Goal: Task Accomplishment & Management: Manage account settings

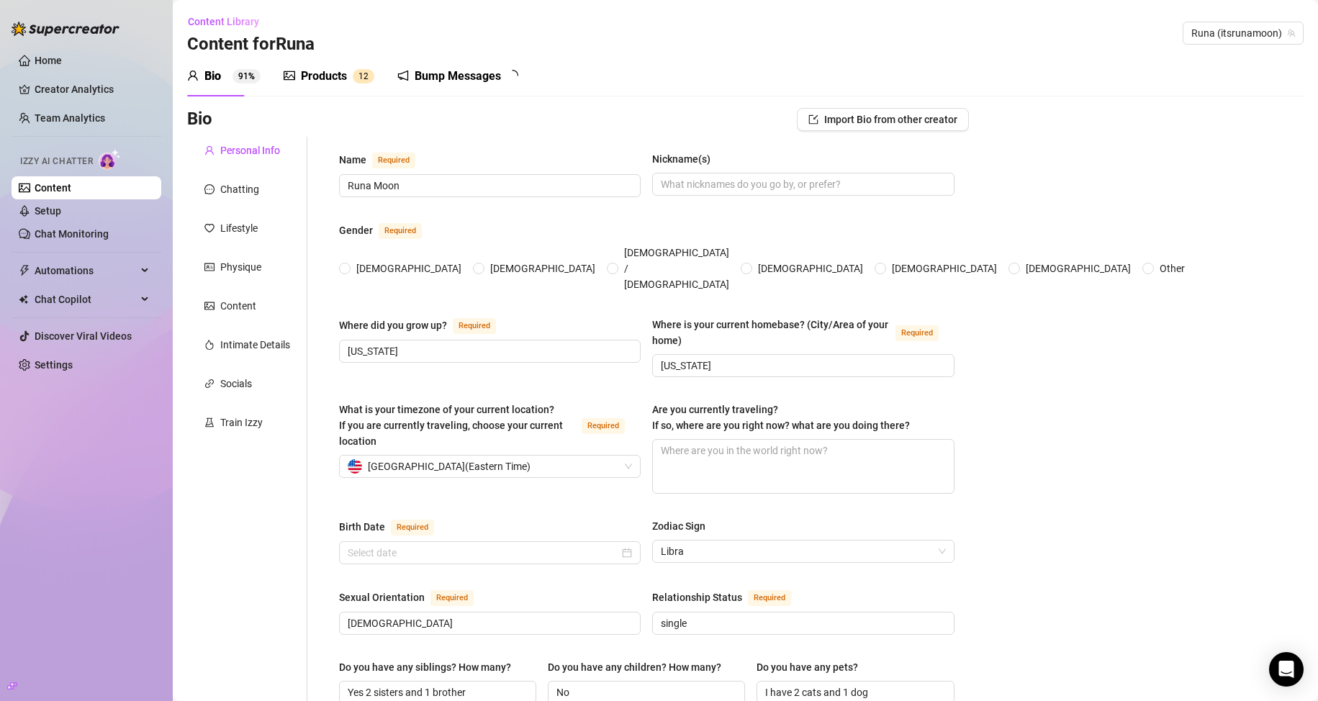
radio input "true"
type input "[DATE]"
click at [61, 214] on link "Setup" at bounding box center [48, 211] width 27 height 12
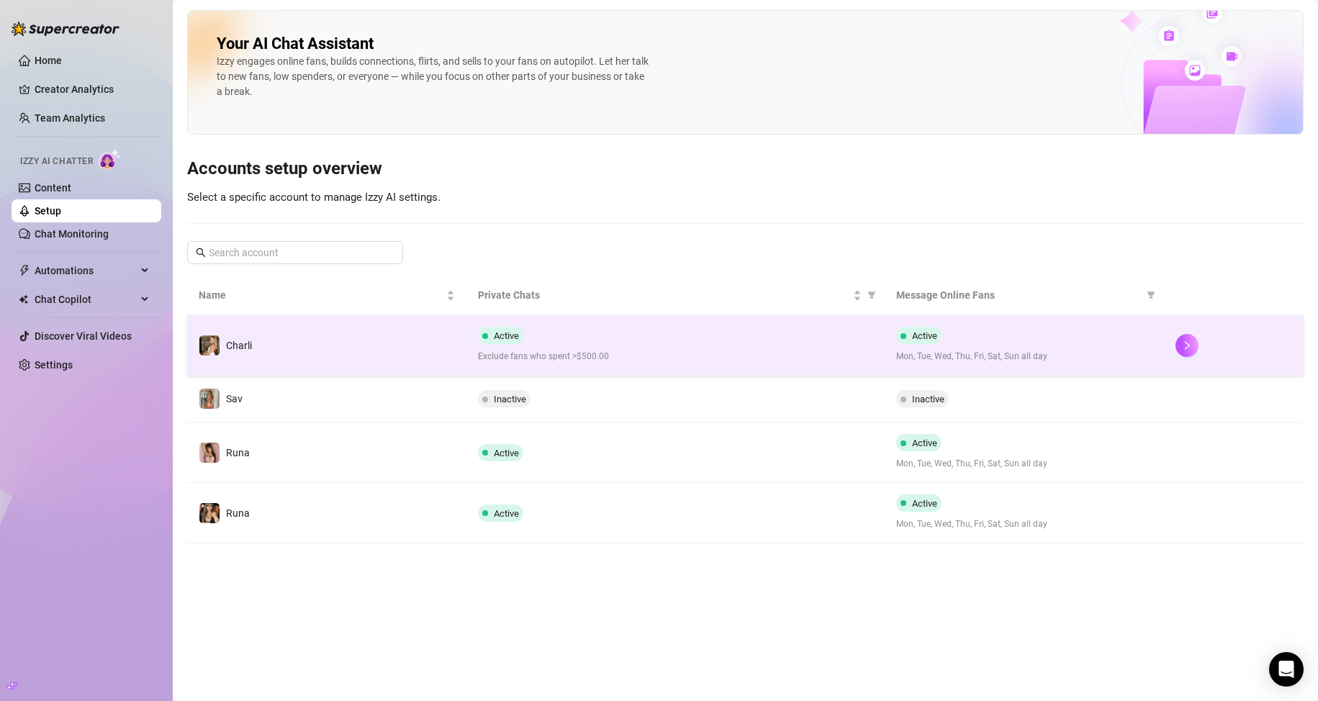
click at [251, 332] on td "Charli" at bounding box center [326, 345] width 279 height 60
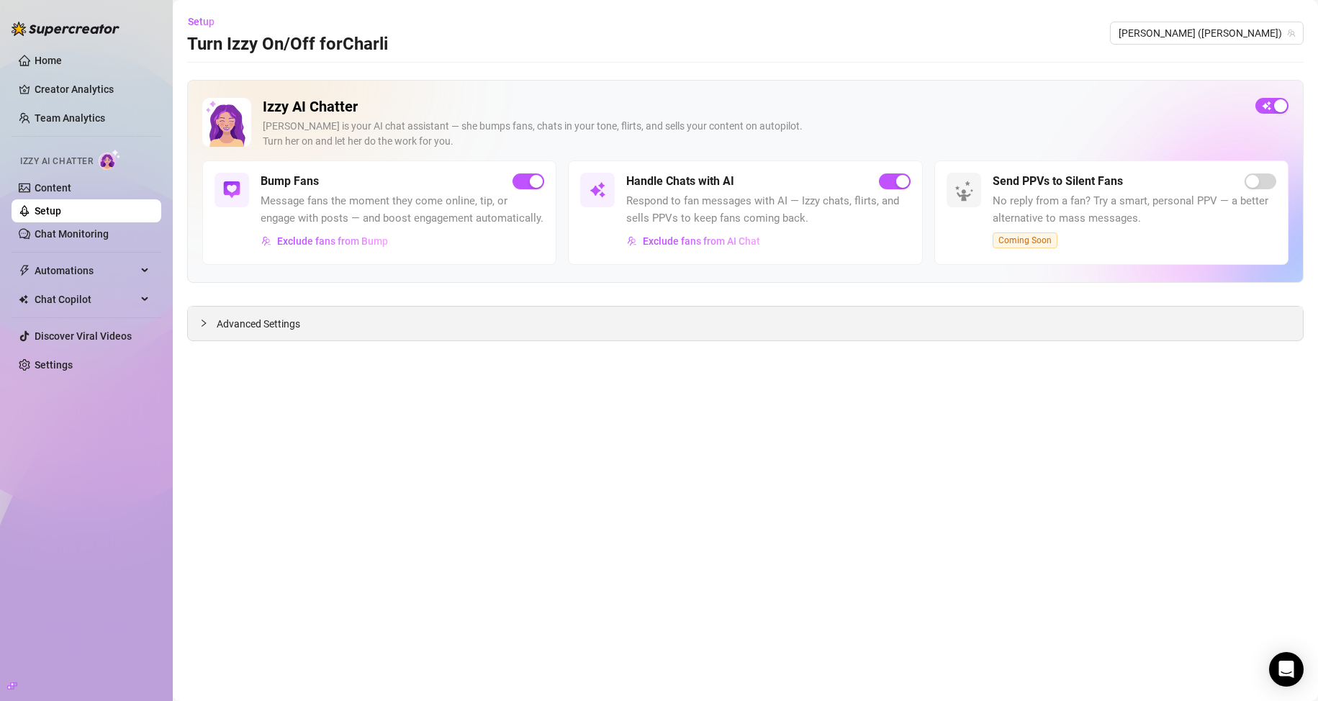
click at [401, 322] on div "Advanced Settings" at bounding box center [745, 324] width 1115 height 34
click at [294, 321] on span "Advanced Settings" at bounding box center [258, 324] width 83 height 16
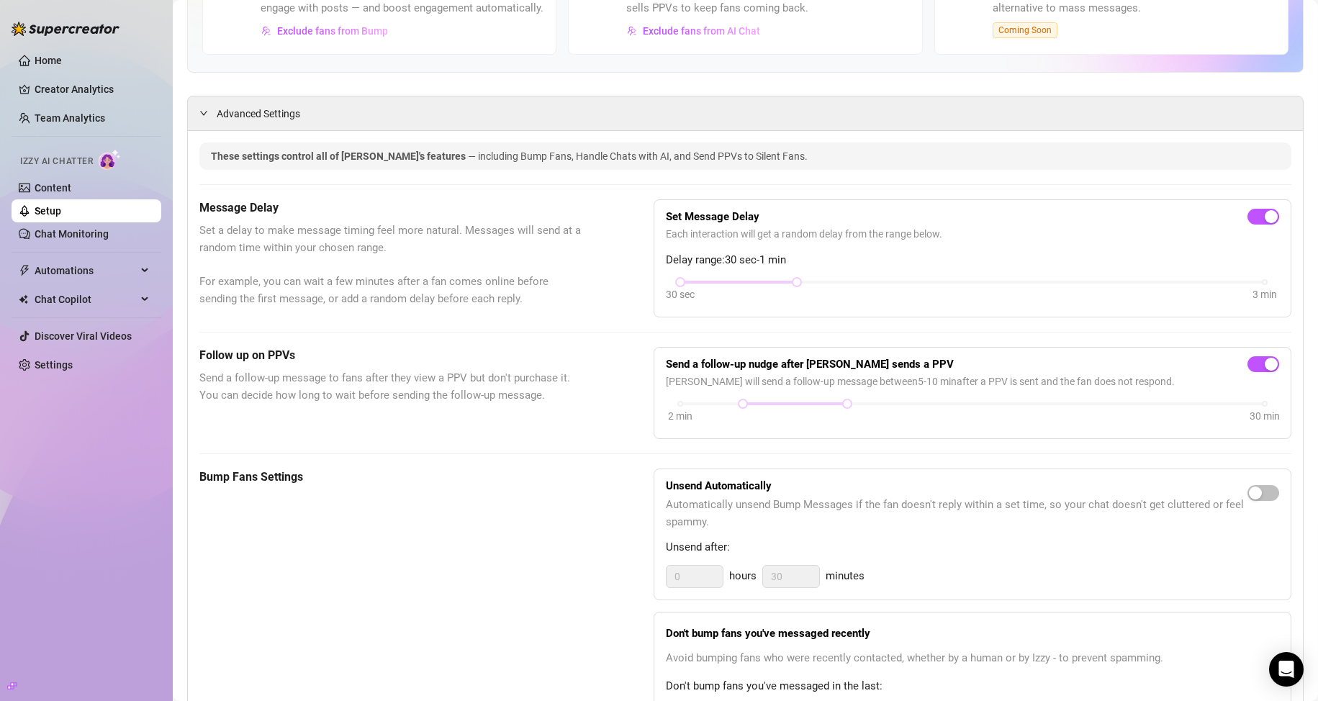
scroll to position [129, 0]
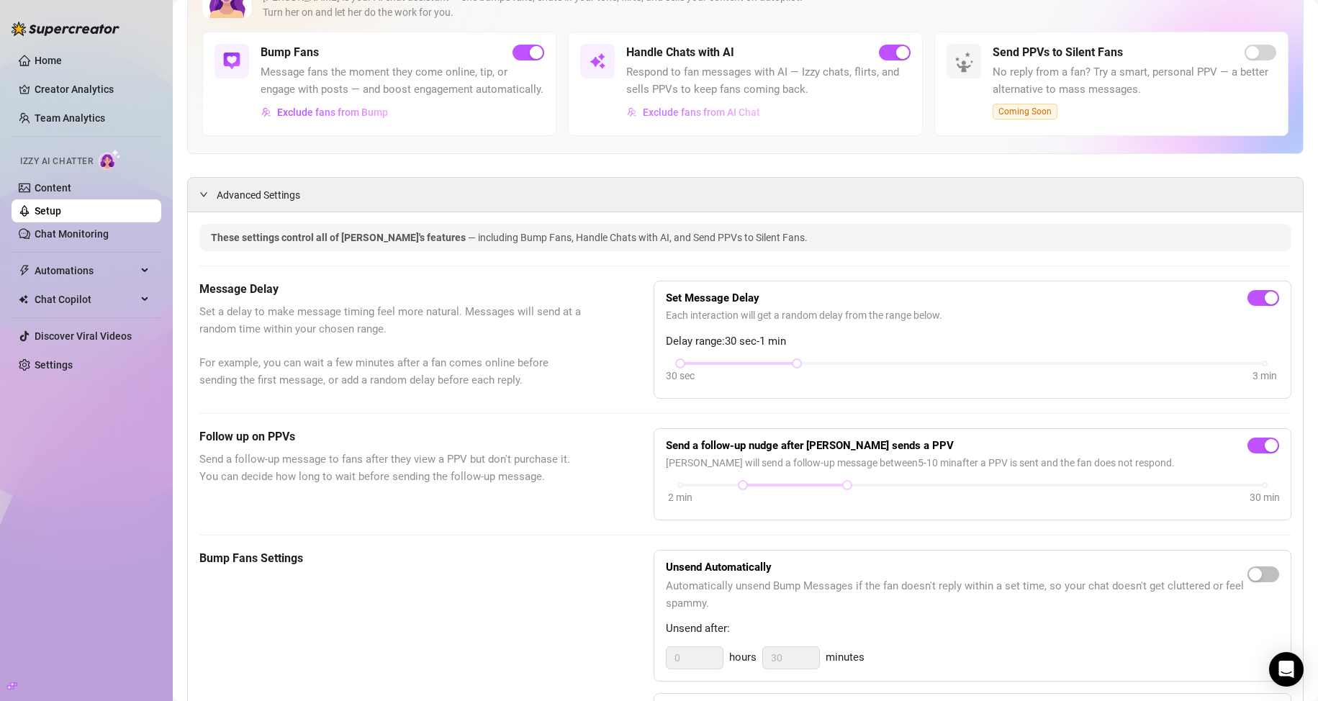
click at [683, 107] on span "Exclude fans from AI Chat" at bounding box center [701, 113] width 117 height 12
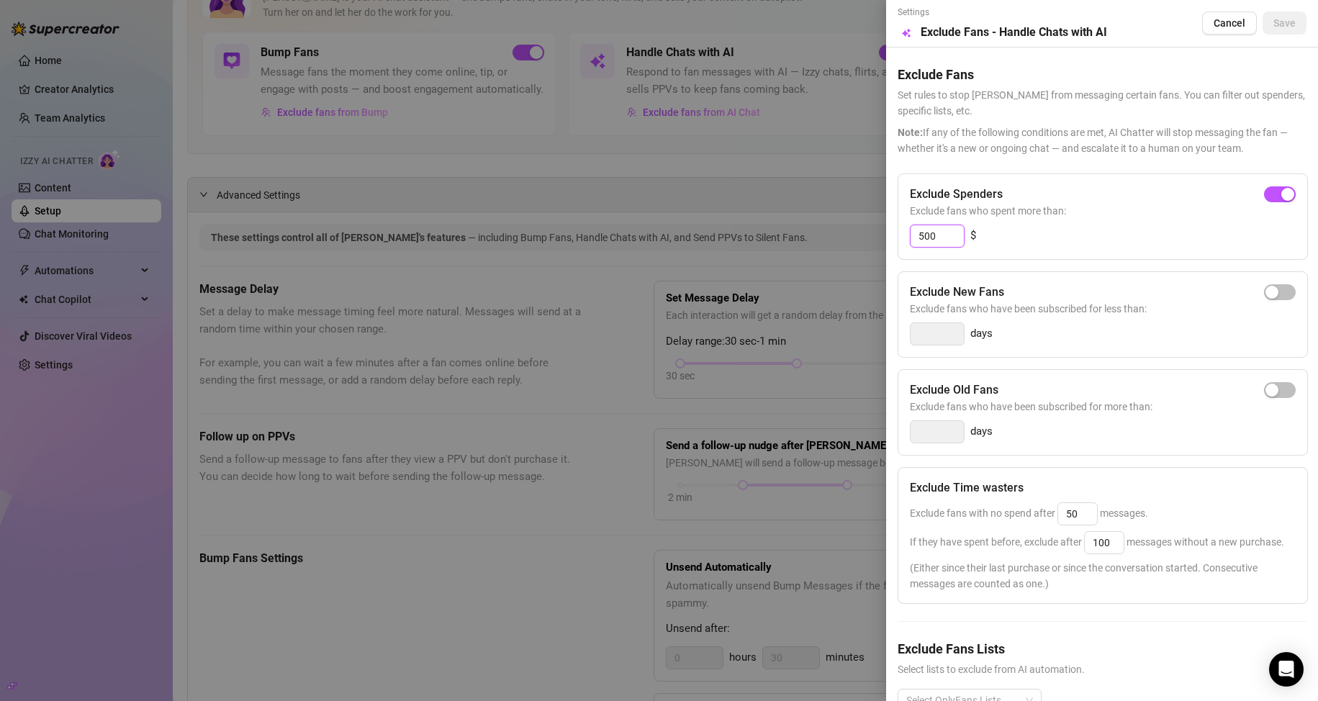
drag, startPoint x: 937, startPoint y: 230, endPoint x: 903, endPoint y: 232, distance: 33.9
click at [903, 232] on div "Exclude Spenders Exclude fans who spent more than: 500 $" at bounding box center [1102, 216] width 410 height 86
type input "300"
click at [1273, 19] on span "Save" at bounding box center [1284, 23] width 22 height 12
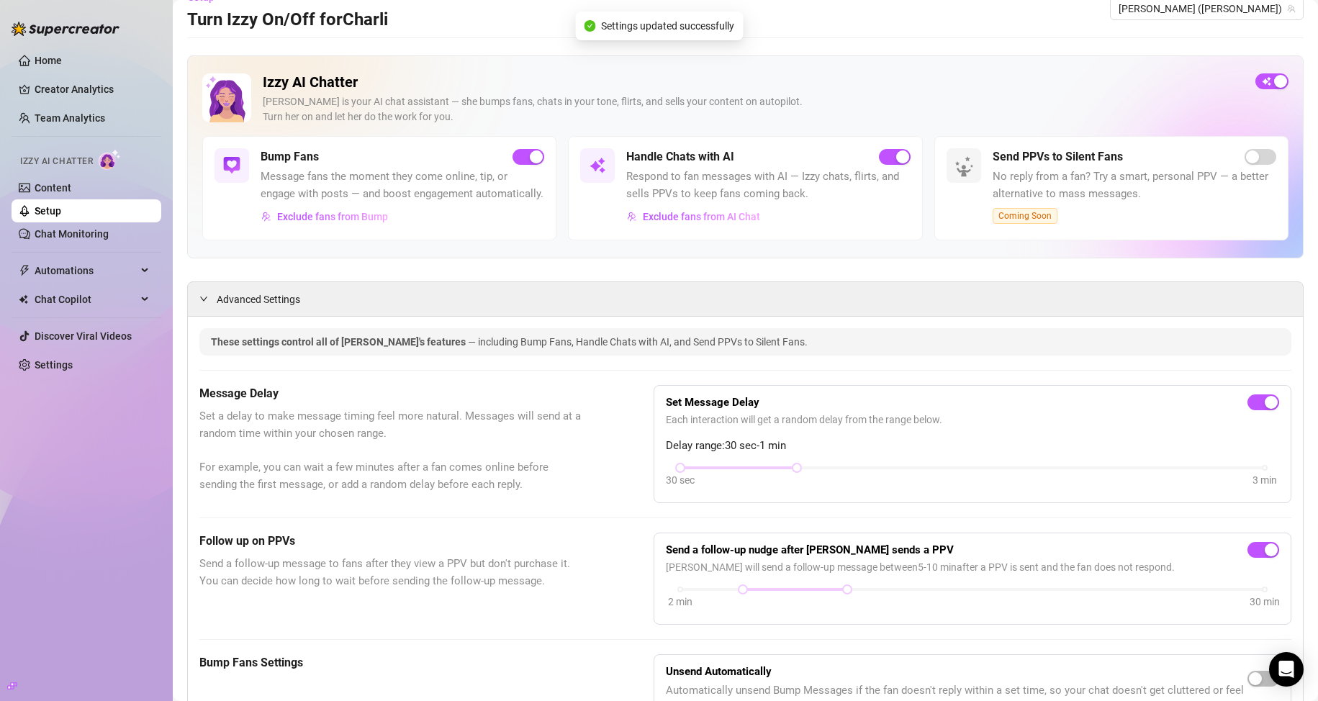
scroll to position [0, 0]
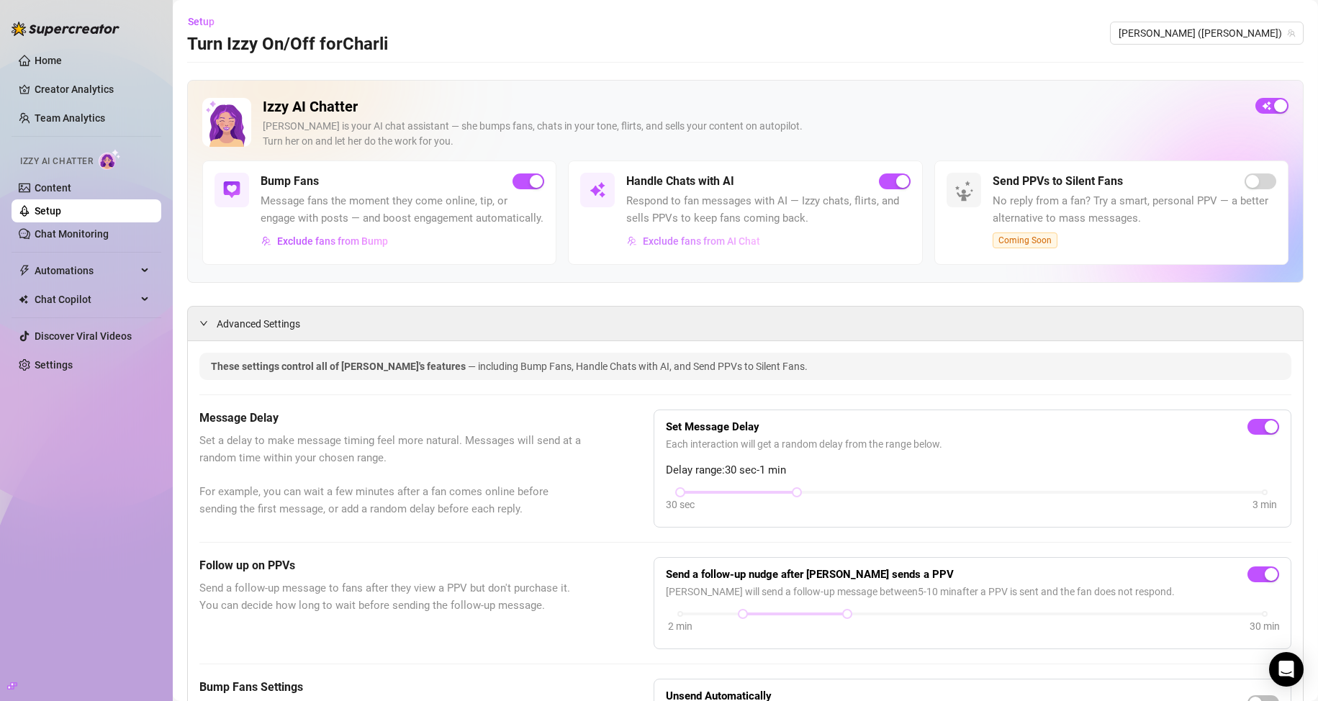
click at [685, 237] on span "Exclude fans from AI Chat" at bounding box center [701, 241] width 117 height 12
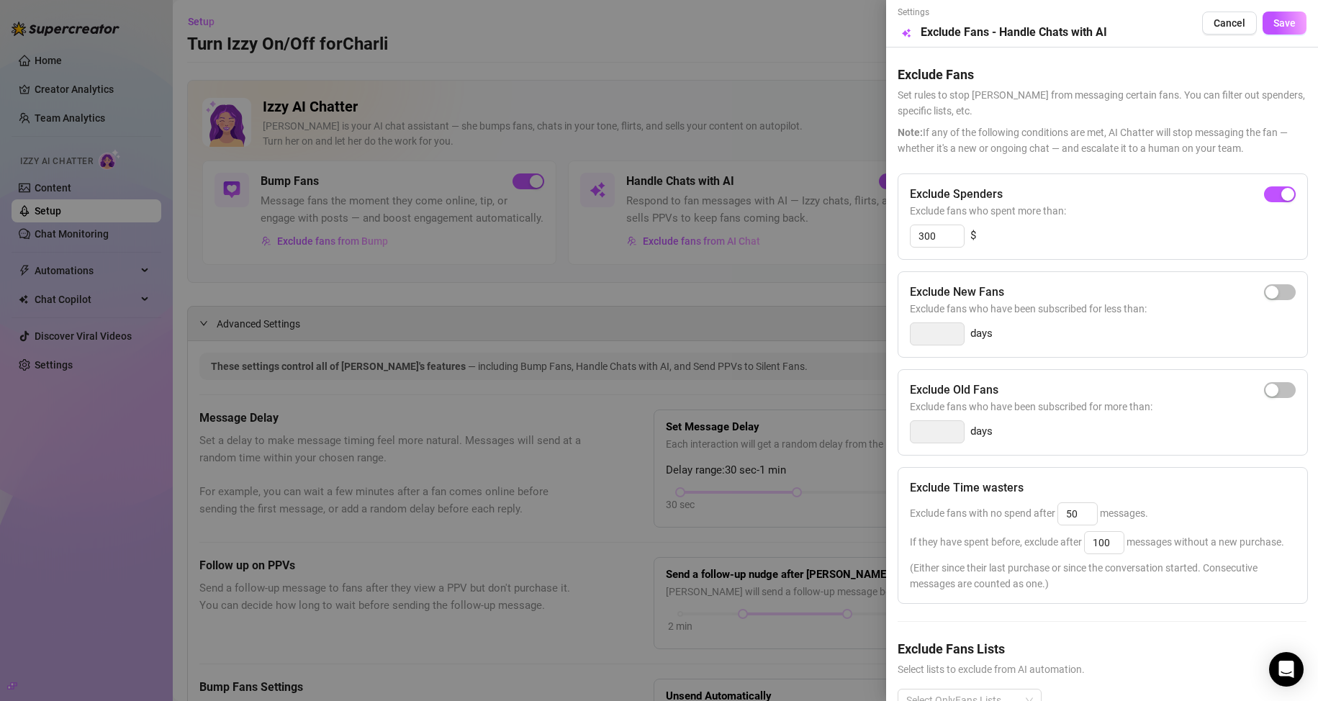
click at [719, 140] on div at bounding box center [659, 350] width 1318 height 701
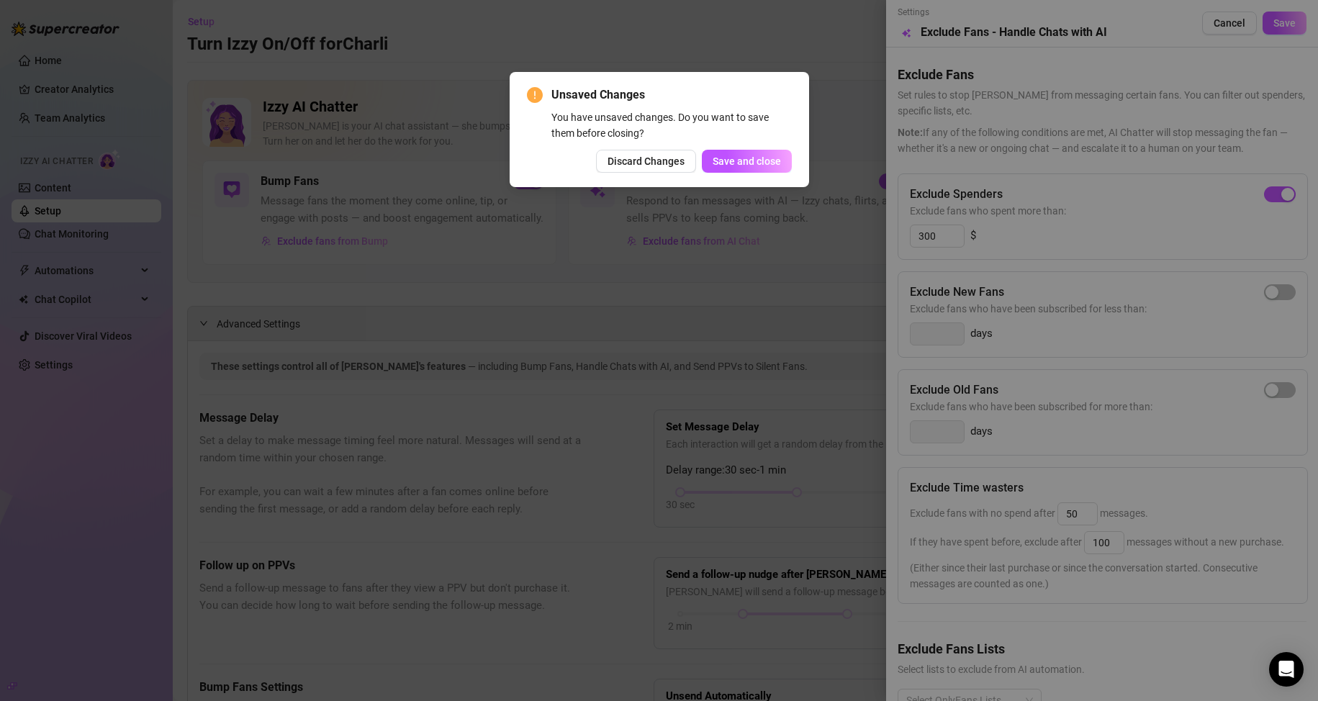
click at [604, 291] on div "Unsaved Changes You have unsaved changes. Do you want to save them before closi…" at bounding box center [659, 350] width 1318 height 701
click at [720, 158] on span "Save and close" at bounding box center [746, 161] width 68 height 12
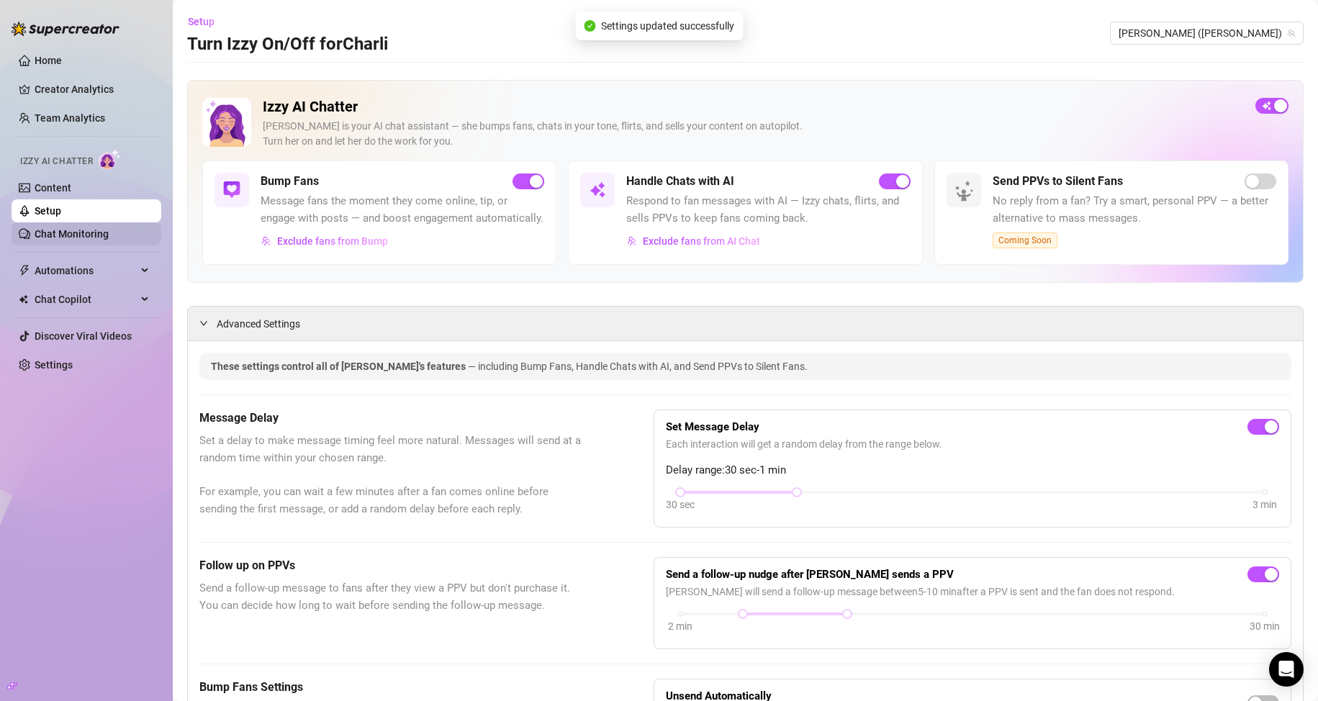
click at [99, 233] on link "Chat Monitoring" at bounding box center [72, 234] width 74 height 12
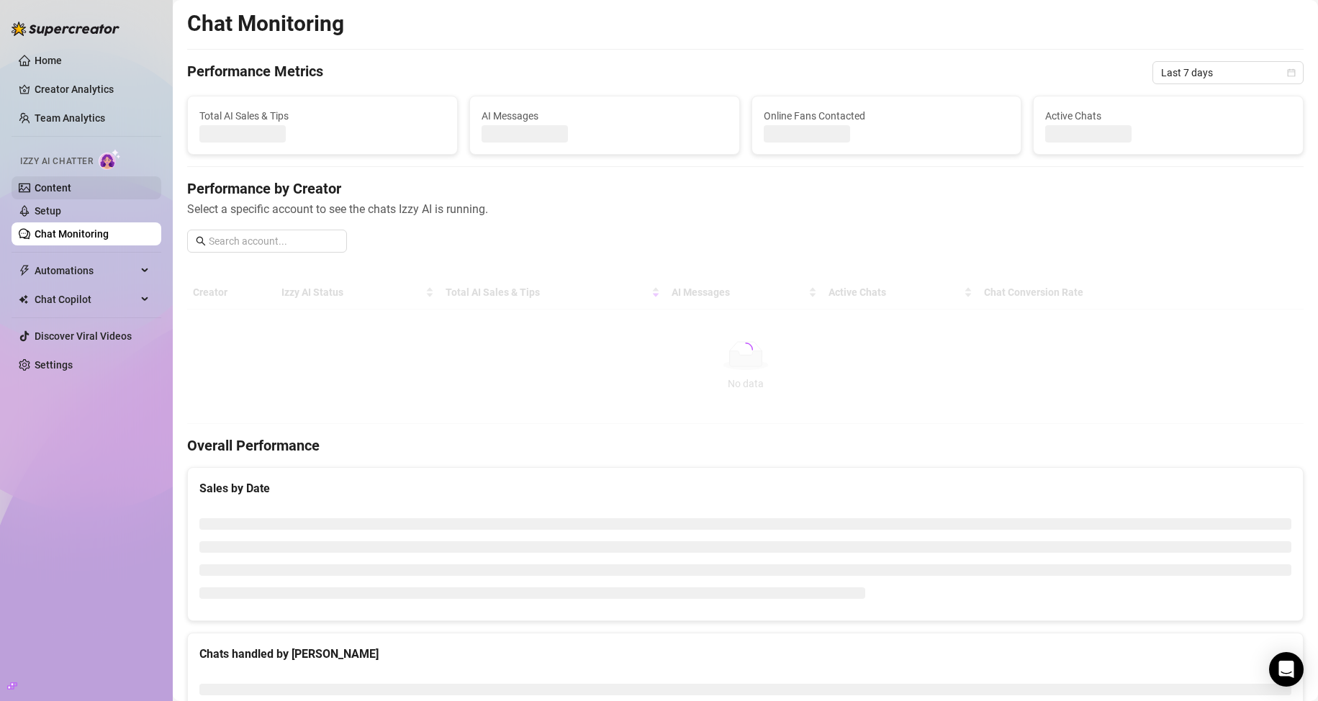
click at [66, 188] on link "Content" at bounding box center [53, 188] width 37 height 12
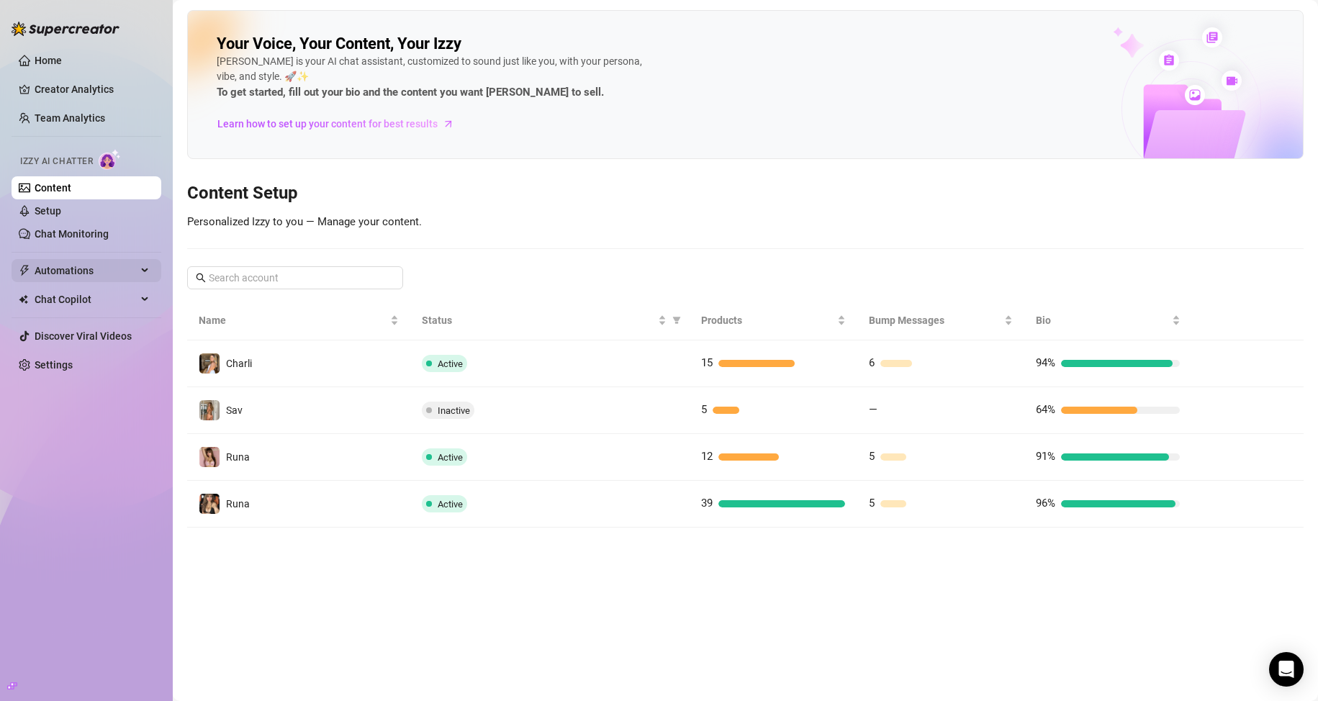
click at [145, 268] on div "Automations" at bounding box center [87, 270] width 150 height 23
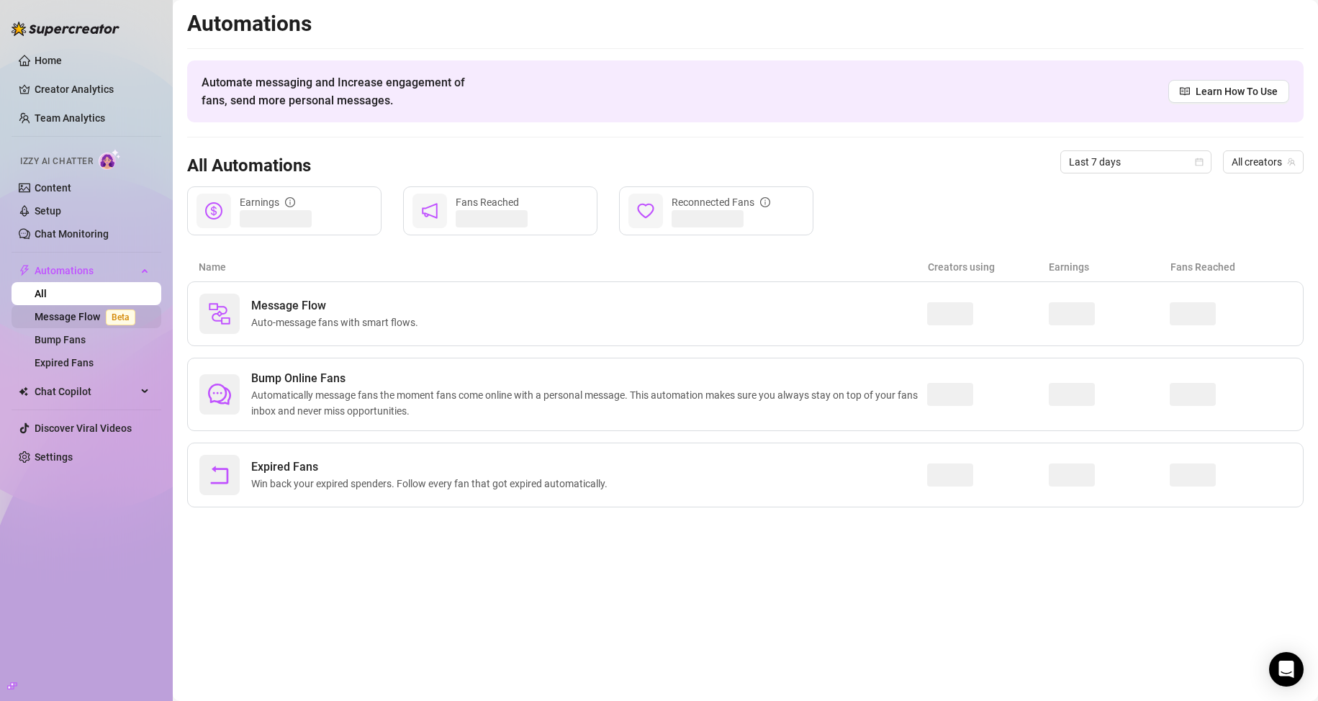
click at [87, 320] on link "Message Flow Beta" at bounding box center [88, 317] width 107 height 12
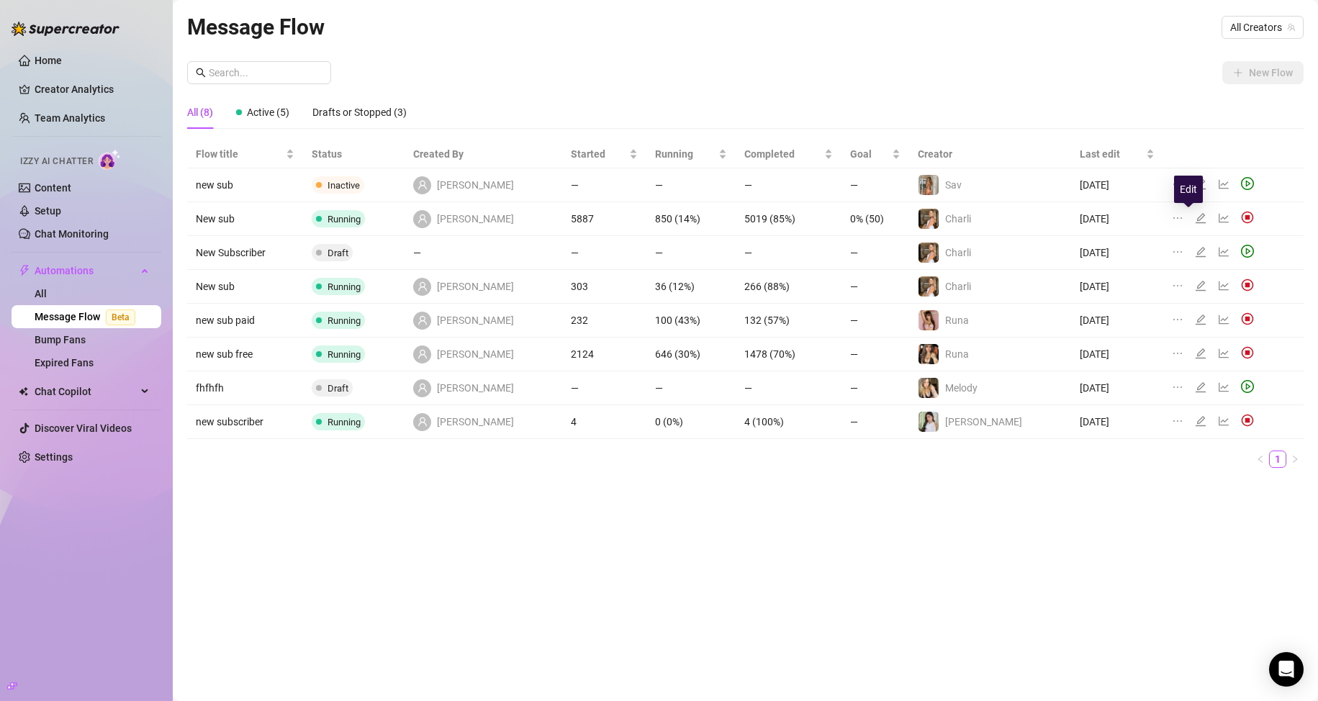
click at [1195, 215] on icon "edit" at bounding box center [1201, 218] width 12 height 12
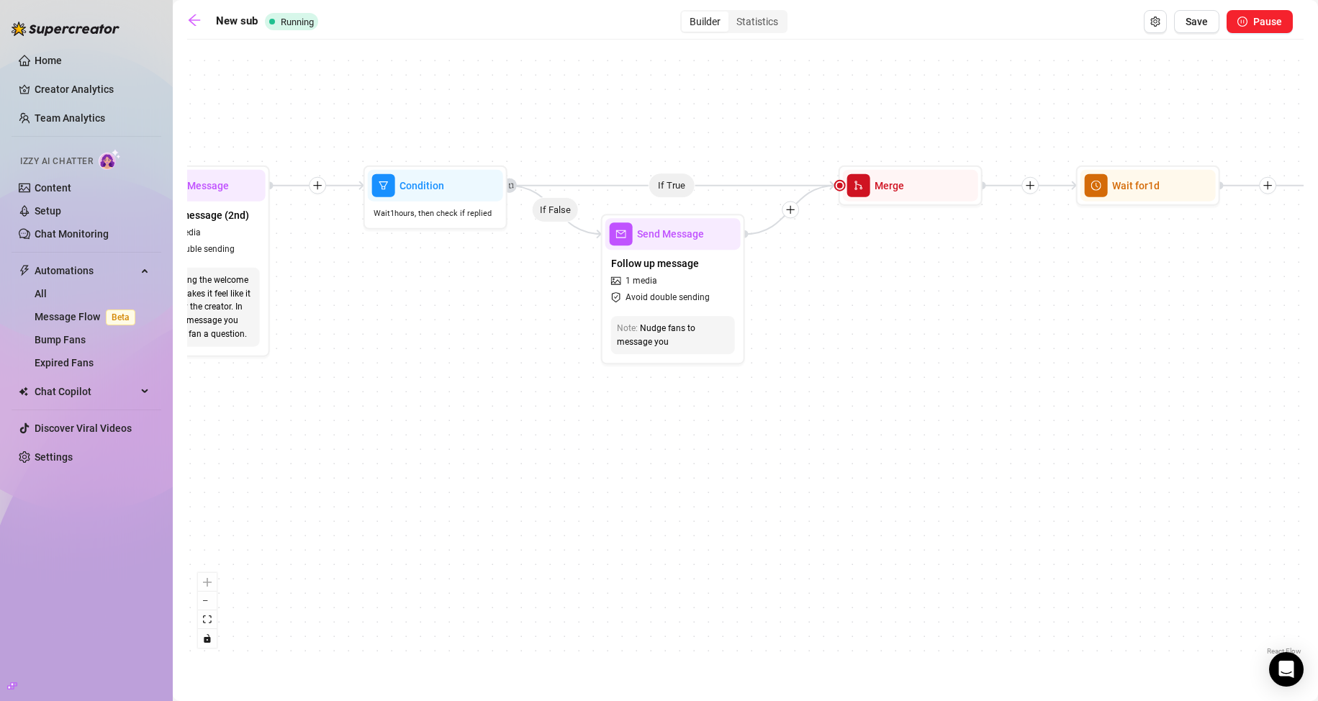
drag, startPoint x: 628, startPoint y: 407, endPoint x: 874, endPoint y: 323, distance: 259.2
click at [874, 323] on div "If True If True If True If False If True If False If False If False Wait for 1d…" at bounding box center [745, 353] width 1116 height 612
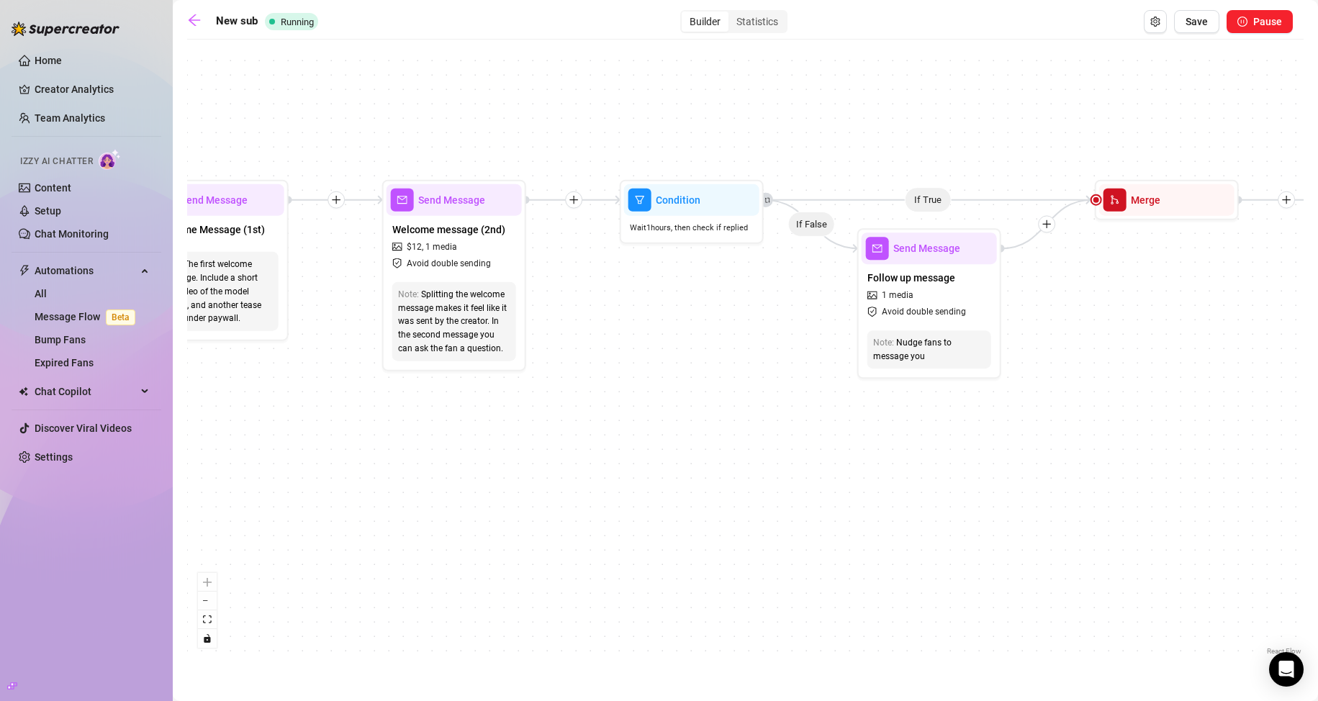
drag, startPoint x: 413, startPoint y: 337, endPoint x: 660, endPoint y: 351, distance: 247.3
click at [660, 351] on div "If True If True If True If False If True If False If False If False Wait for 1d…" at bounding box center [745, 353] width 1116 height 612
drag, startPoint x: 660, startPoint y: 351, endPoint x: 858, endPoint y: 361, distance: 198.1
click at [856, 361] on div "If True If True If True If False If True If False If False If False Wait for 1d…" at bounding box center [745, 353] width 1116 height 612
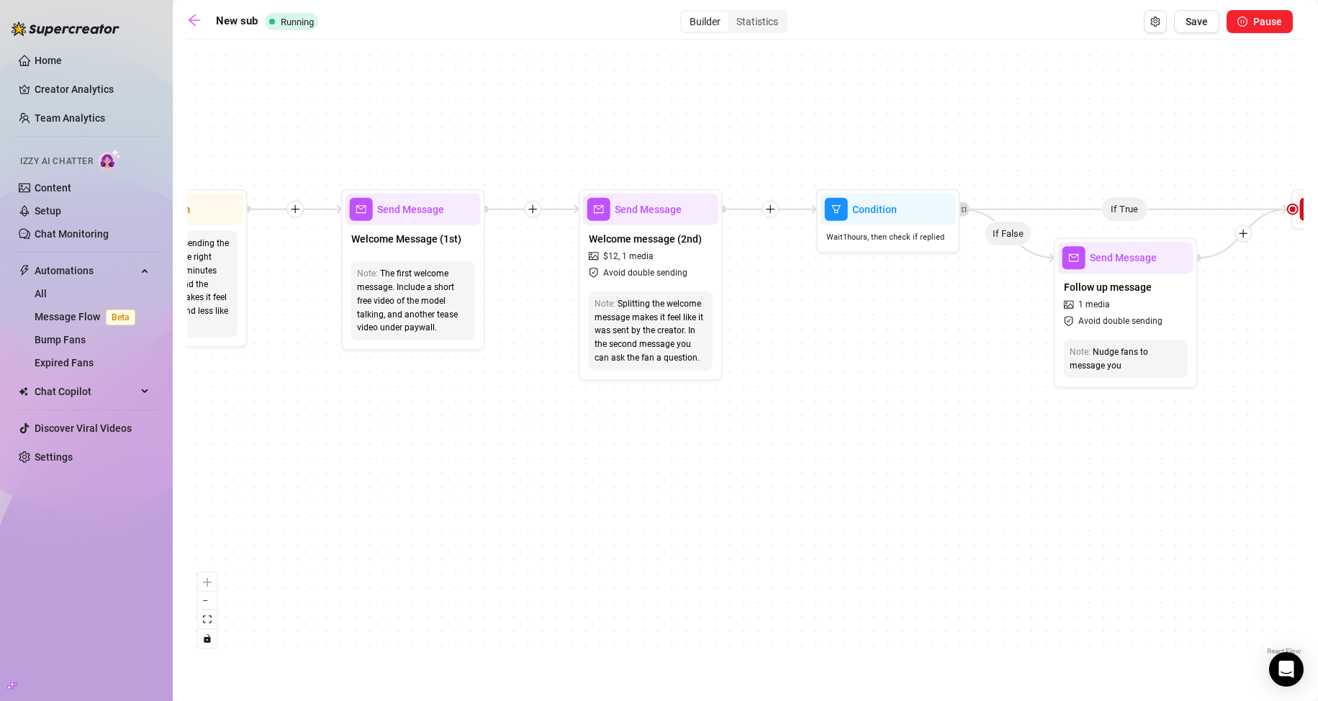
drag, startPoint x: 841, startPoint y: 474, endPoint x: 476, endPoint y: 456, distance: 365.3
click at [483, 456] on div "If True If True If True If False If True If False If False If False Wait for 1d…" at bounding box center [745, 353] width 1116 height 612
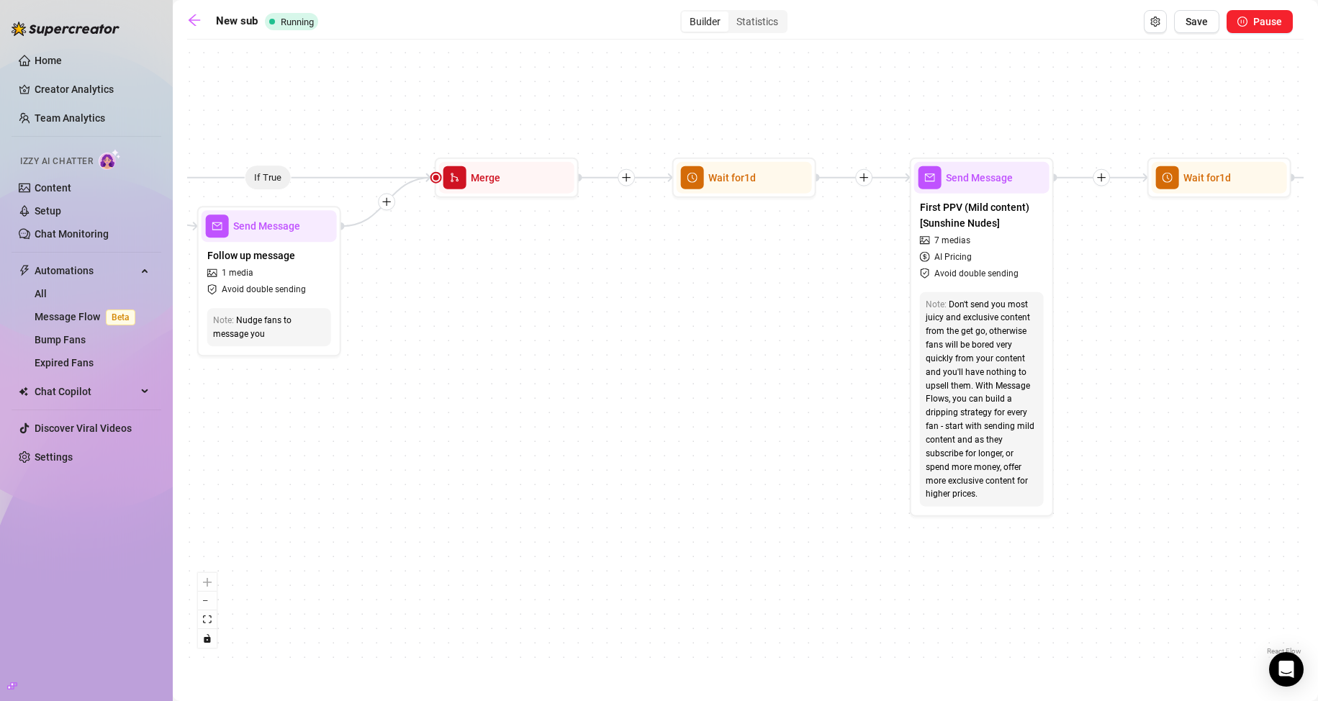
drag, startPoint x: 940, startPoint y: 477, endPoint x: 438, endPoint y: 463, distance: 501.8
click at [438, 463] on div "If True If True If True If False If True If False If False If False Wait for 1d…" at bounding box center [745, 353] width 1116 height 612
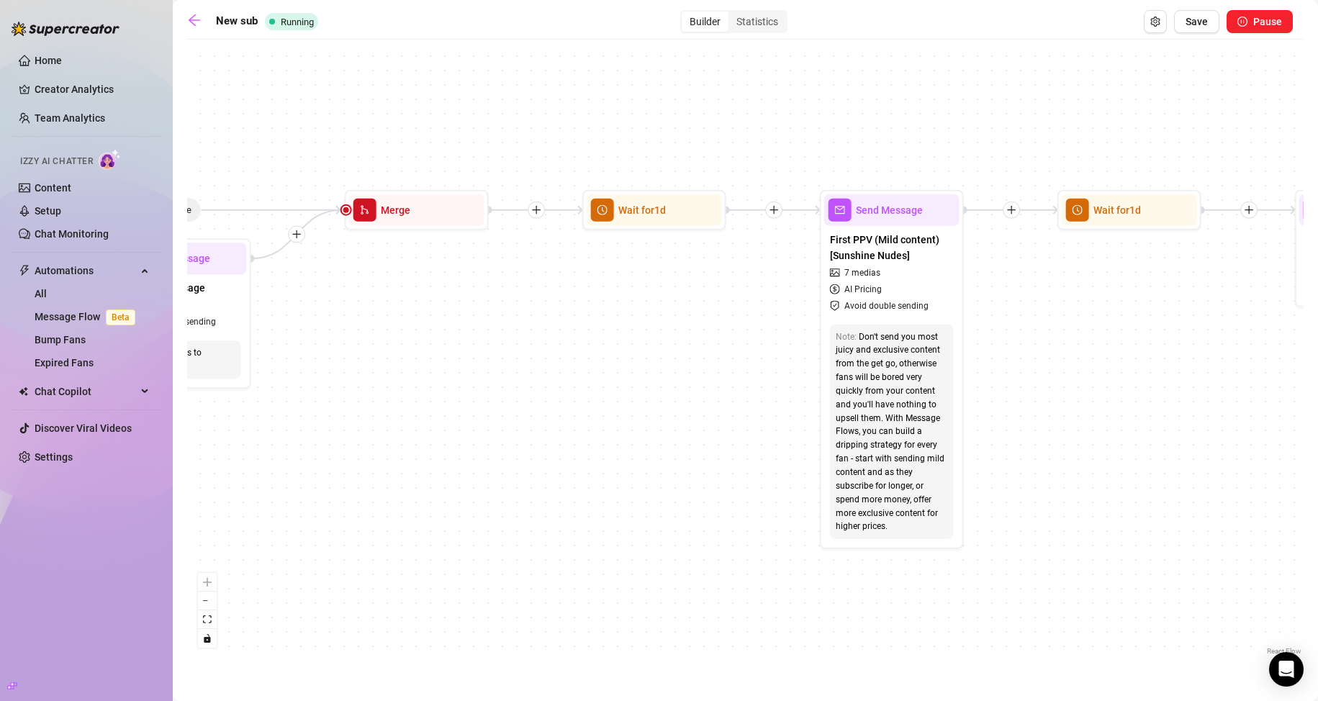
drag, startPoint x: 702, startPoint y: 402, endPoint x: 613, endPoint y: 436, distance: 94.8
click at [614, 436] on div "If True If True If True If False If True If False If False If False Wait for 1d…" at bounding box center [745, 353] width 1116 height 612
click at [679, 217] on div at bounding box center [692, 185] width 63 height 73
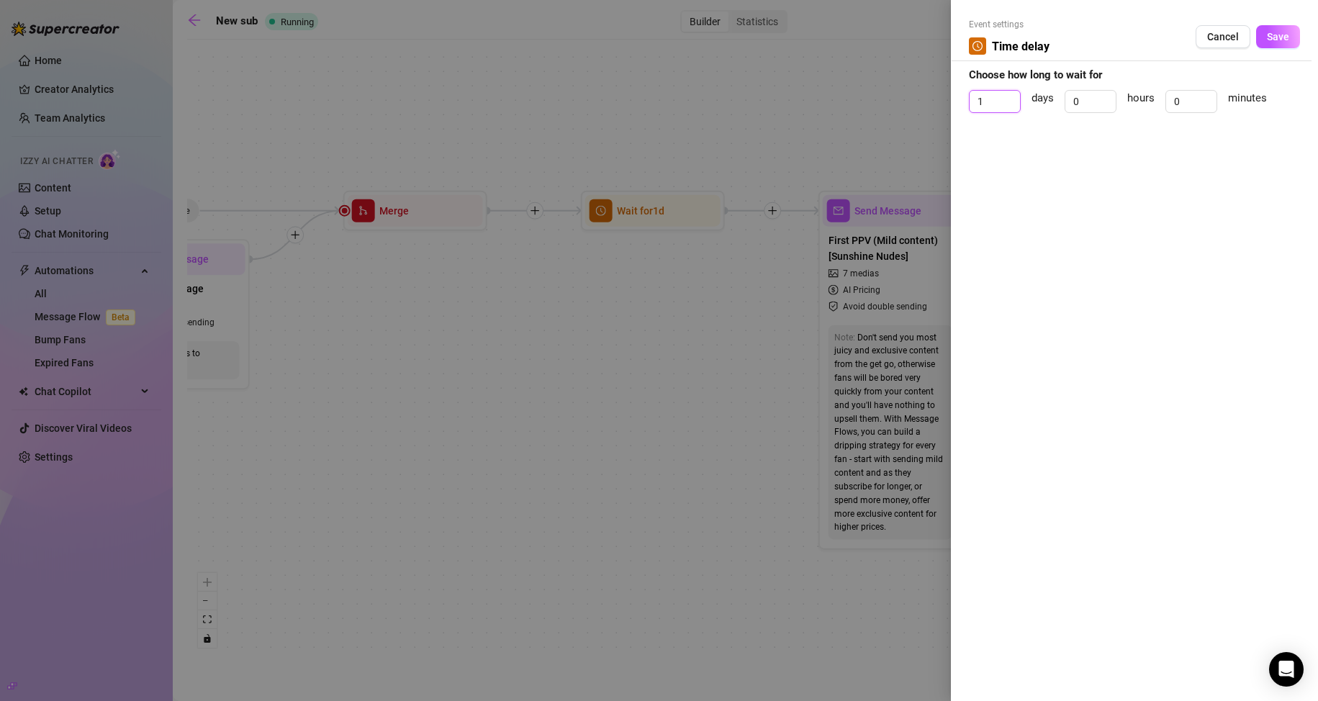
drag, startPoint x: 982, startPoint y: 92, endPoint x: 961, endPoint y: 94, distance: 21.0
click at [961, 94] on div "Event settings Time delay Cancel Save Choose how long to wait for 1 days 0 hour…" at bounding box center [1134, 350] width 367 height 701
type input "0"
drag, startPoint x: 1087, startPoint y: 96, endPoint x: 1064, endPoint y: 102, distance: 23.2
click at [1064, 102] on div "0" at bounding box center [1090, 101] width 52 height 23
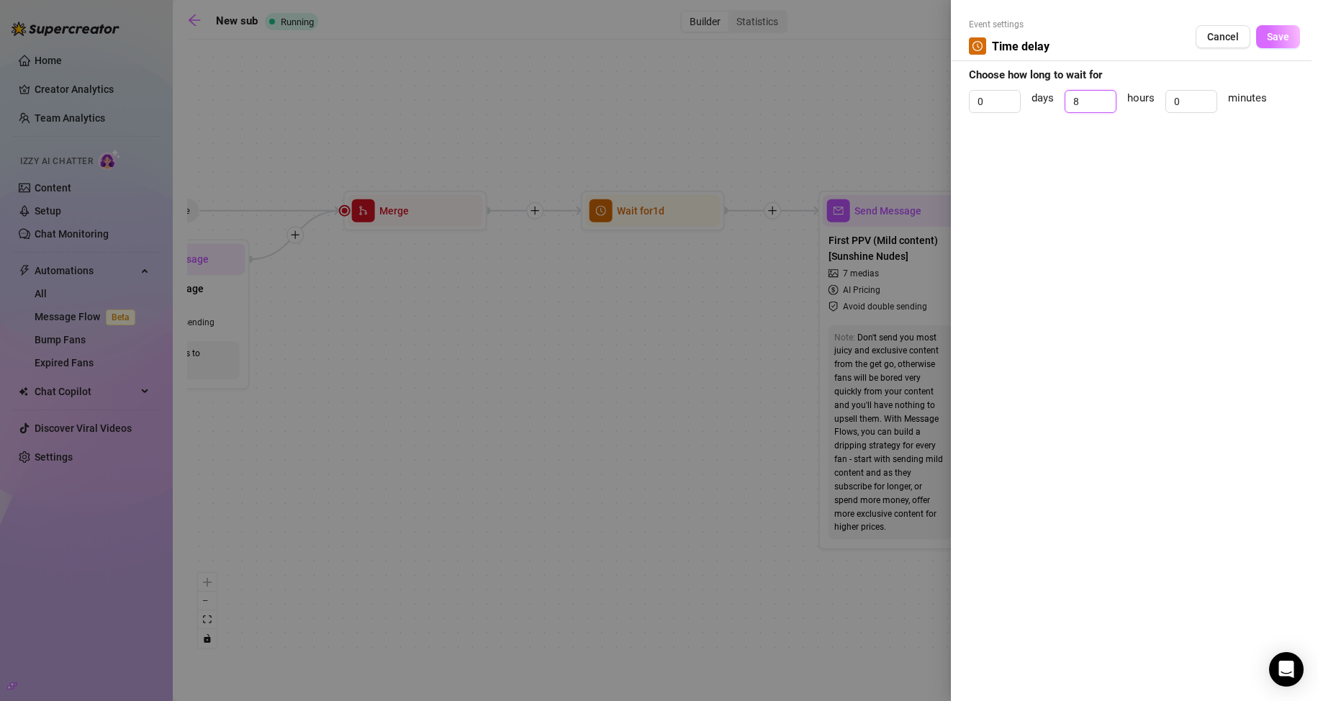
type input "8"
click at [1287, 29] on button "Save" at bounding box center [1278, 36] width 44 height 23
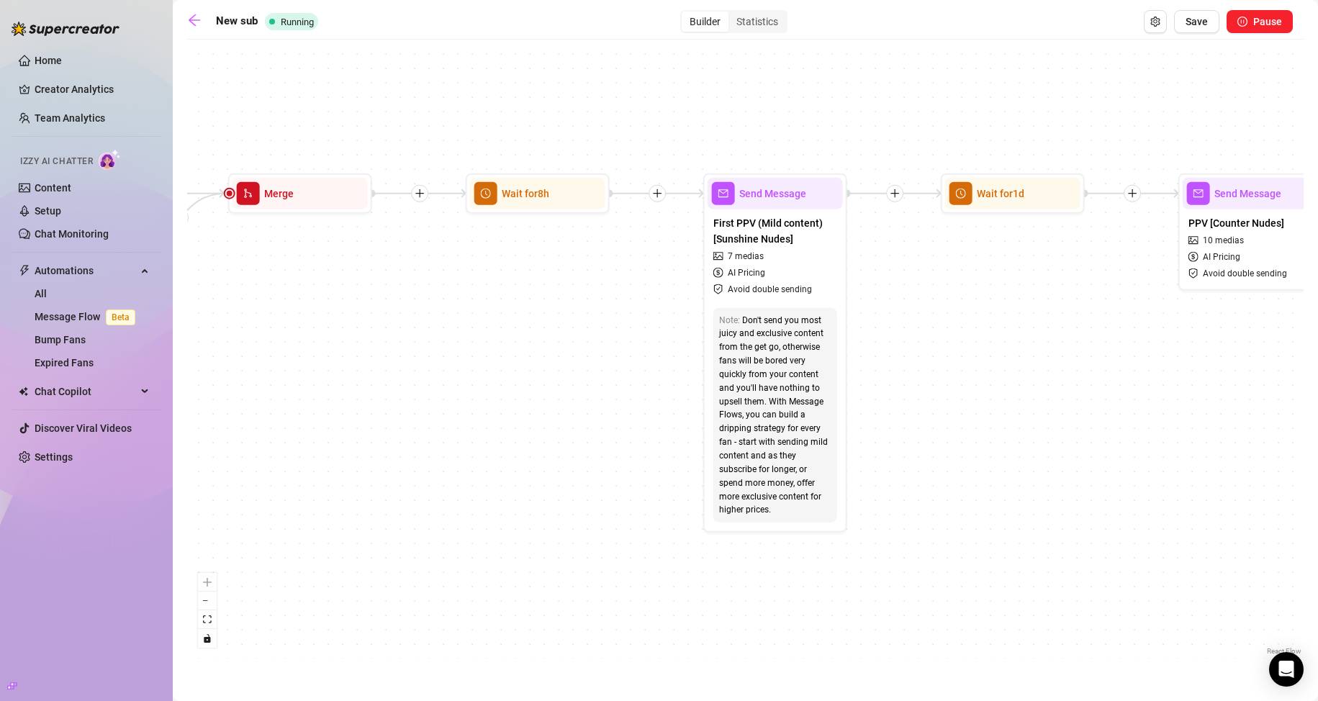
drag, startPoint x: 643, startPoint y: 387, endPoint x: 389, endPoint y: 320, distance: 263.4
click at [371, 343] on div "If True If True If True If False If True If False If False If False Wait for 1d…" at bounding box center [745, 353] width 1116 height 612
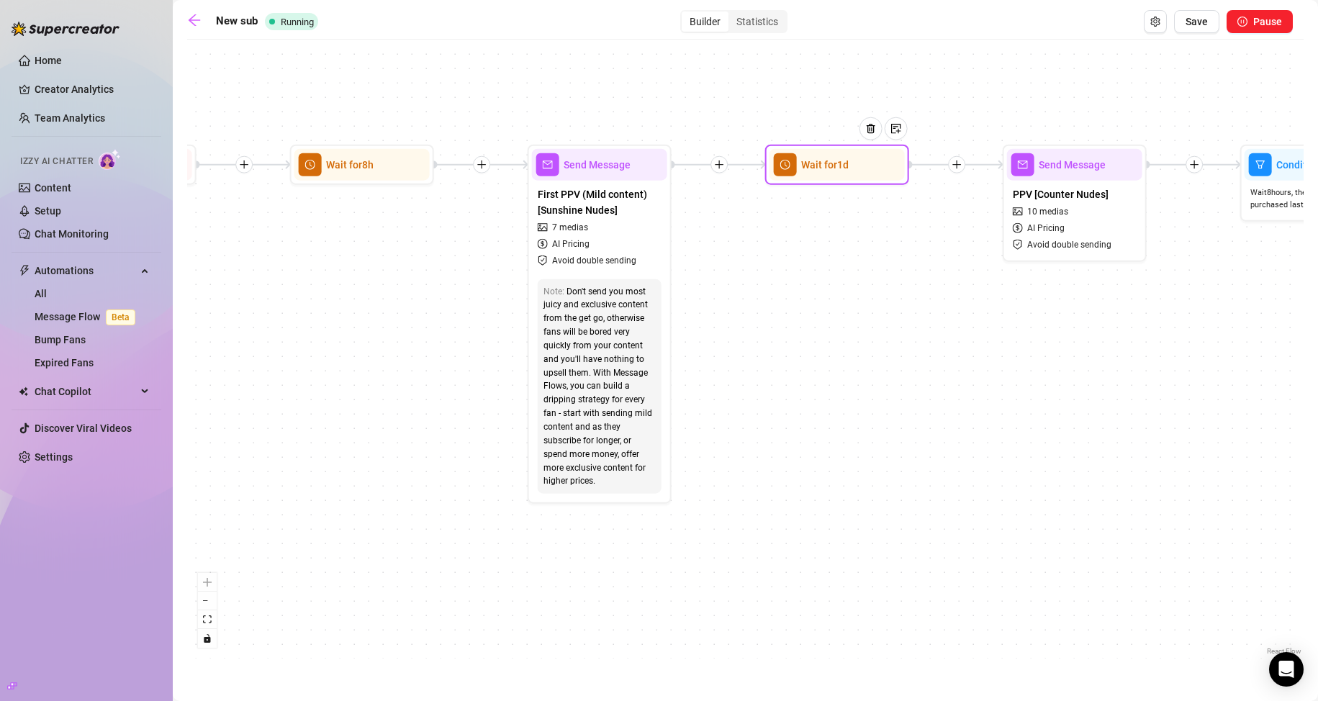
click at [861, 160] on div at bounding box center [876, 139] width 63 height 73
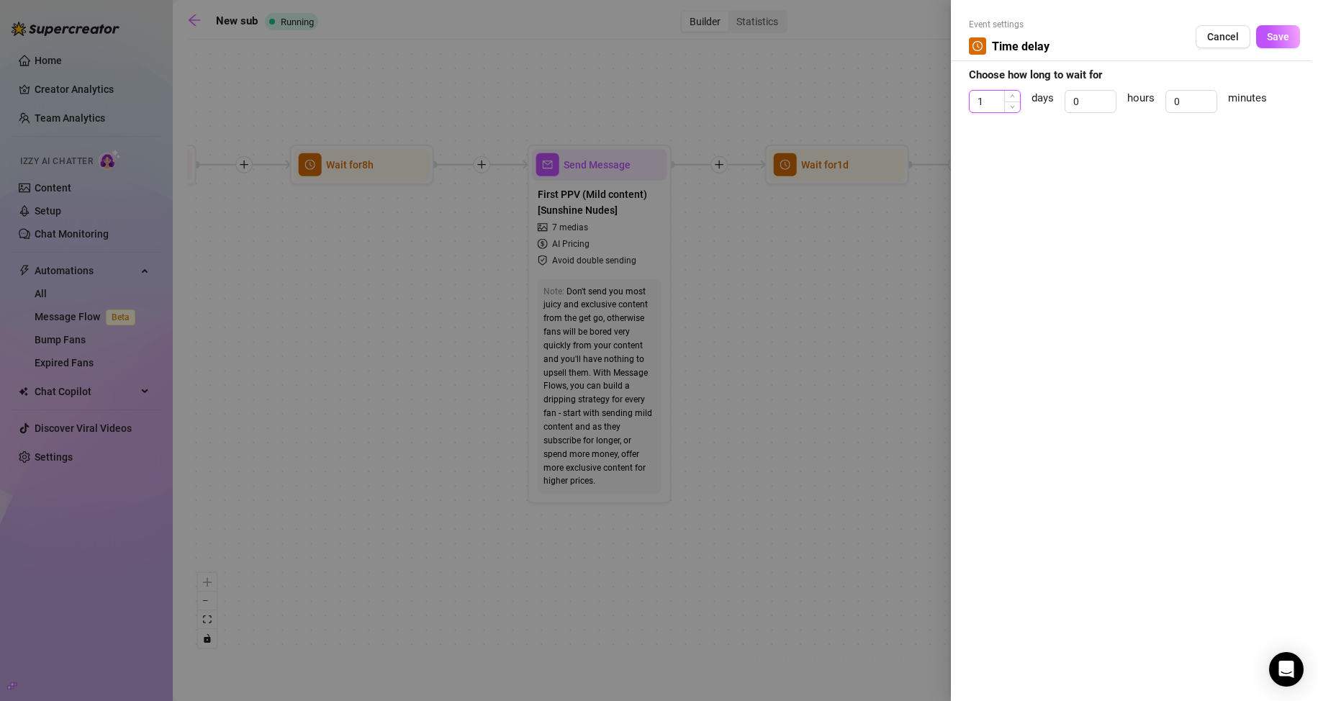
drag, startPoint x: 987, startPoint y: 95, endPoint x: 971, endPoint y: 96, distance: 15.9
click at [971, 96] on input "1" at bounding box center [994, 102] width 50 height 22
type input "0"
drag, startPoint x: 1080, startPoint y: 94, endPoint x: 1073, endPoint y: 96, distance: 7.8
click at [1073, 96] on input "0" at bounding box center [1090, 102] width 50 height 22
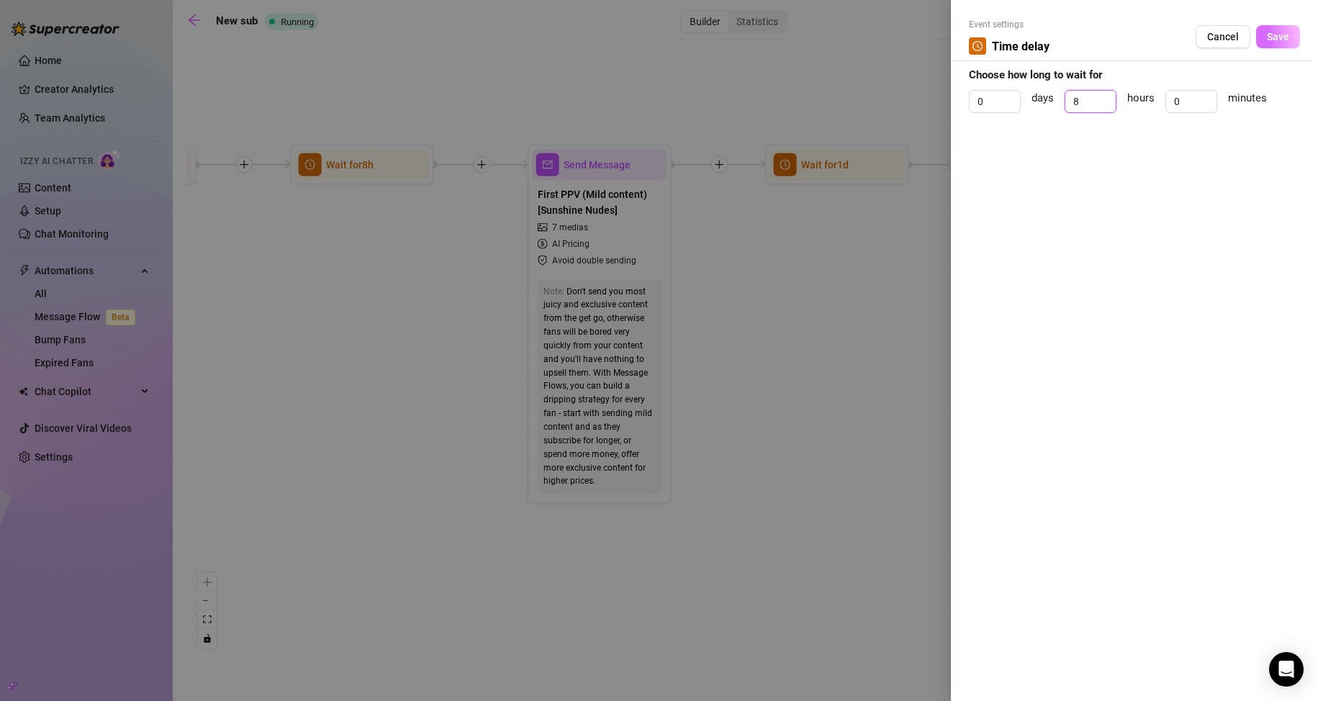
type input "8"
click at [1286, 28] on button "Save" at bounding box center [1278, 36] width 44 height 23
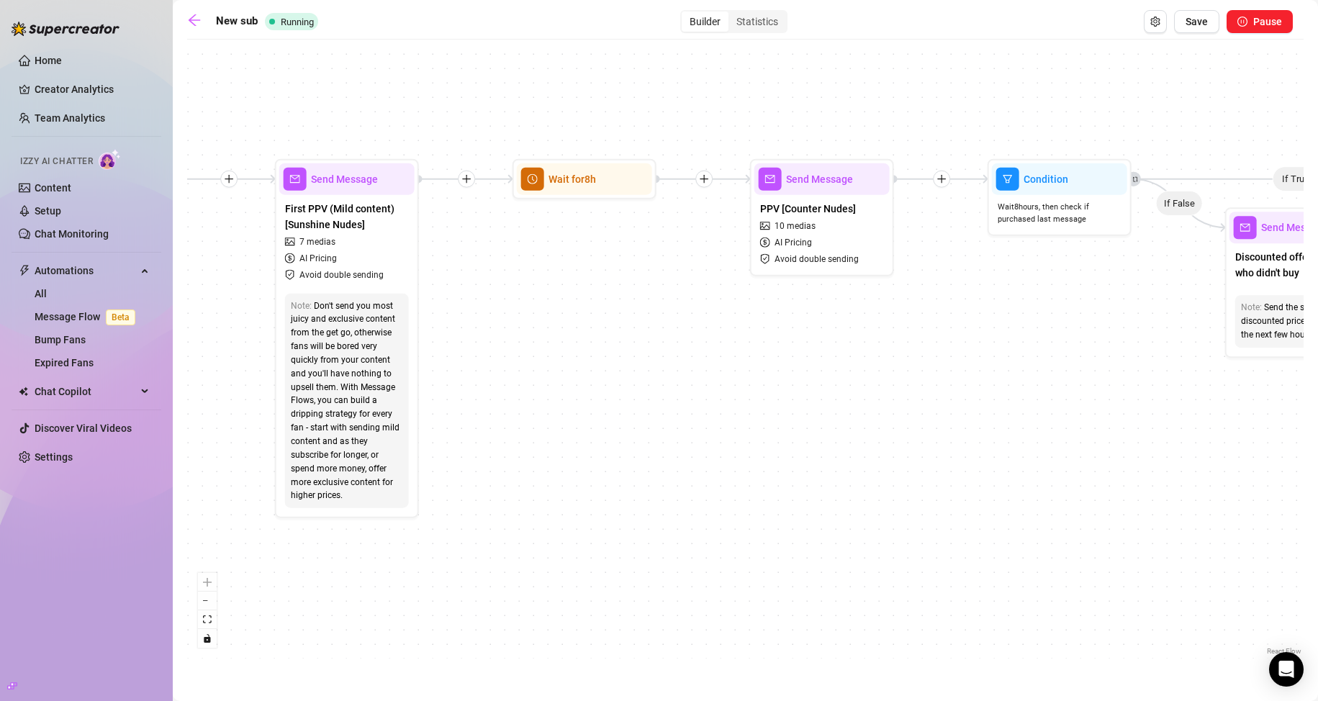
drag, startPoint x: 856, startPoint y: 361, endPoint x: 454, endPoint y: 374, distance: 402.5
click at [454, 374] on div "If True If True If True If False If True If False If False If False Wait for 1d…" at bounding box center [745, 353] width 1116 height 612
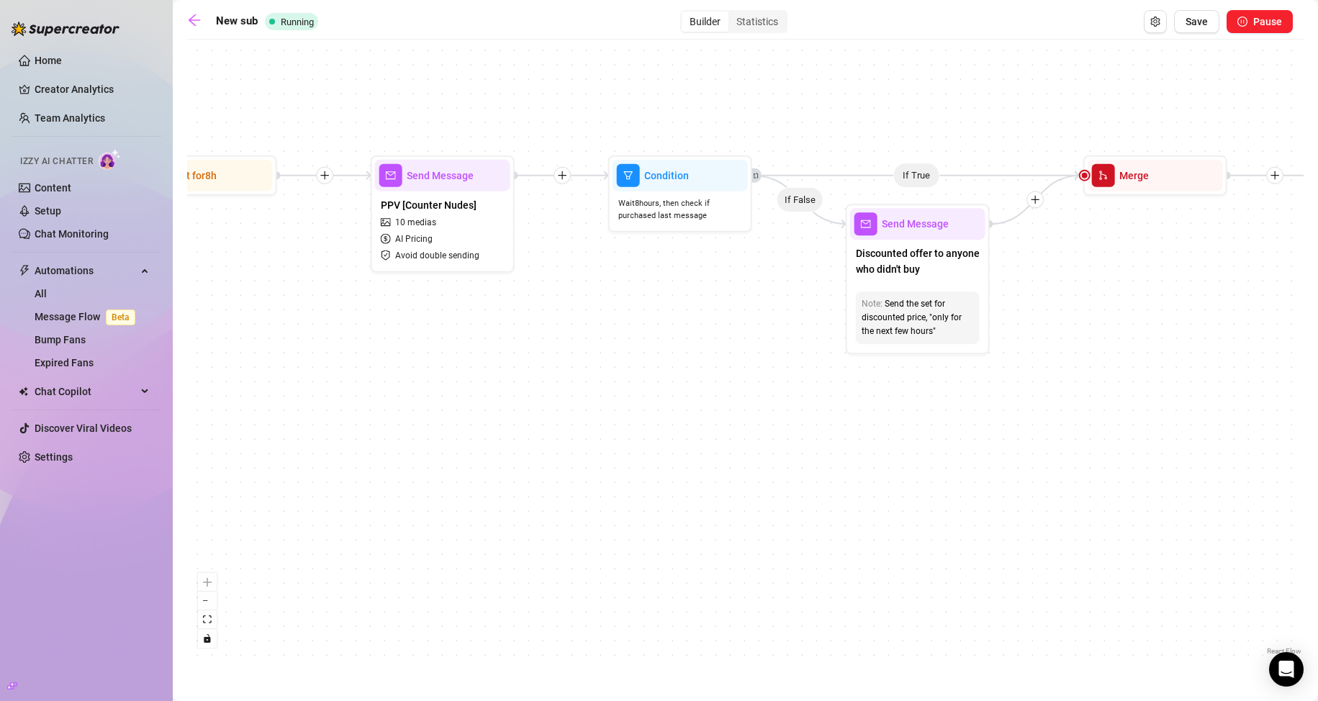
drag, startPoint x: 806, startPoint y: 312, endPoint x: 638, endPoint y: 317, distance: 167.8
click at [638, 317] on div "If True If True If True If False If True If False If False If False Wait for 1d…" at bounding box center [745, 353] width 1116 height 612
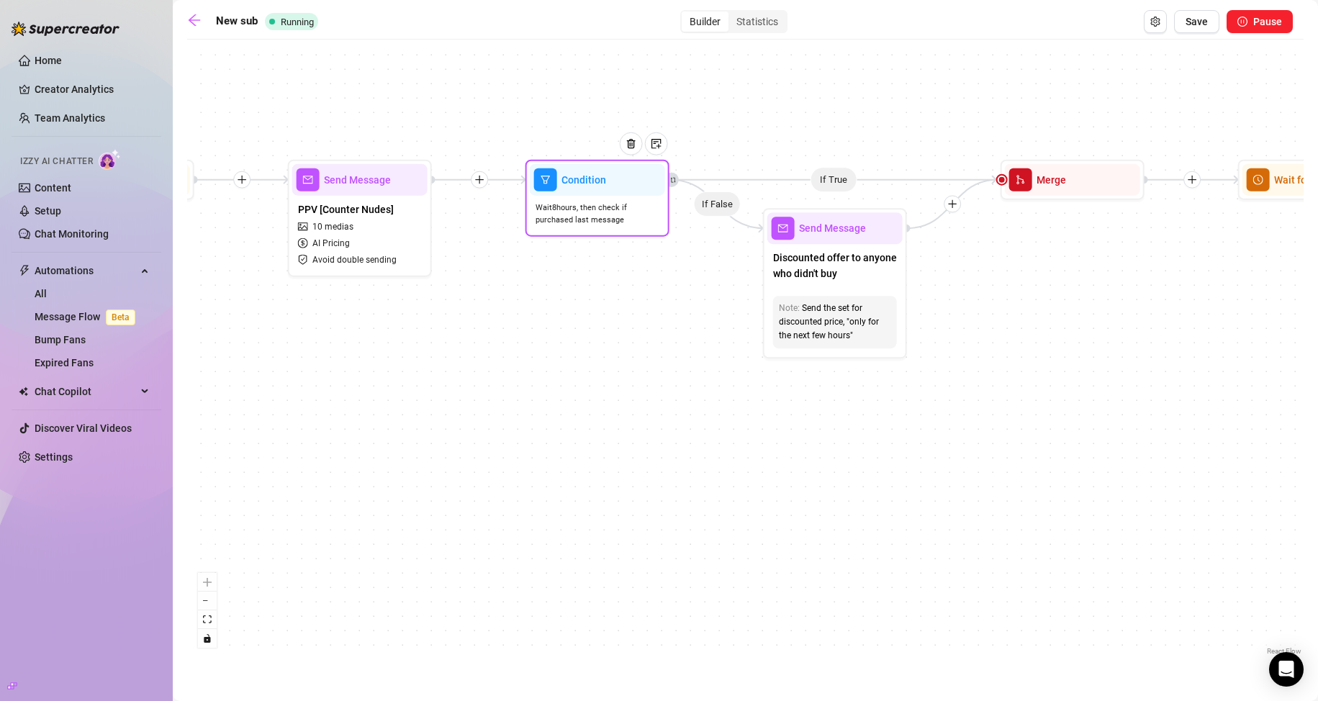
click at [599, 210] on span "Wait 8 hours, then check if purchased last message" at bounding box center [597, 214] width 124 height 25
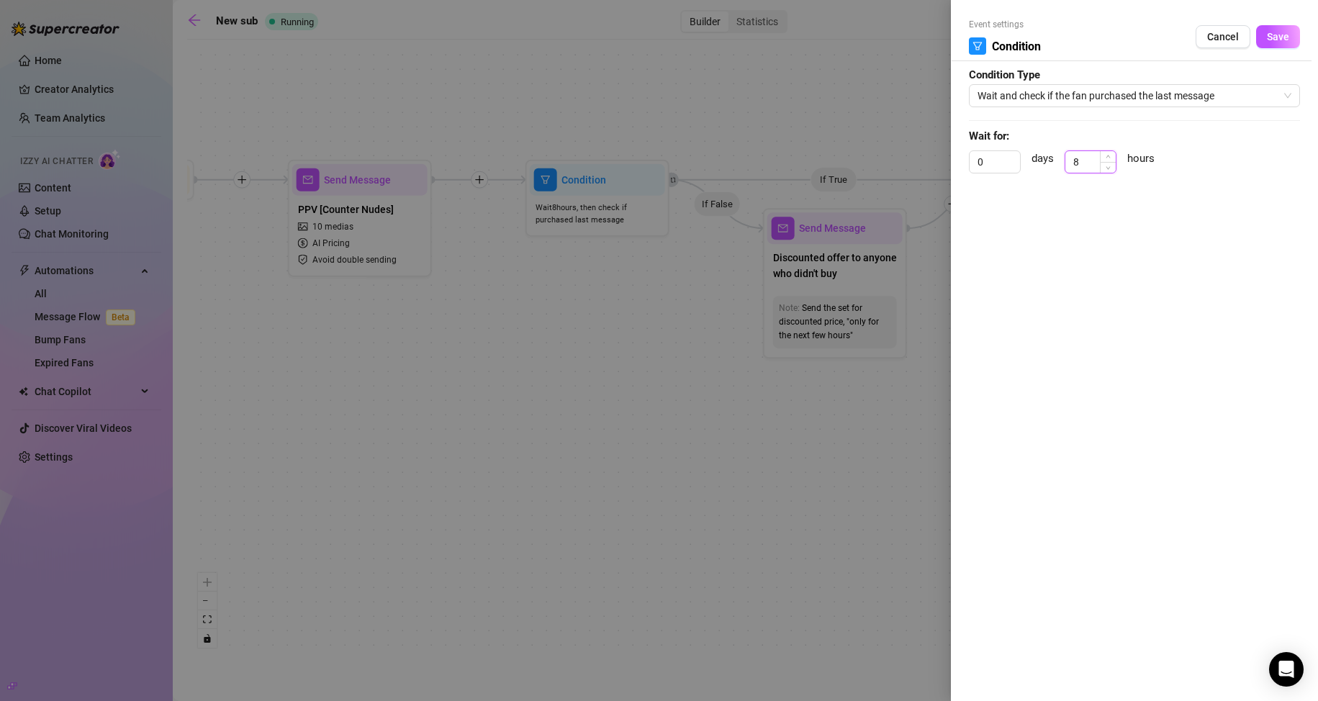
drag, startPoint x: 1080, startPoint y: 164, endPoint x: 1071, endPoint y: 166, distance: 8.8
click at [1071, 166] on input "8" at bounding box center [1090, 162] width 50 height 22
type input "3"
click at [1277, 34] on span "Save" at bounding box center [1278, 37] width 22 height 12
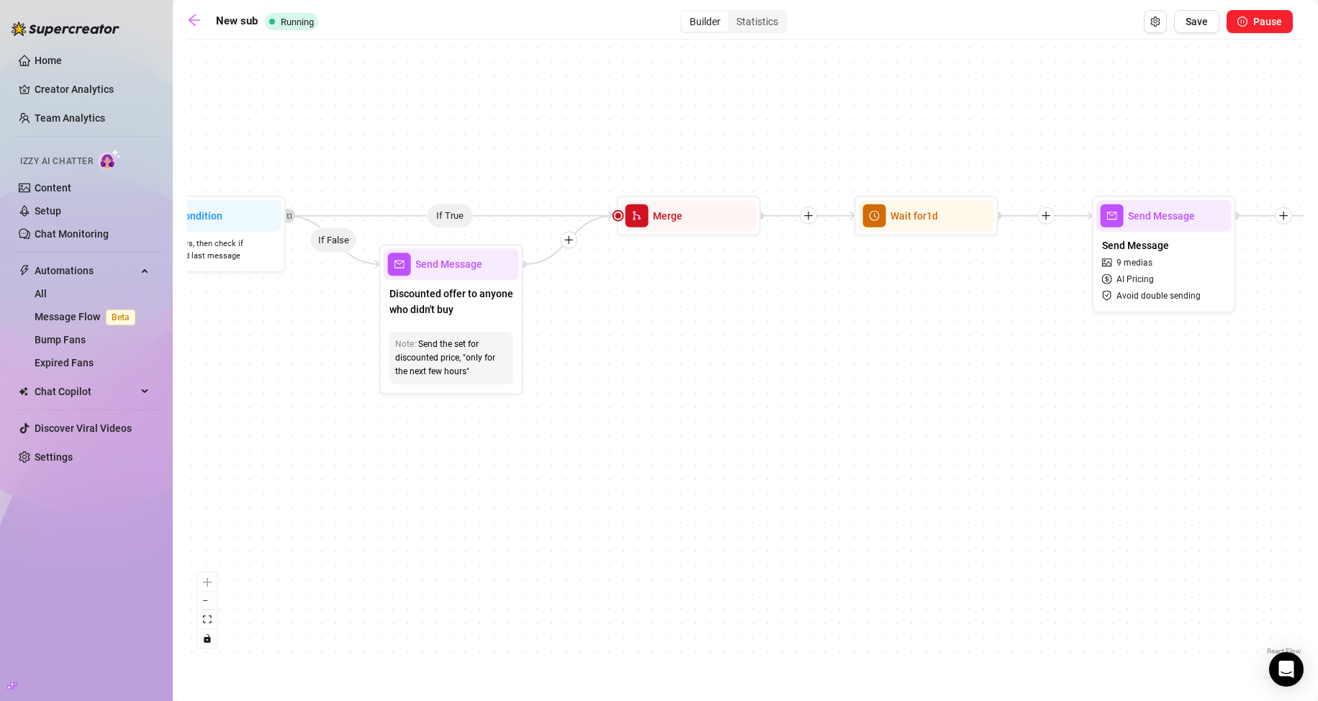
drag, startPoint x: 1023, startPoint y: 340, endPoint x: 626, endPoint y: 375, distance: 398.8
click at [626, 375] on div "If True If True If True If False If True If False If False If False Wait for 1d…" at bounding box center [745, 353] width 1116 height 612
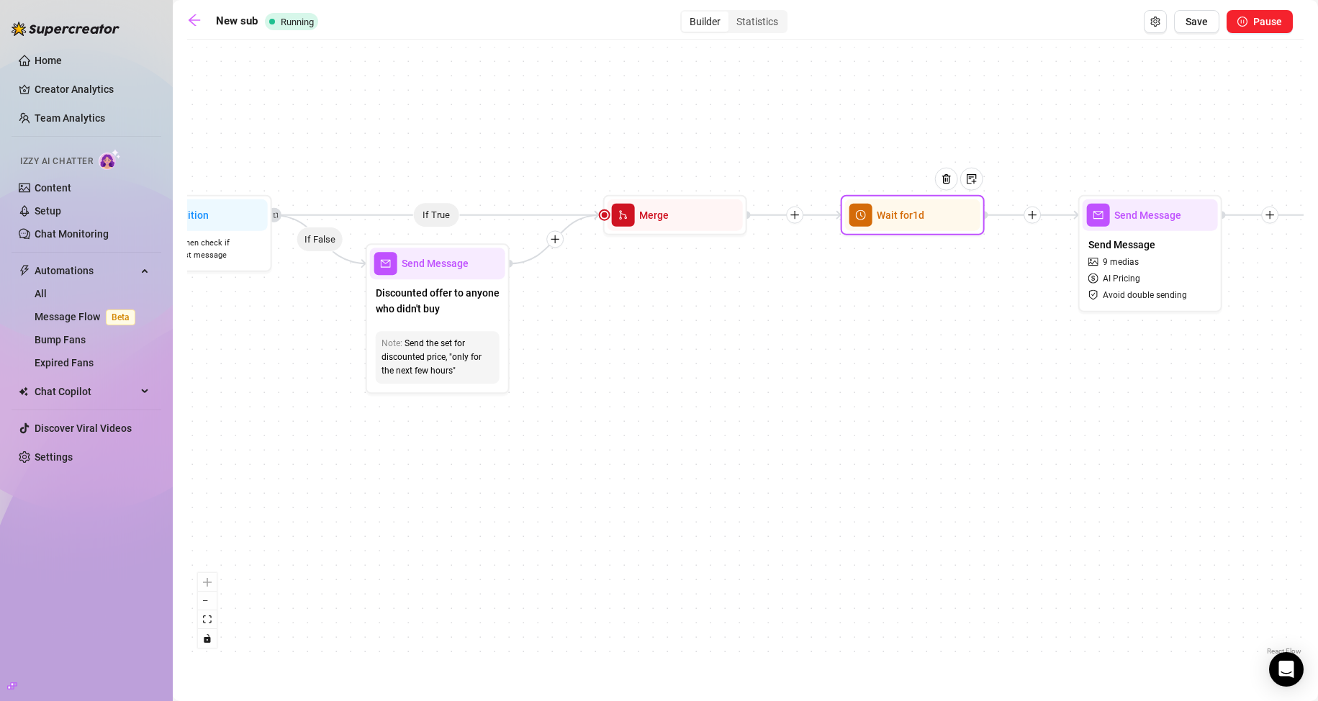
click at [874, 231] on div "Wait for 1d" at bounding box center [913, 215] width 144 height 40
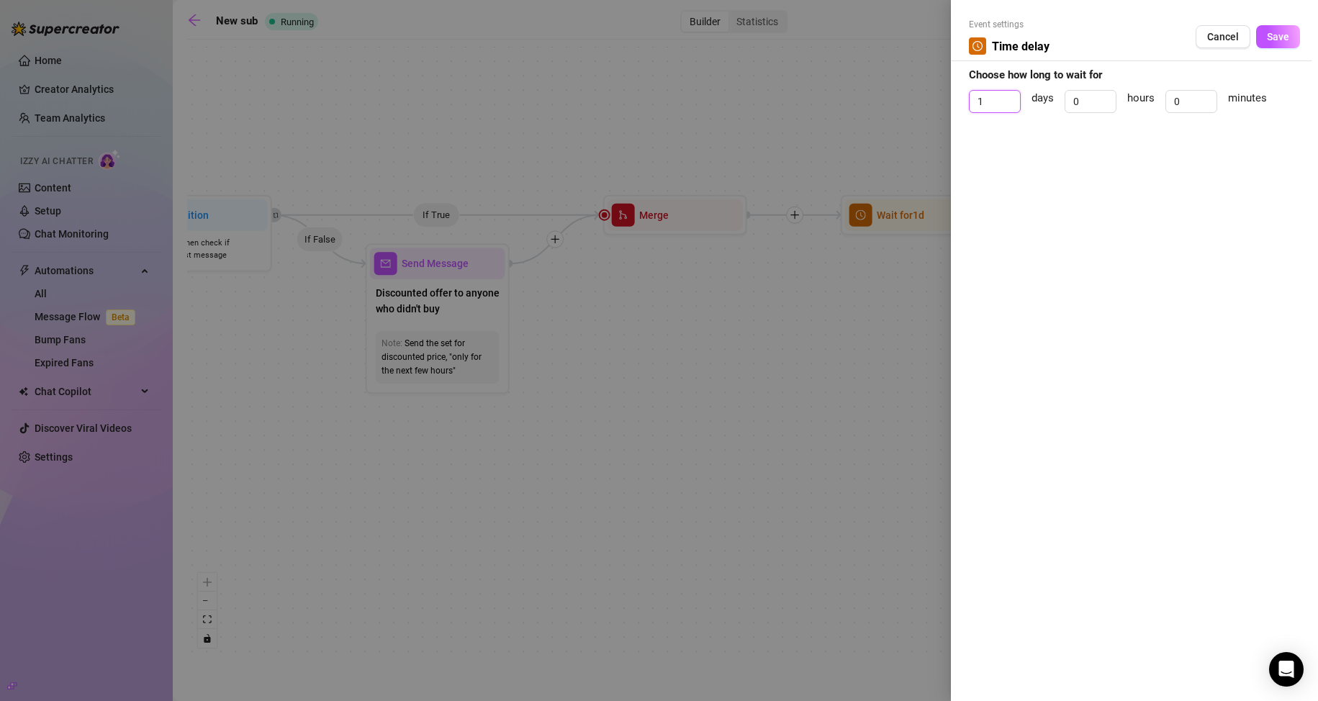
drag, startPoint x: 1000, startPoint y: 94, endPoint x: 960, endPoint y: 99, distance: 40.0
click at [960, 99] on div "Event settings Time delay Cancel Save Choose how long to wait for 1 days 0 hour…" at bounding box center [1134, 350] width 367 height 701
type input "0"
drag, startPoint x: 1077, startPoint y: 101, endPoint x: 1056, endPoint y: 104, distance: 21.1
click at [1056, 104] on div "0 days 0 hours 0 minutes" at bounding box center [1134, 108] width 331 height 36
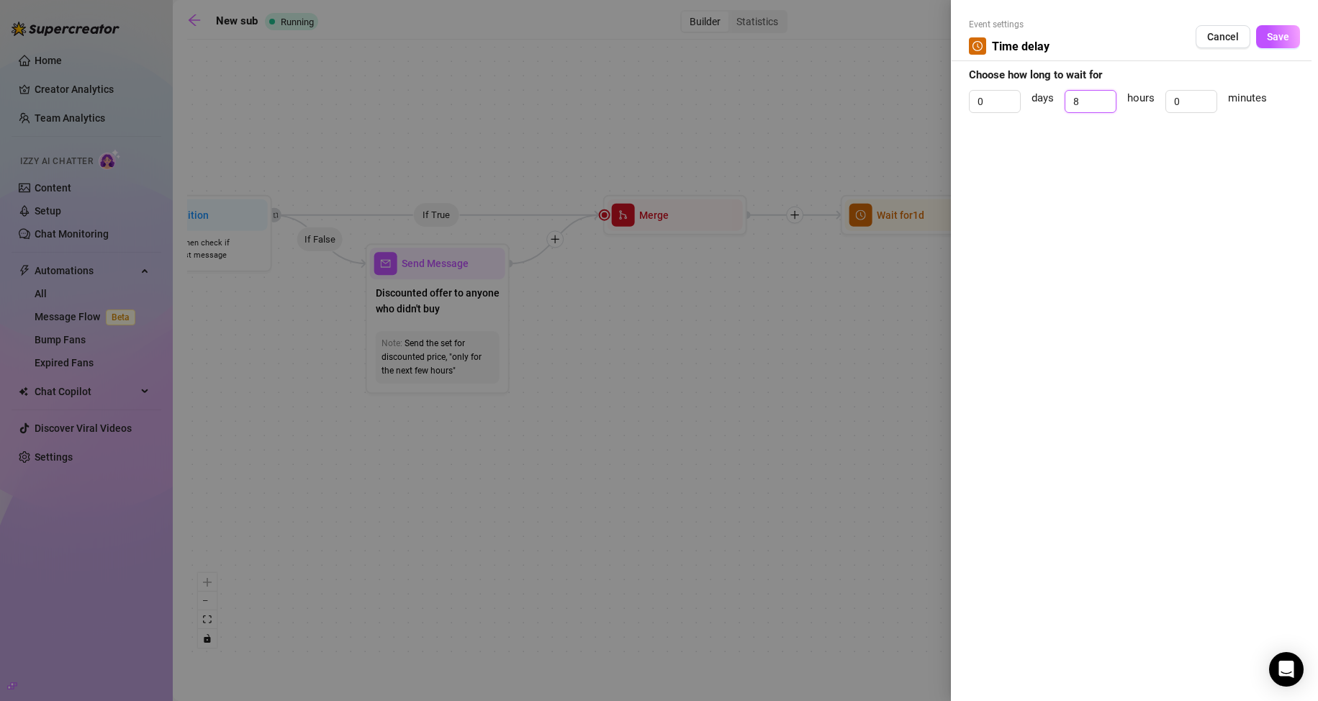
type input "8"
click at [1272, 49] on div "Event settings Time delay Cancel Save" at bounding box center [1134, 39] width 331 height 43
click at [1275, 32] on span "Save" at bounding box center [1278, 37] width 22 height 12
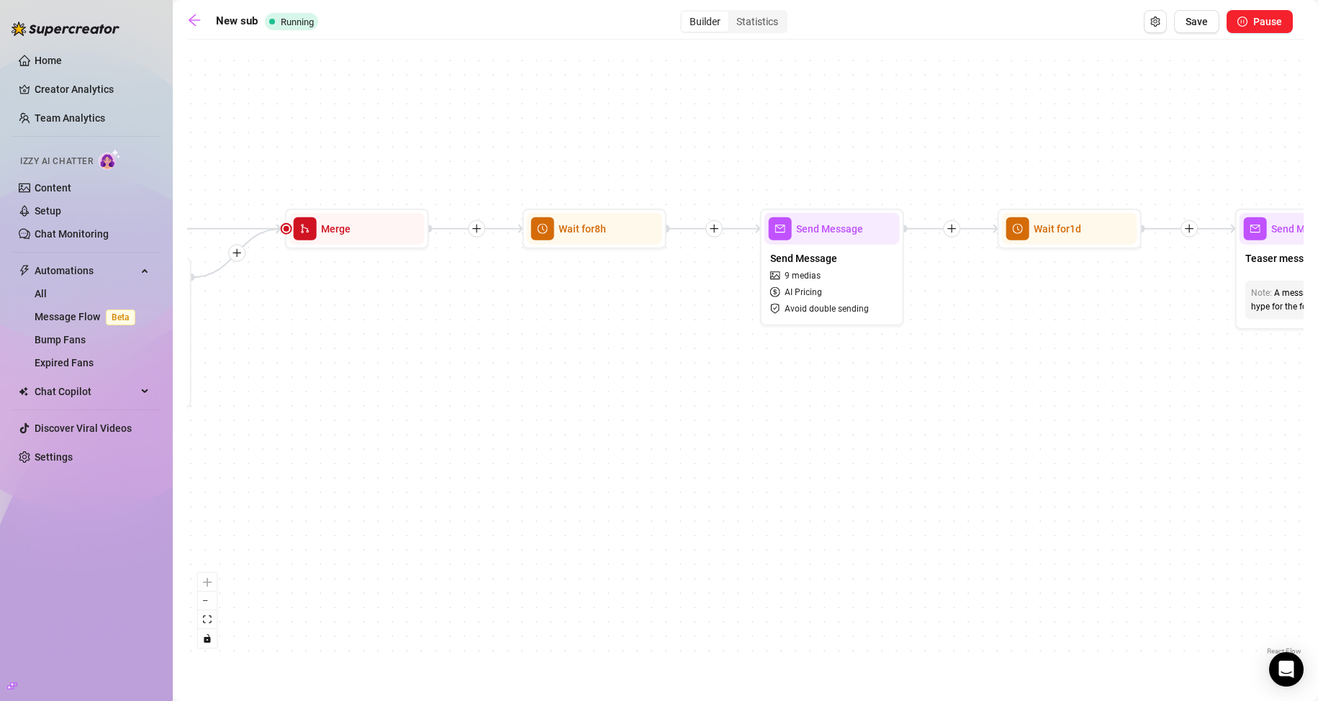
drag, startPoint x: 815, startPoint y: 340, endPoint x: 553, endPoint y: 316, distance: 263.0
click at [479, 334] on div "If True If True If True If False If True If False If False If False Wait for 1d…" at bounding box center [745, 353] width 1116 height 612
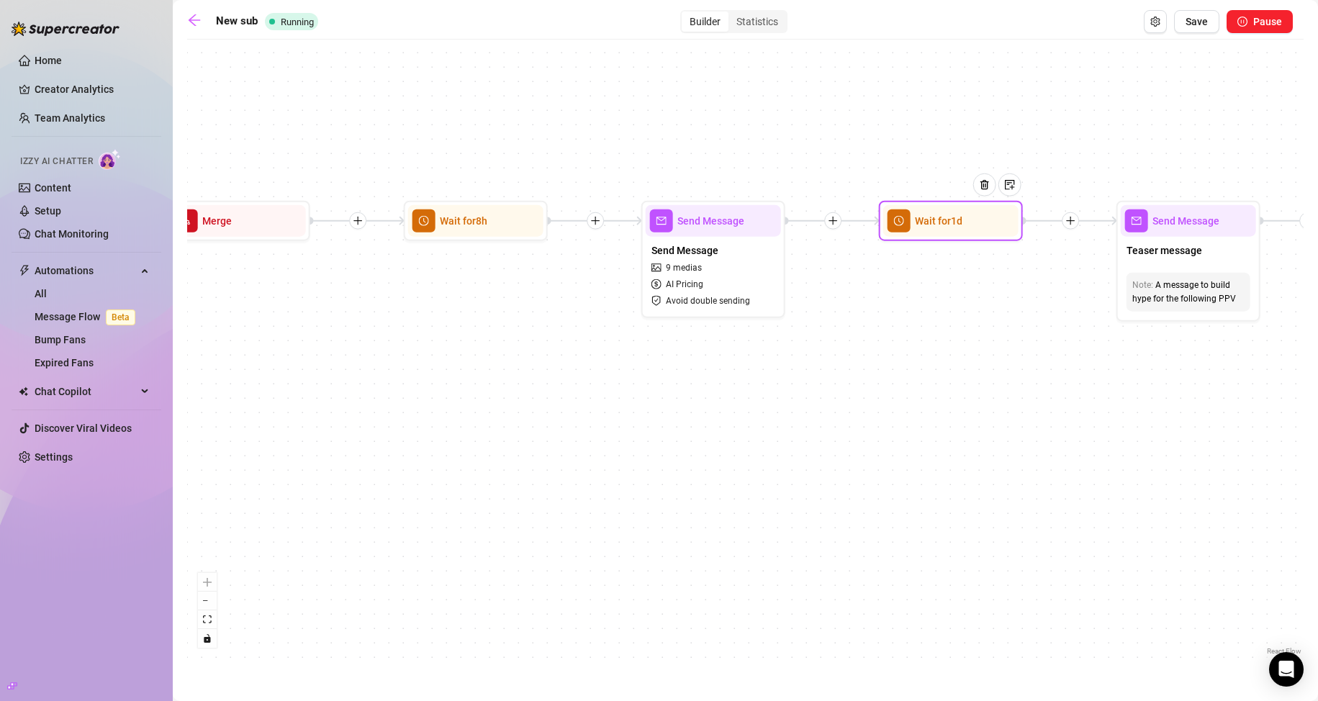
click at [936, 219] on span "Wait for 1d" at bounding box center [938, 221] width 47 height 16
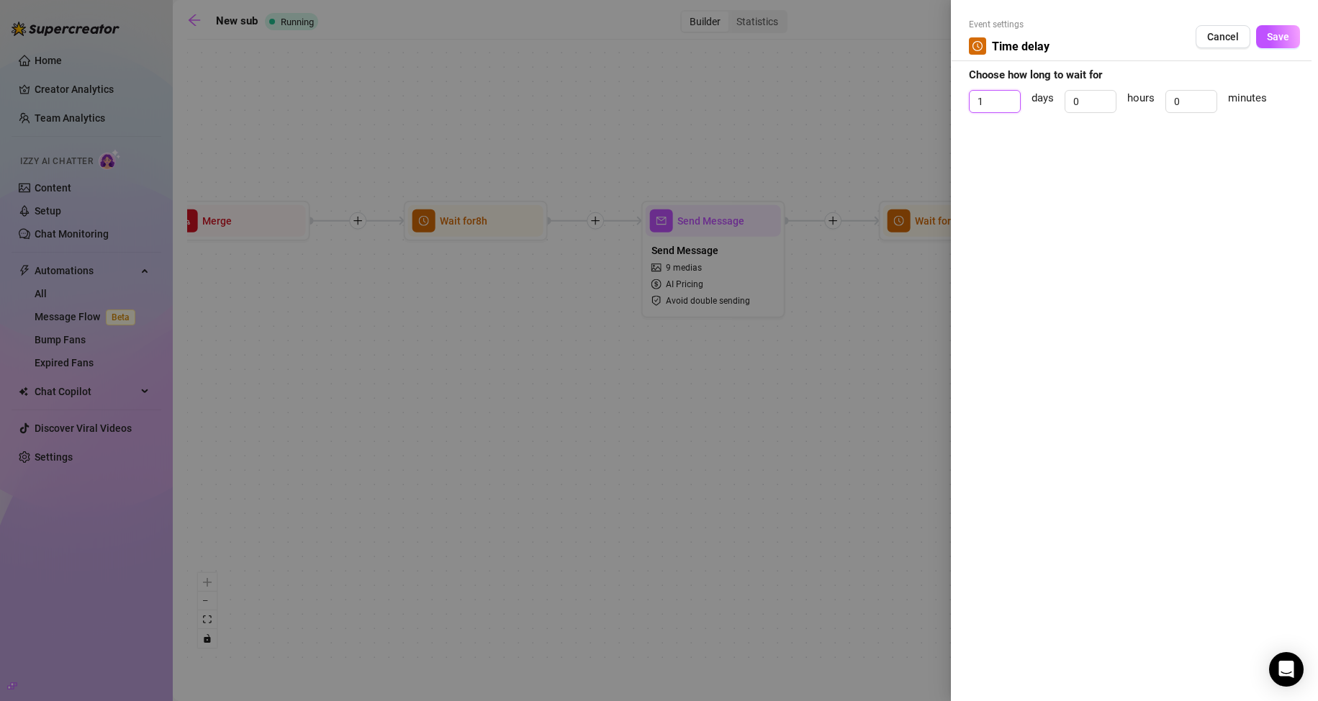
drag, startPoint x: 990, startPoint y: 111, endPoint x: 949, endPoint y: 112, distance: 40.3
click at [949, 112] on div "Event settings Time delay Cancel Save Choose how long to wait for 1 days 0 hour…" at bounding box center [659, 350] width 1318 height 701
type input "0"
drag, startPoint x: 1080, startPoint y: 94, endPoint x: 1067, endPoint y: 97, distance: 13.3
click at [1067, 97] on input "0" at bounding box center [1090, 102] width 50 height 22
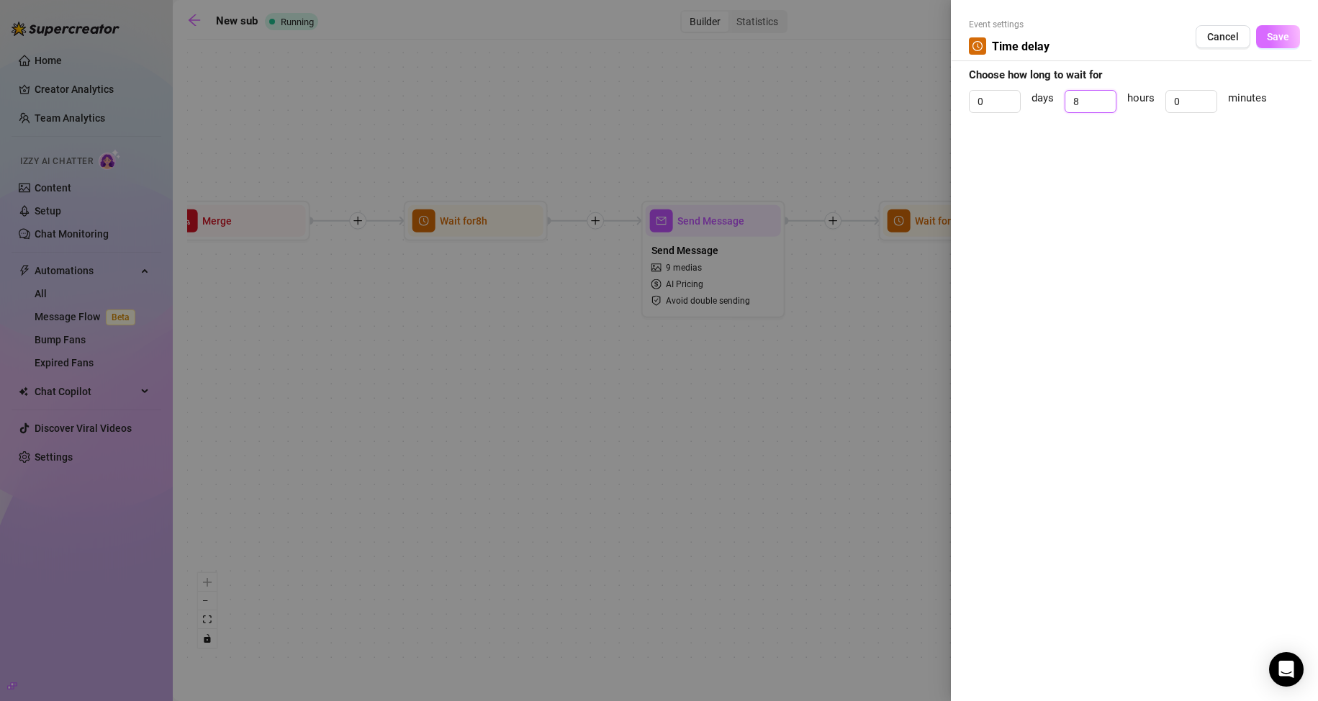
type input "8"
click at [1262, 35] on button "Save" at bounding box center [1278, 36] width 44 height 23
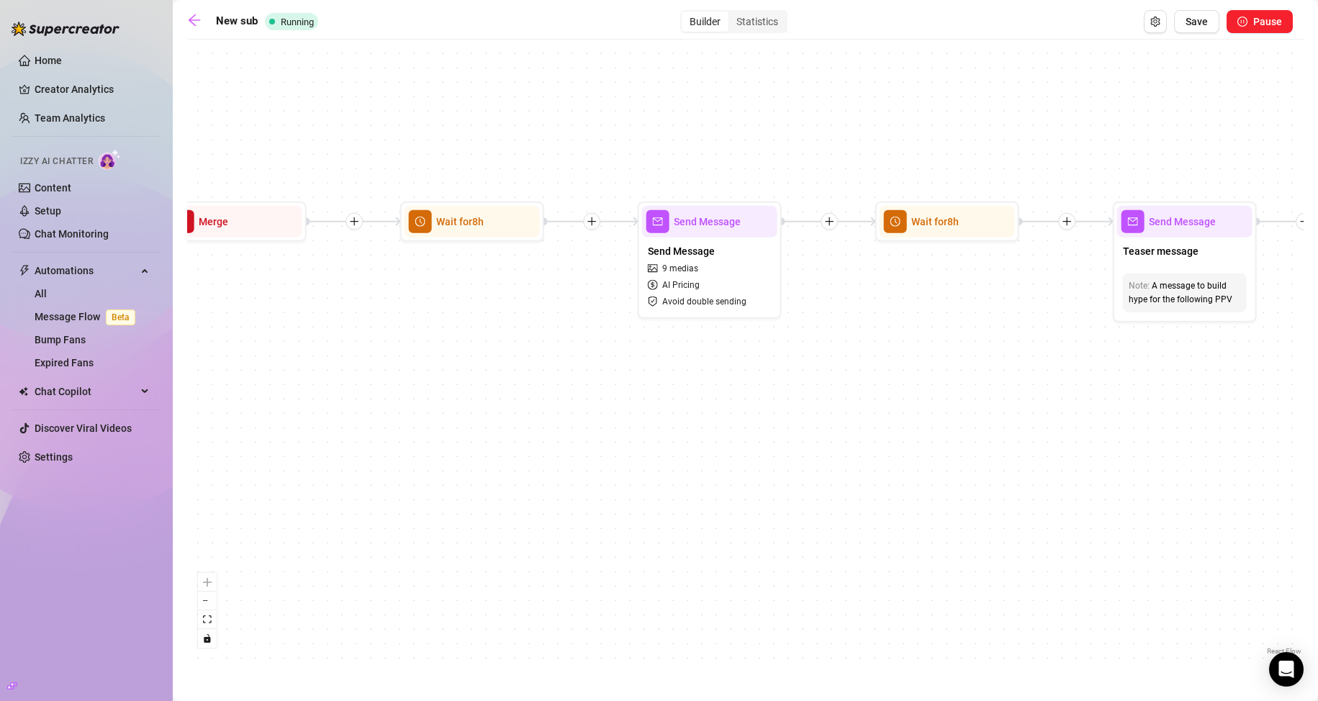
drag, startPoint x: 777, startPoint y: 456, endPoint x: 516, endPoint y: 460, distance: 260.6
click at [516, 460] on div "If True If True If True If False If True If False If False If False Wait for 8h…" at bounding box center [745, 353] width 1116 height 612
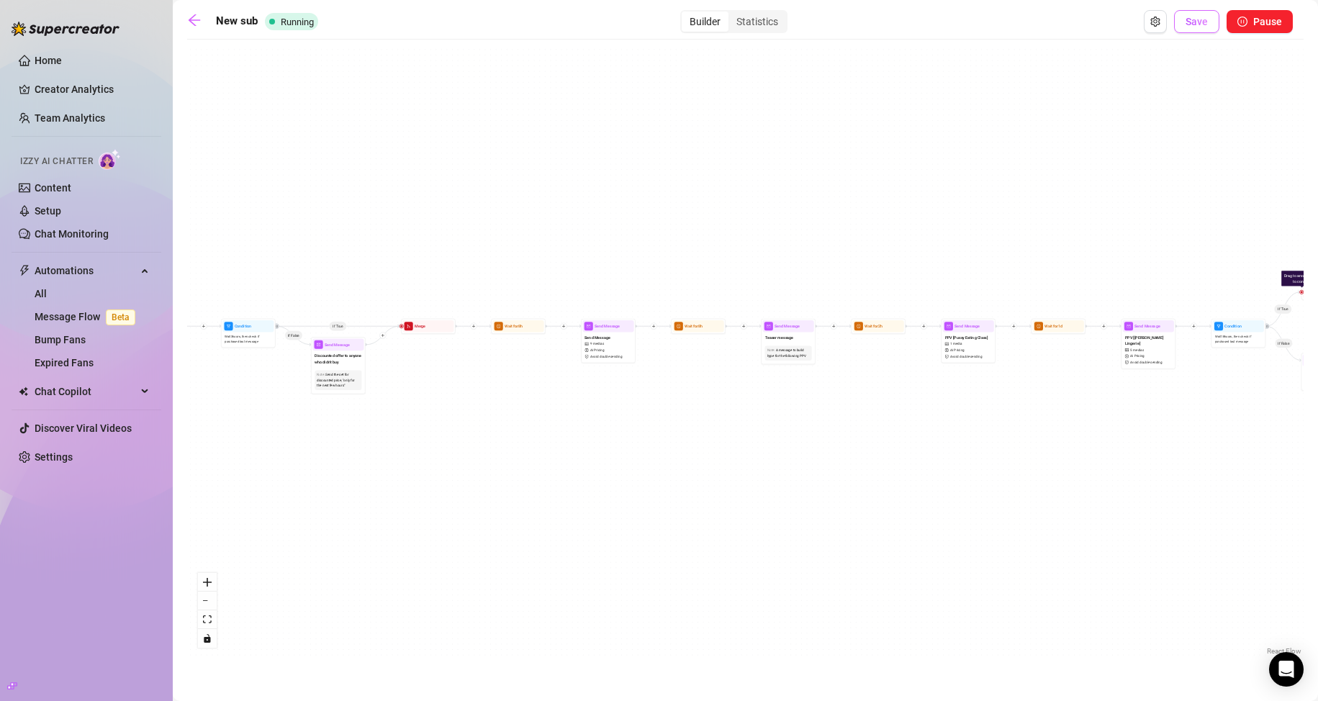
click at [1204, 21] on span "Save" at bounding box center [1196, 22] width 22 height 12
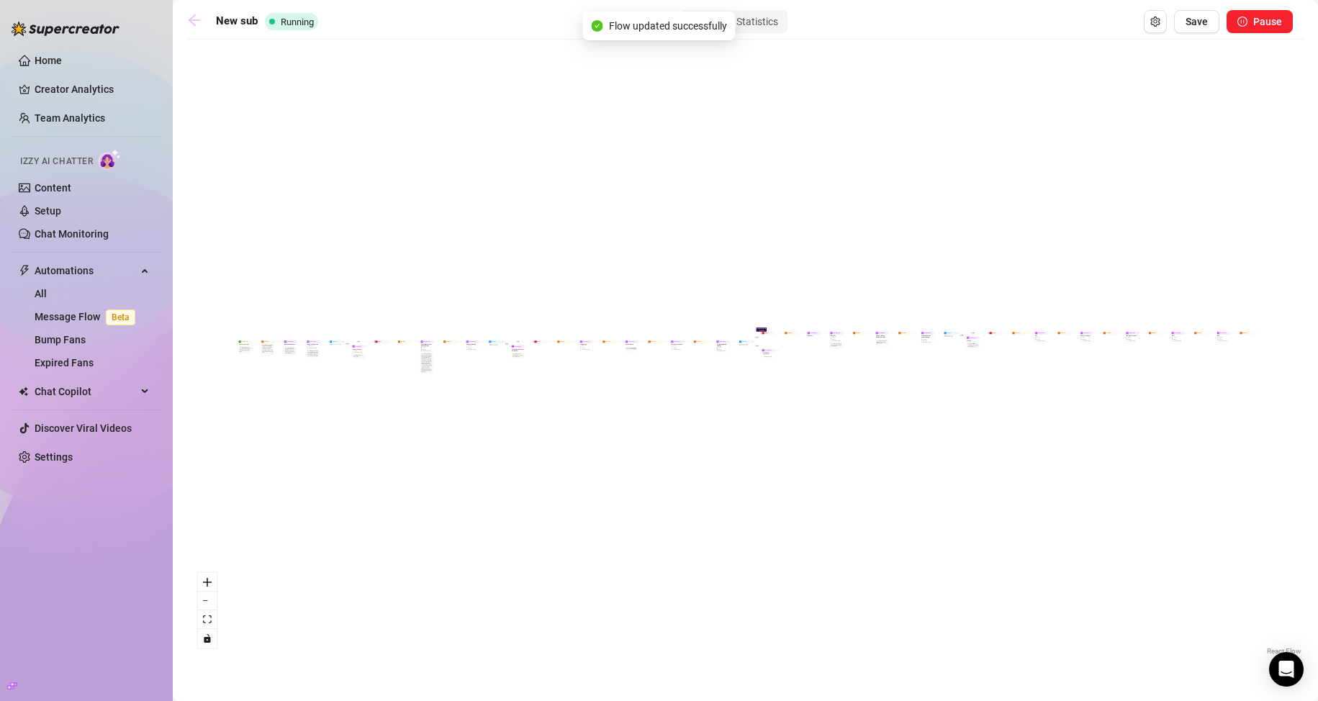
click at [194, 24] on icon "arrow-left" at bounding box center [195, 20] width 12 height 12
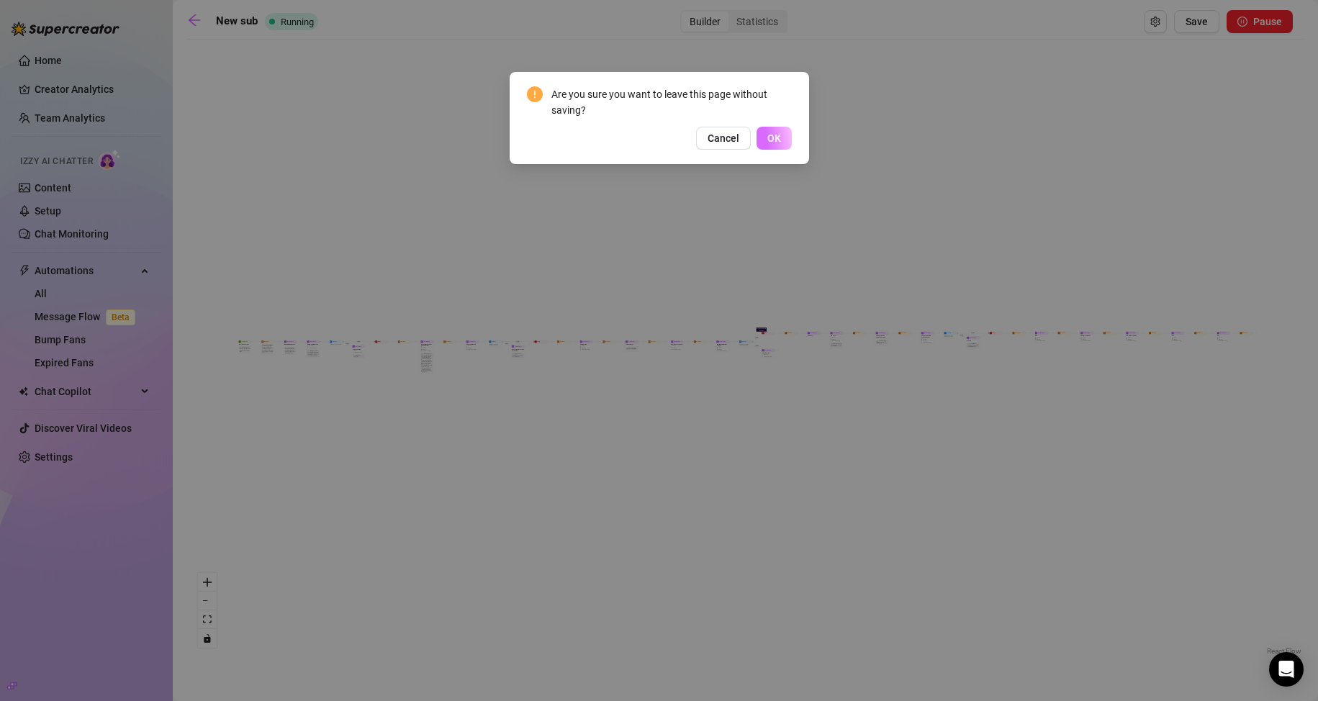
click at [772, 144] on span "OK" at bounding box center [774, 138] width 14 height 12
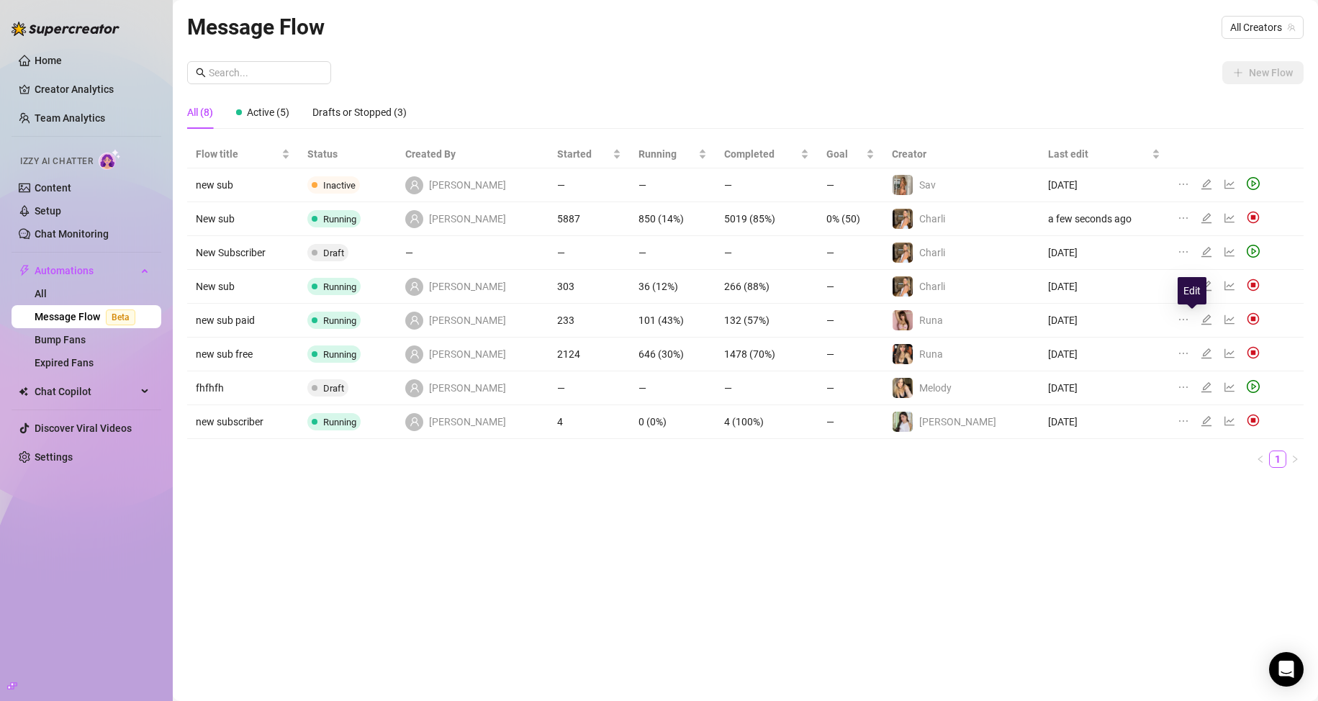
click at [1200, 321] on icon "edit" at bounding box center [1205, 319] width 10 height 10
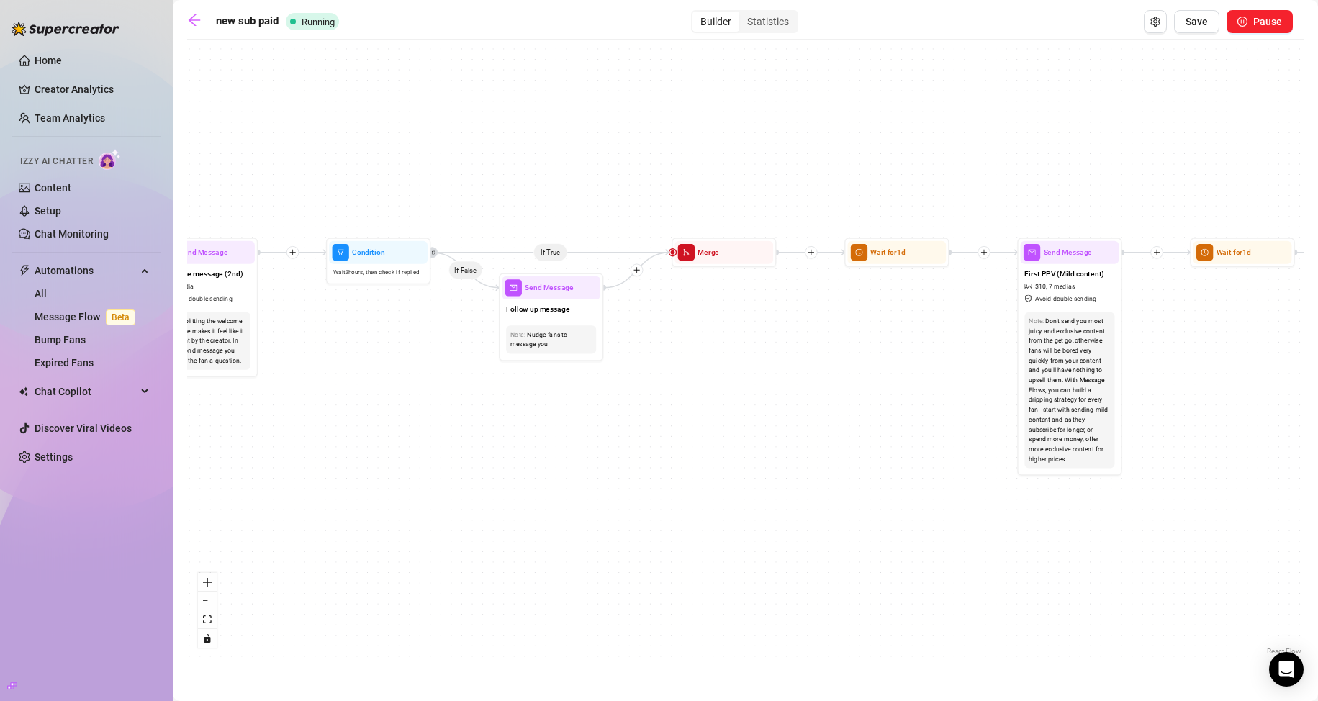
drag, startPoint x: 389, startPoint y: 383, endPoint x: 737, endPoint y: 357, distance: 349.3
click at [737, 357] on div "If True If True If True If False If False If False Send Message engagement 2 Se…" at bounding box center [745, 353] width 1116 height 612
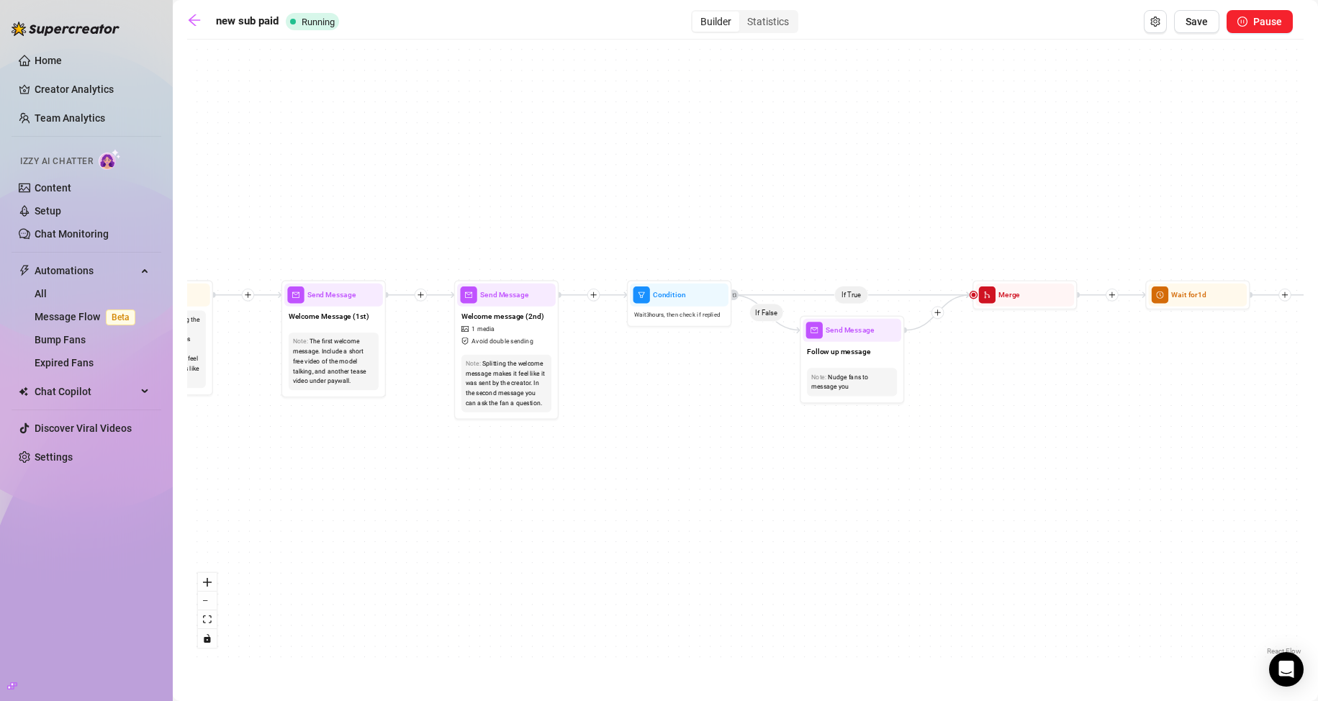
drag, startPoint x: 415, startPoint y: 340, endPoint x: 749, endPoint y: 399, distance: 339.8
click at [749, 399] on div "If True If True If True If False If False If False Send Message engagement 2 Se…" at bounding box center [745, 353] width 1116 height 612
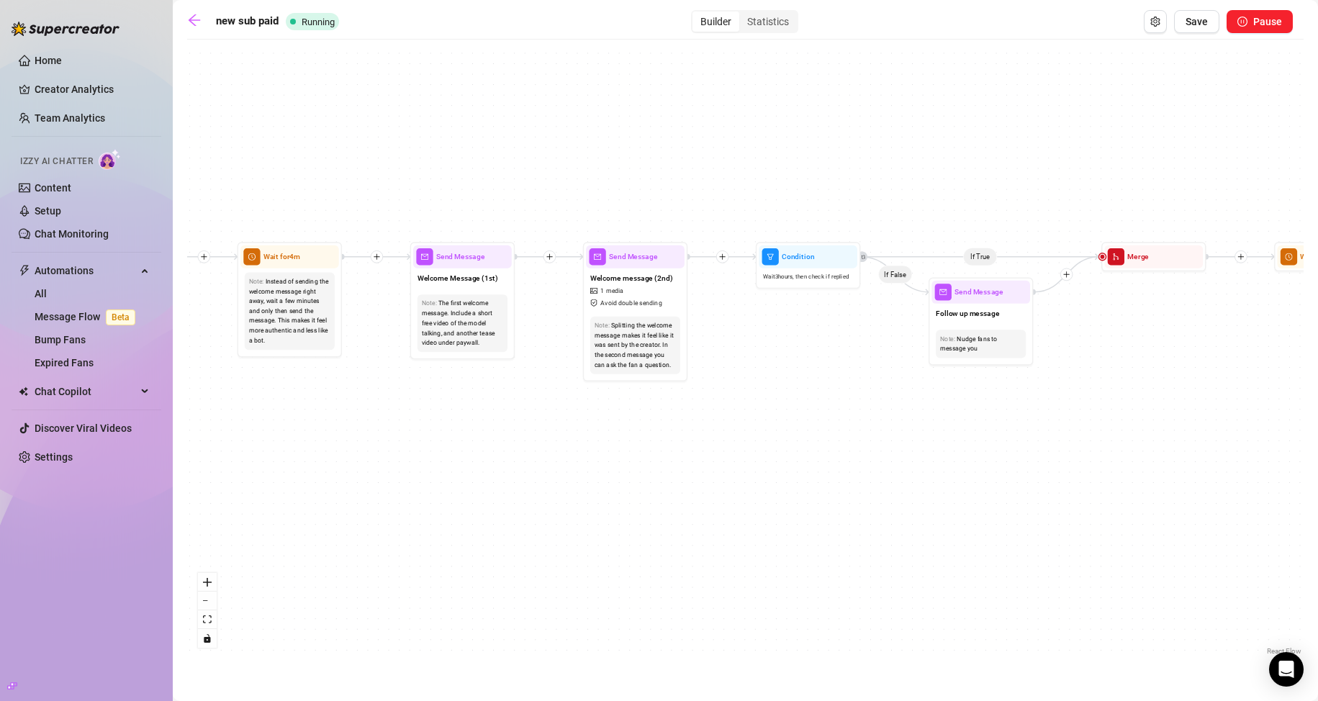
drag, startPoint x: 504, startPoint y: 393, endPoint x: 418, endPoint y: 332, distance: 105.2
click at [425, 332] on div "If True If True If True If False If False If False Send Message engagement 2 Se…" at bounding box center [745, 353] width 1116 height 612
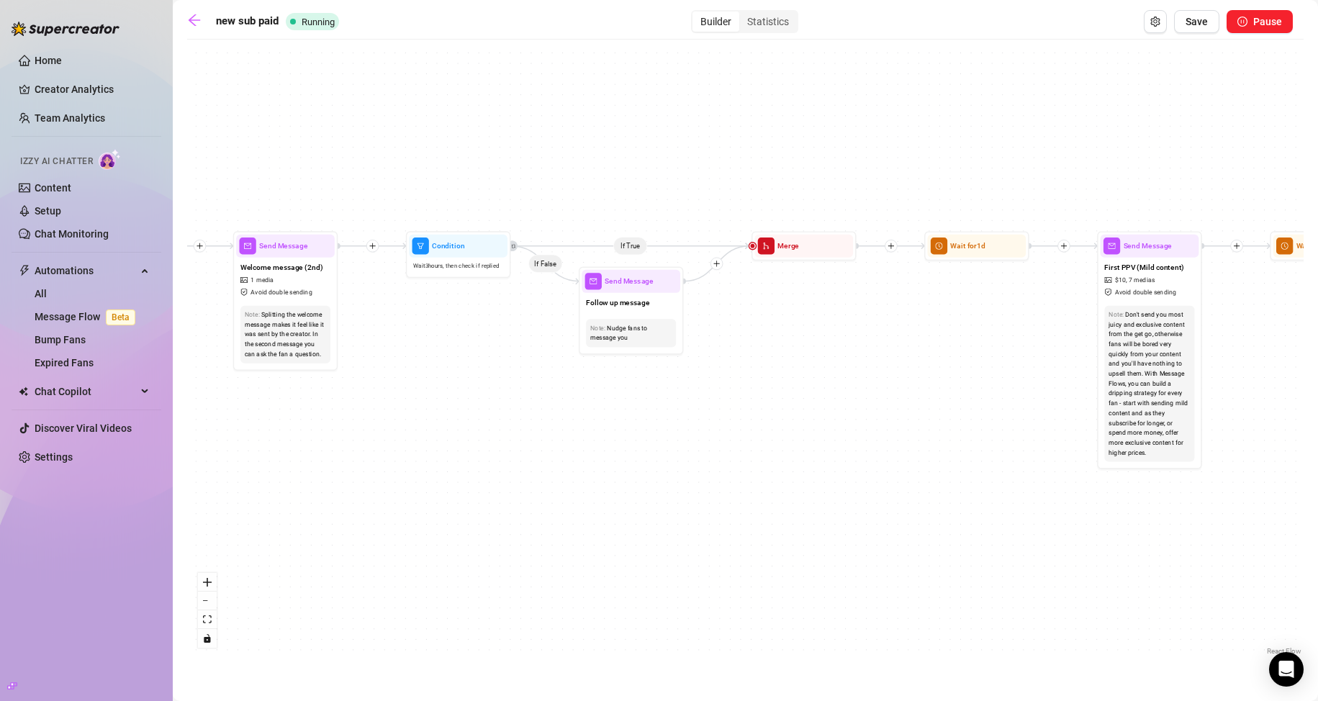
drag, startPoint x: 710, startPoint y: 374, endPoint x: 489, endPoint y: 368, distance: 221.0
click at [467, 369] on div "If True If True If True If False If False If False Send Message engagement 2 Se…" at bounding box center [745, 353] width 1116 height 612
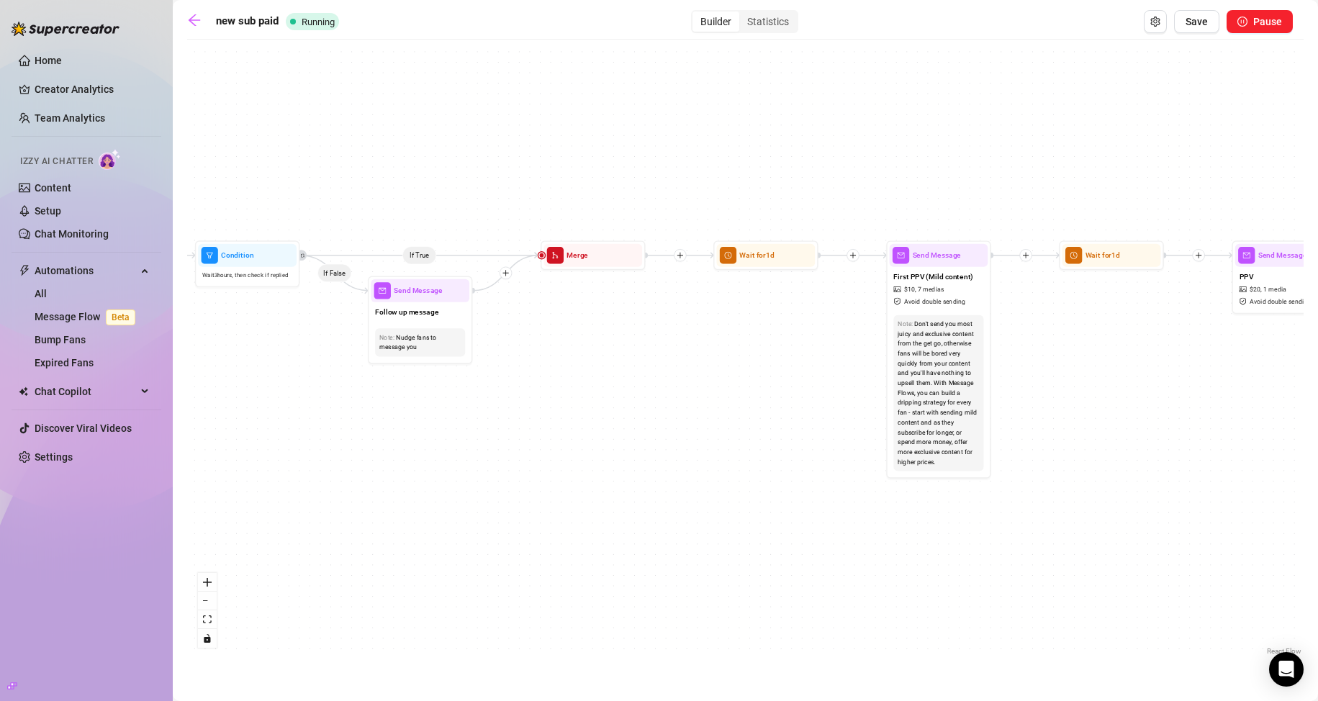
drag, startPoint x: 851, startPoint y: 371, endPoint x: 538, endPoint y: 383, distance: 313.3
click at [541, 383] on div "If True If True If True If False If False If False Send Message engagement 2 Se…" at bounding box center [745, 353] width 1116 height 612
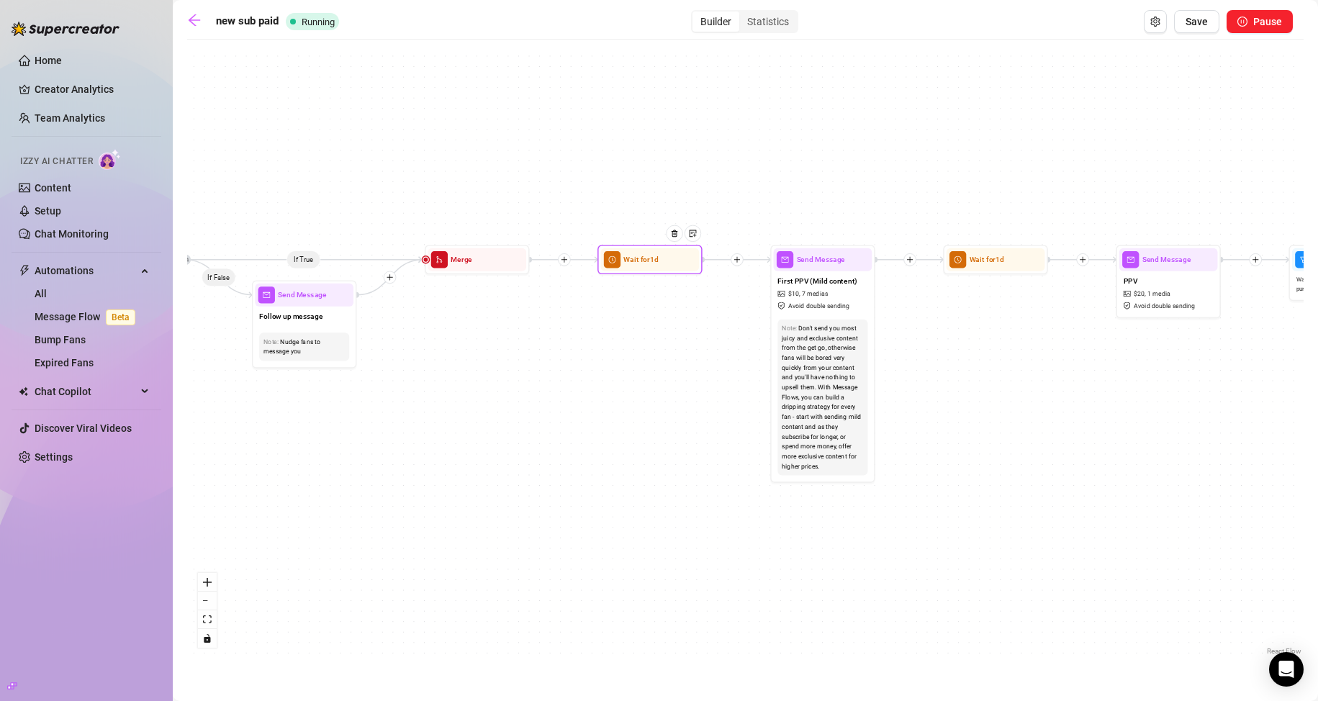
click at [647, 263] on span "Wait for 1d" at bounding box center [640, 260] width 35 height 12
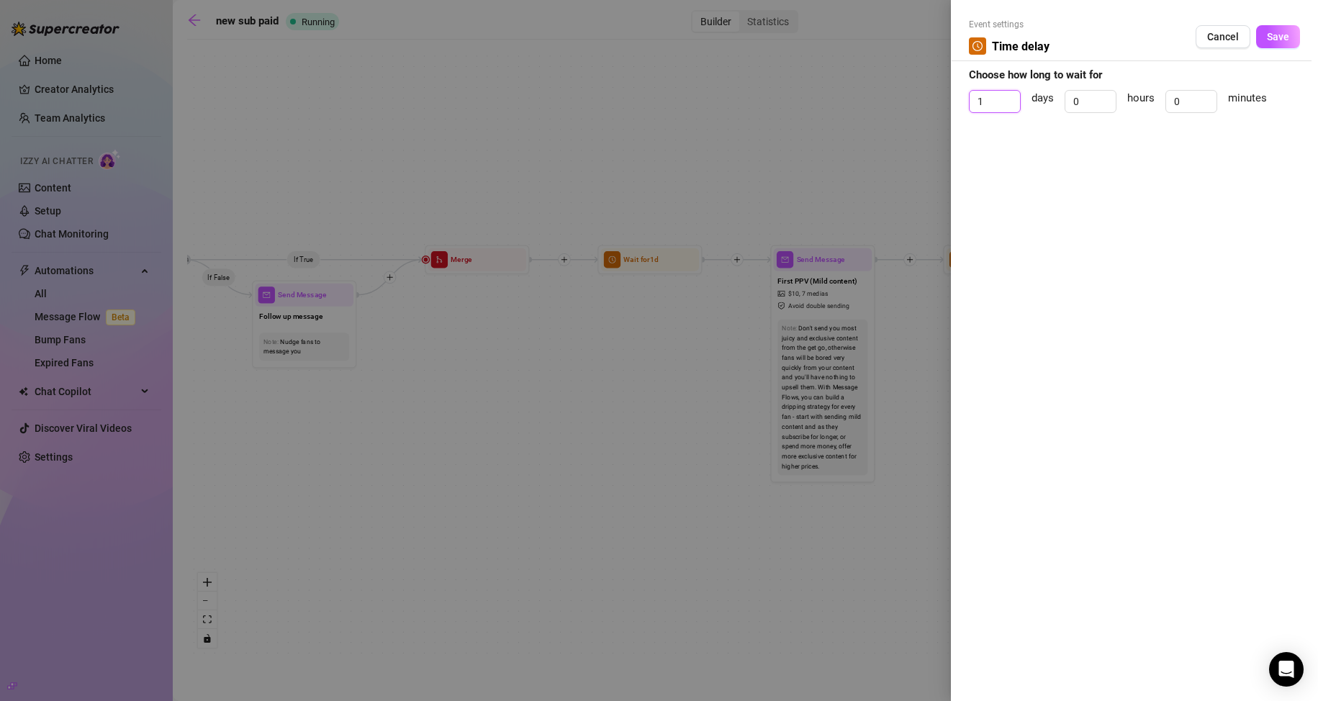
drag, startPoint x: 992, startPoint y: 105, endPoint x: 952, endPoint y: 107, distance: 39.6
click at [952, 107] on div "Event settings Time delay Cancel Save Choose how long to wait for 1 days 0 hour…" at bounding box center [1134, 350] width 367 height 701
type input "0"
drag, startPoint x: 1082, startPoint y: 103, endPoint x: 1064, endPoint y: 105, distance: 17.4
click at [1064, 105] on div "0" at bounding box center [1090, 101] width 52 height 23
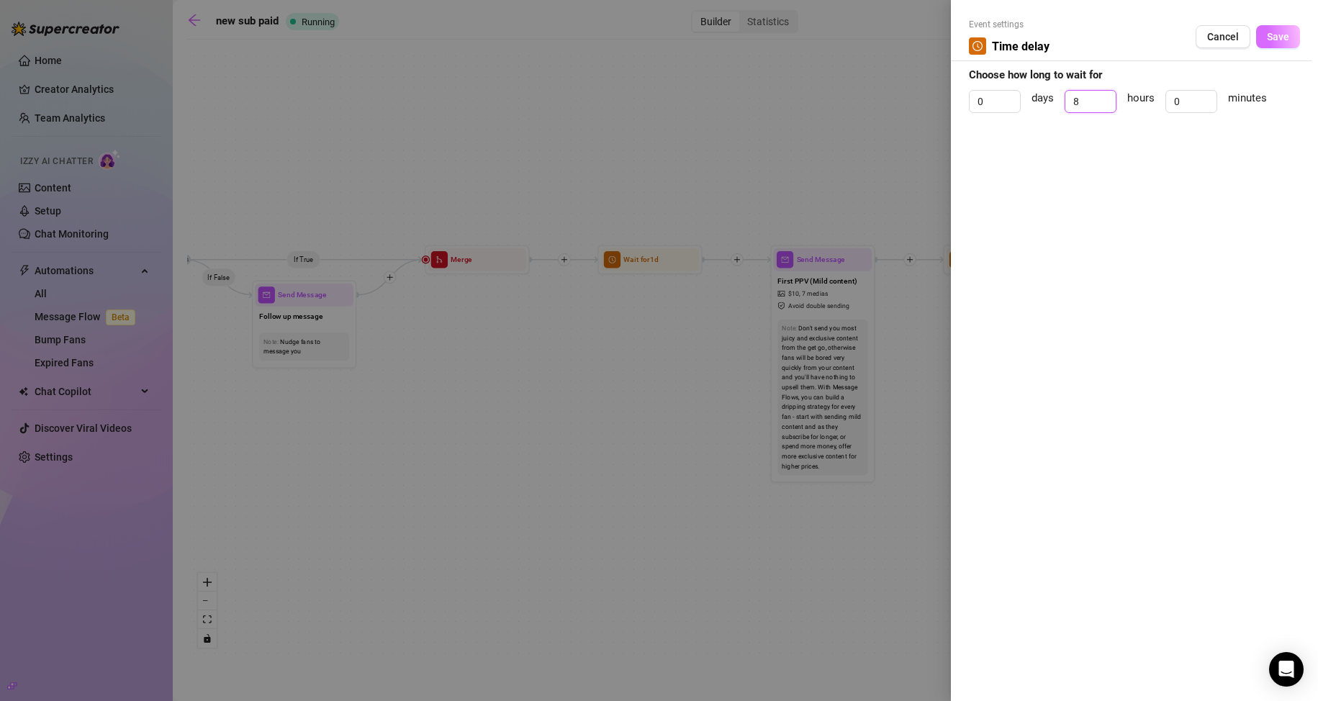
type input "8"
click at [1274, 27] on button "Save" at bounding box center [1278, 36] width 44 height 23
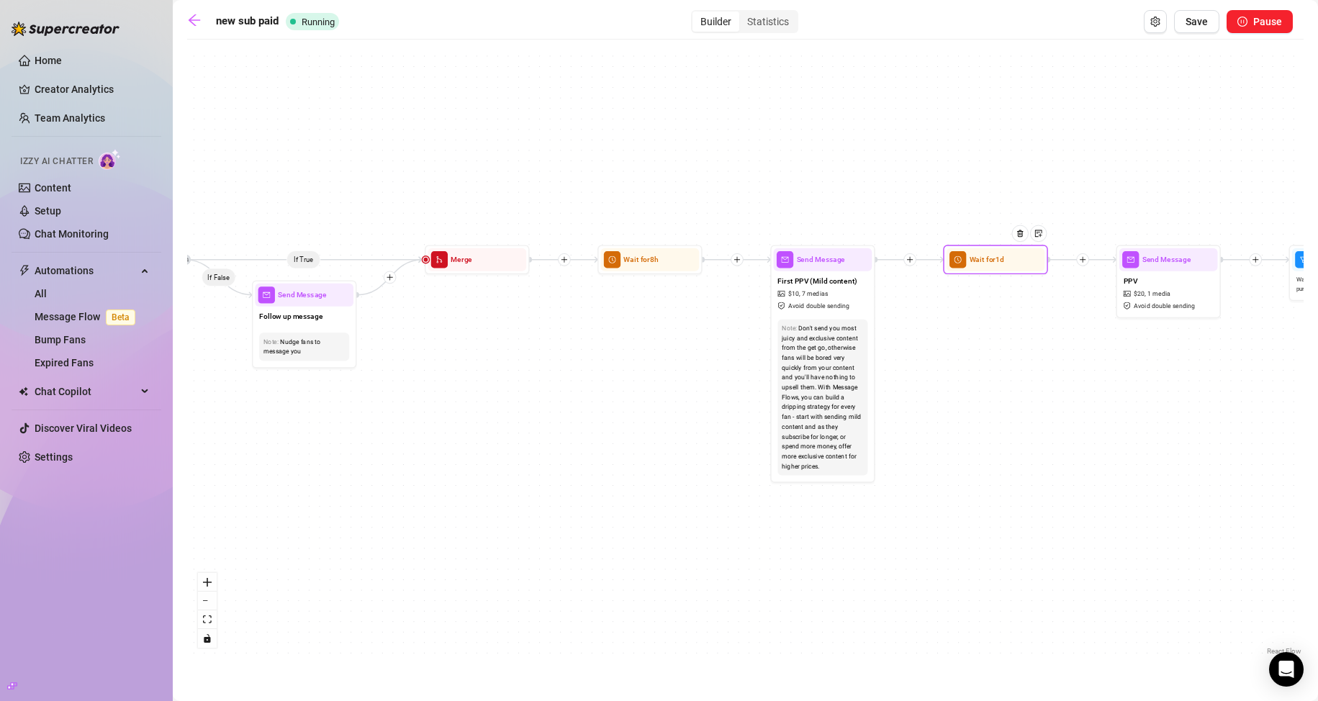
click at [986, 262] on span "Wait for 1d" at bounding box center [986, 260] width 35 height 12
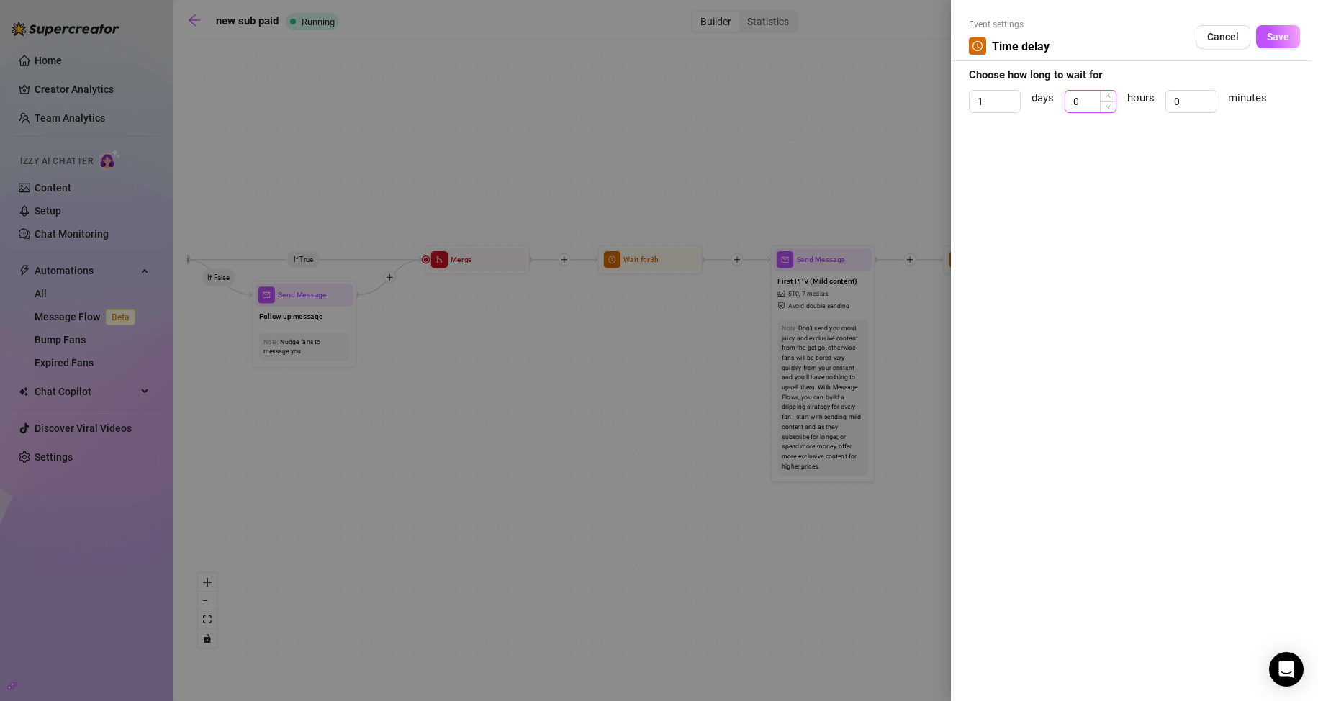
drag, startPoint x: 1080, startPoint y: 105, endPoint x: 1069, endPoint y: 106, distance: 10.1
click at [1069, 106] on input "0" at bounding box center [1090, 102] width 50 height 22
type input "8"
drag, startPoint x: 988, startPoint y: 107, endPoint x: 956, endPoint y: 103, distance: 31.9
click at [956, 105] on div "Event settings Time delay Cancel Save Choose how long to wait for 1 days 8 hour…" at bounding box center [1134, 350] width 367 height 701
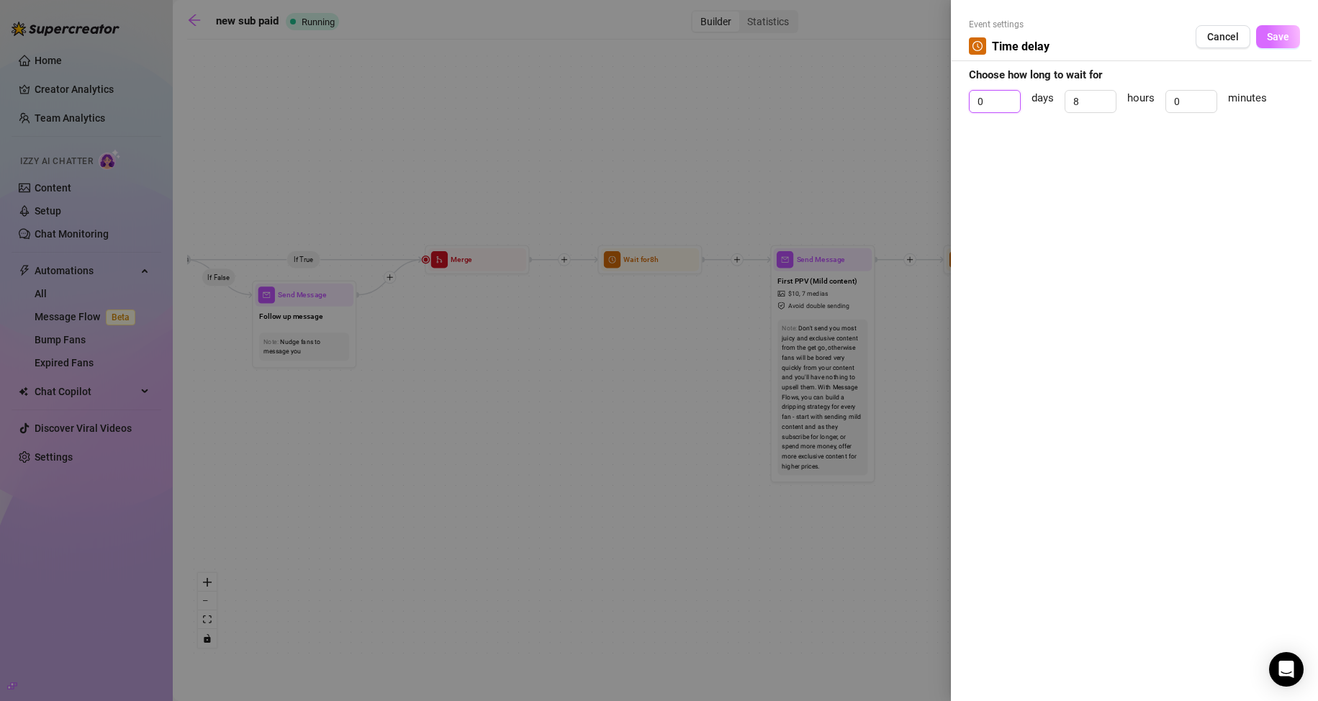
type input "0"
click at [1274, 33] on span "Save" at bounding box center [1278, 37] width 22 height 12
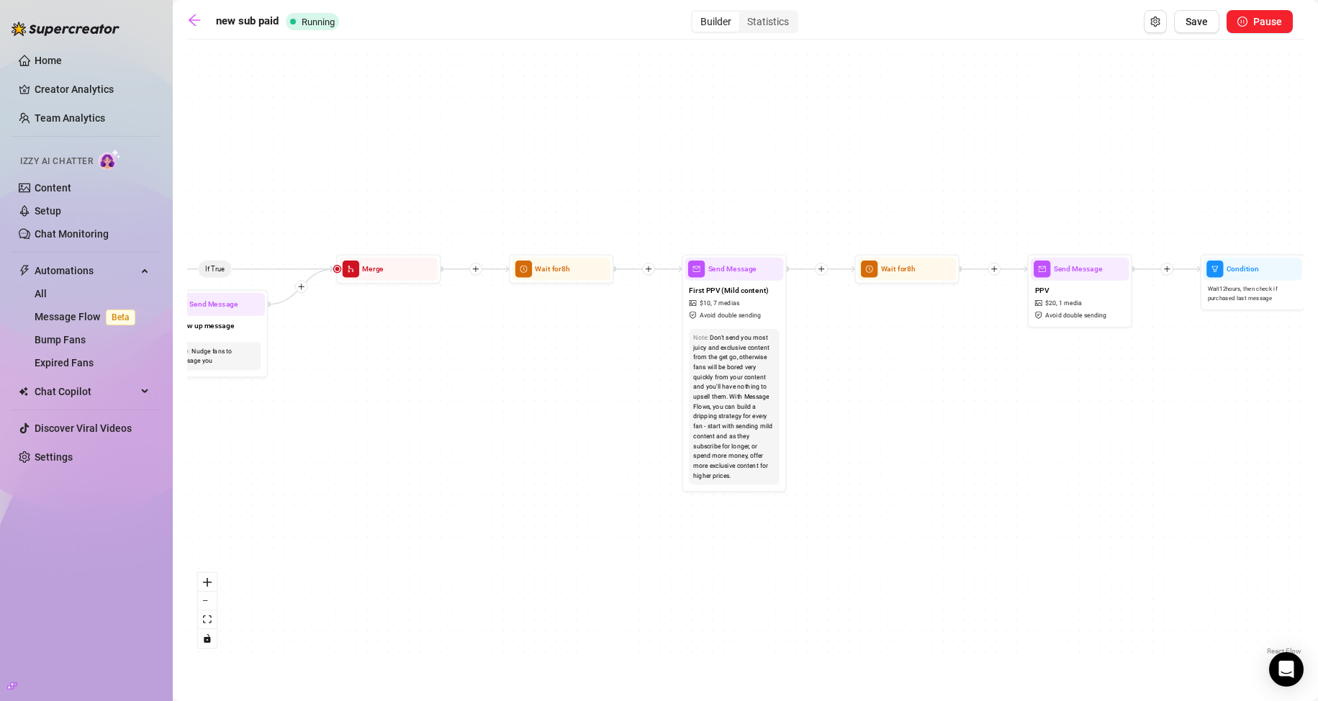
drag, startPoint x: 835, startPoint y: 196, endPoint x: 377, endPoint y: 199, distance: 457.7
click at [396, 199] on div "If True If True If True If False If False If False Send Message engagement 2 Se…" at bounding box center [745, 353] width 1116 height 612
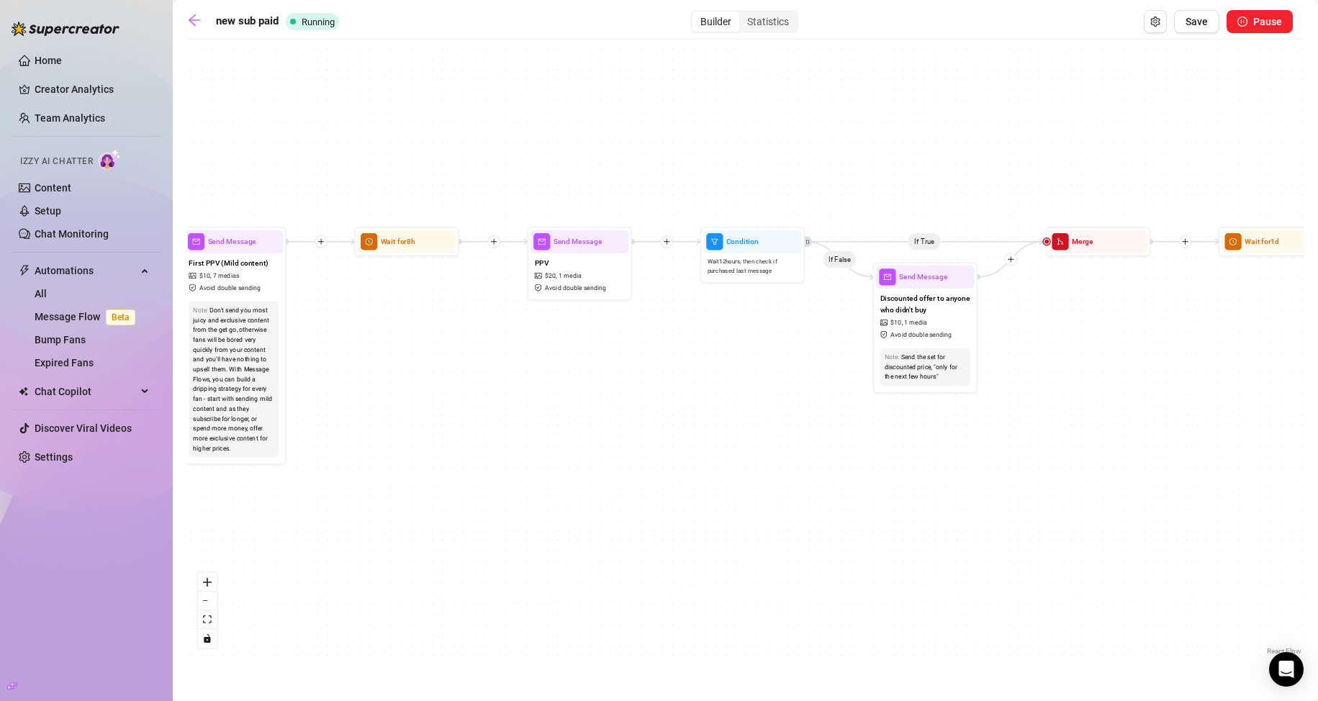
drag, startPoint x: 917, startPoint y: 405, endPoint x: 749, endPoint y: 384, distance: 169.1
click at [750, 384] on div "If True If True If True If False If False If False Send Message engagement 2 Se…" at bounding box center [745, 353] width 1116 height 612
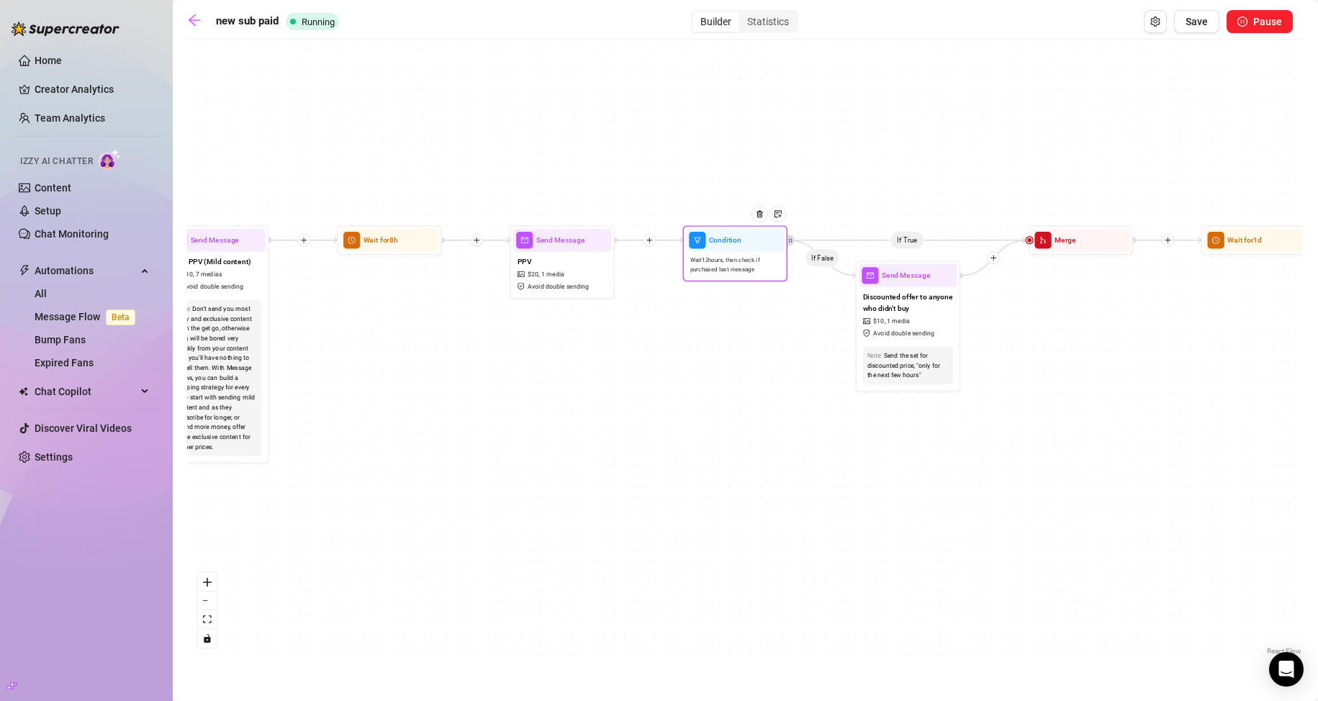
click at [715, 256] on span "Wait 12 hours, then check if purchased last message" at bounding box center [735, 265] width 90 height 18
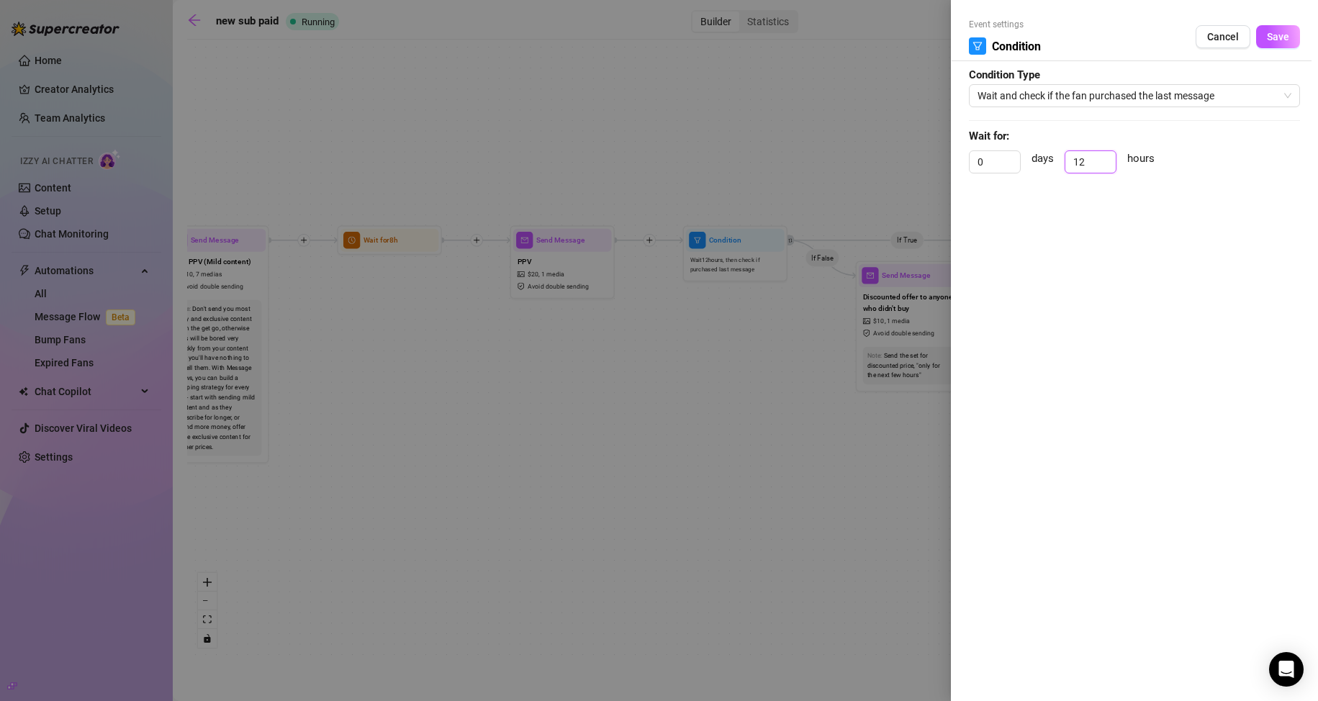
drag, startPoint x: 1087, startPoint y: 158, endPoint x: 1044, endPoint y: 173, distance: 45.5
click at [1045, 169] on div "0 days 12 hours" at bounding box center [1134, 168] width 331 height 36
type input "3"
click at [1269, 35] on span "Save" at bounding box center [1278, 37] width 22 height 12
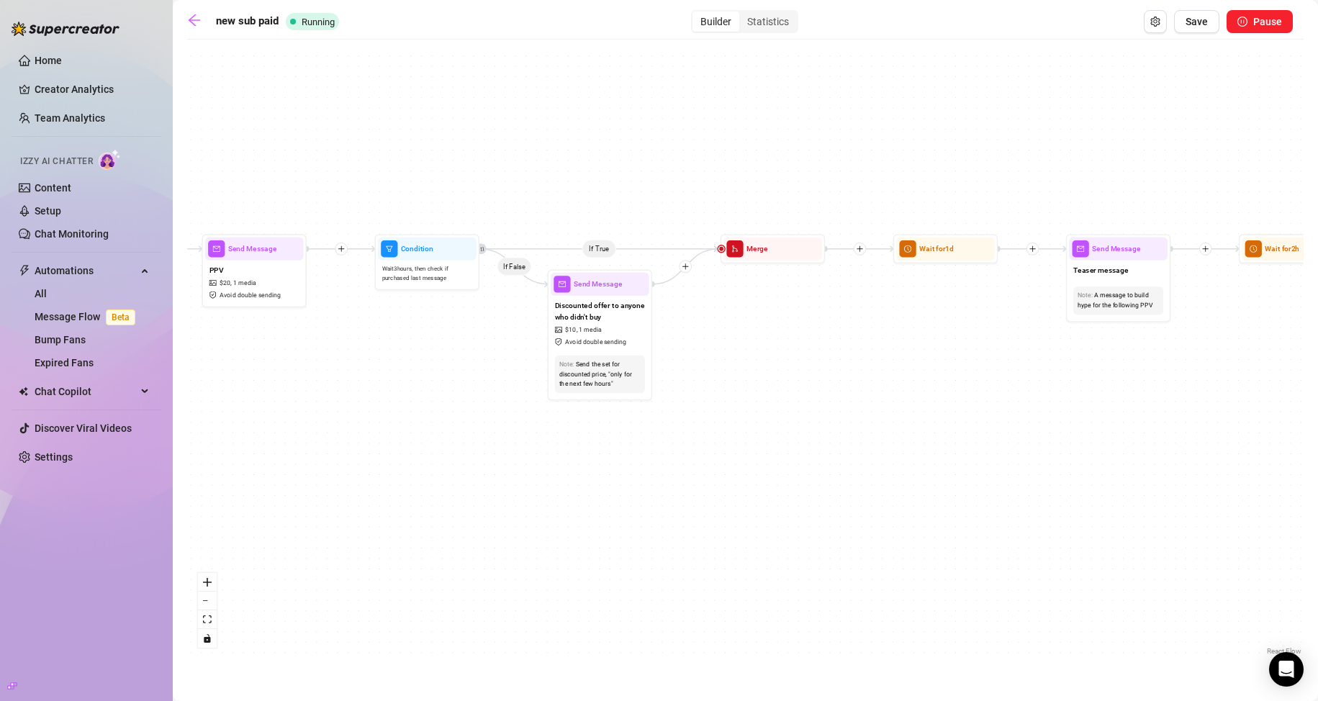
drag, startPoint x: 891, startPoint y: 189, endPoint x: 517, endPoint y: 193, distance: 373.5
click at [517, 193] on div "If True If True If True If False If False If False Send Message engagement 2 Se…" at bounding box center [745, 353] width 1116 height 612
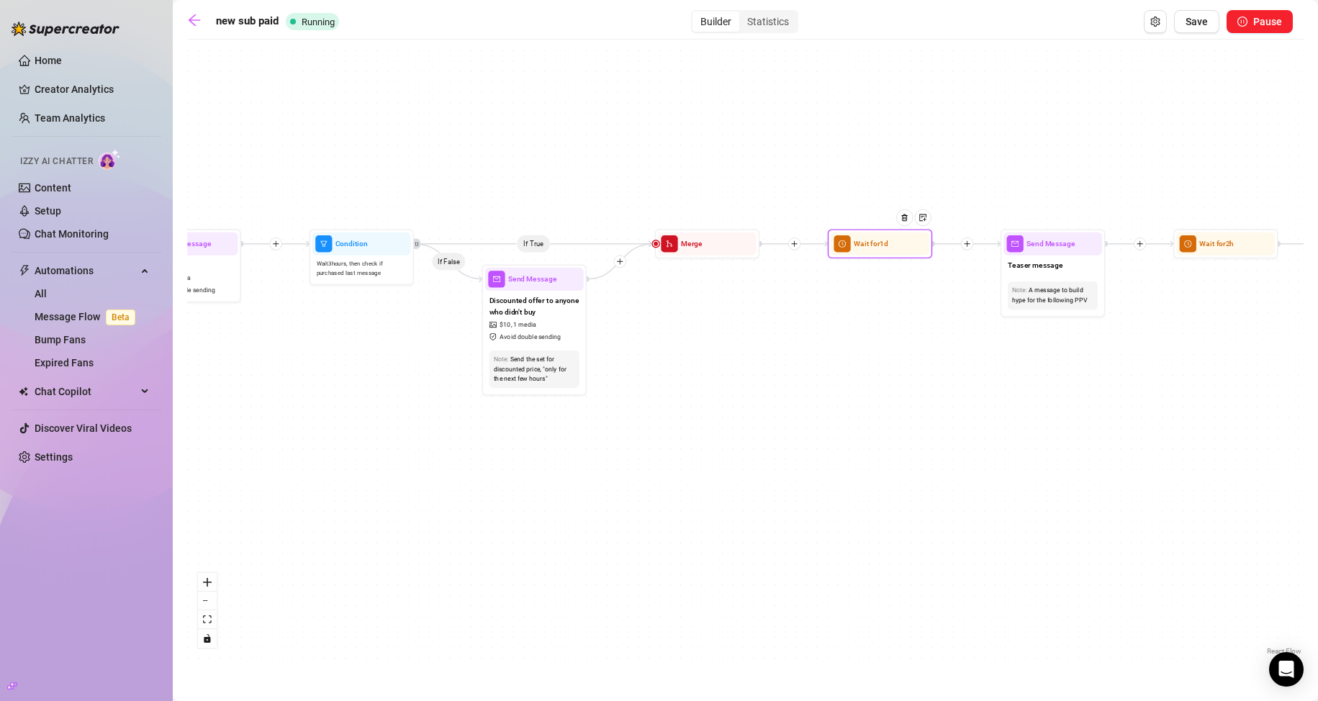
click at [882, 251] on div "Wait for 1d" at bounding box center [879, 243] width 99 height 23
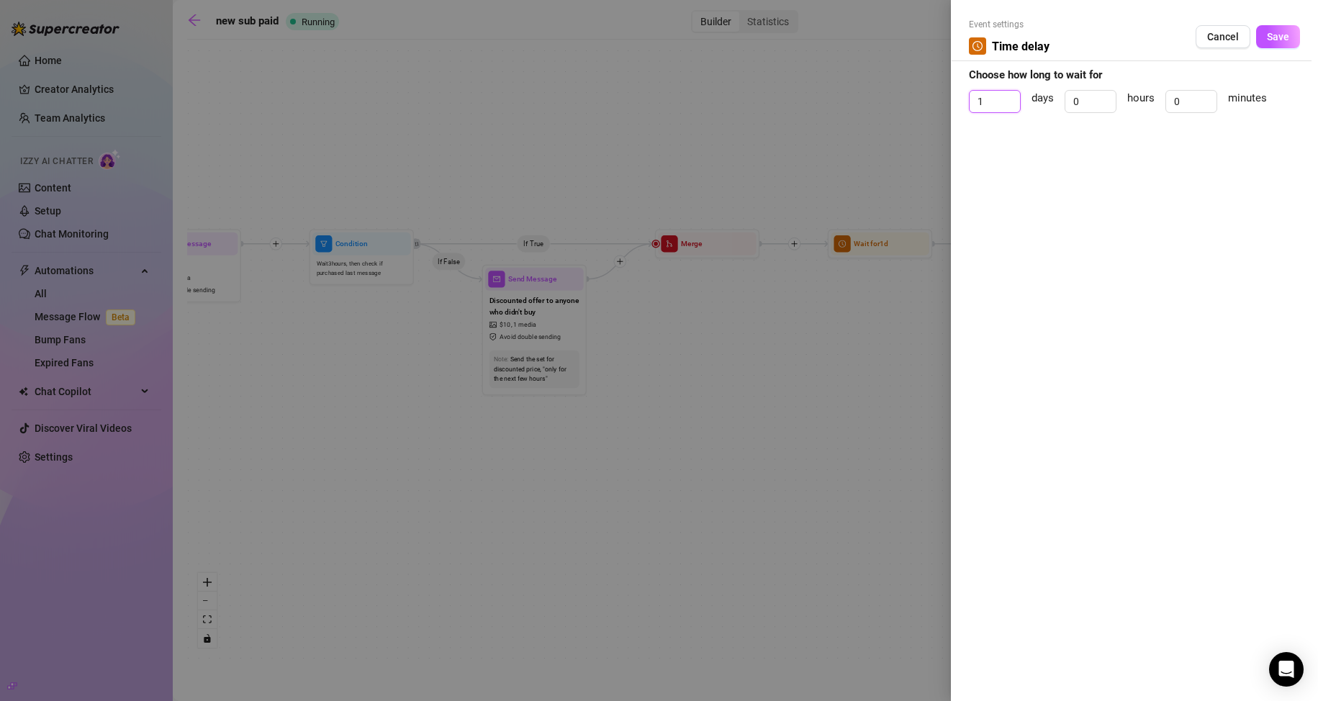
drag, startPoint x: 996, startPoint y: 102, endPoint x: 962, endPoint y: 102, distance: 33.8
click at [962, 102] on div "Event settings Time delay Cancel Save Choose how long to wait for 1 days 0 hour…" at bounding box center [1134, 350] width 367 height 701
type input "0"
drag, startPoint x: 1082, startPoint y: 93, endPoint x: 1053, endPoint y: 154, distance: 67.6
click at [1054, 99] on div "0 days 0 hours 0 minutes" at bounding box center [1134, 108] width 331 height 36
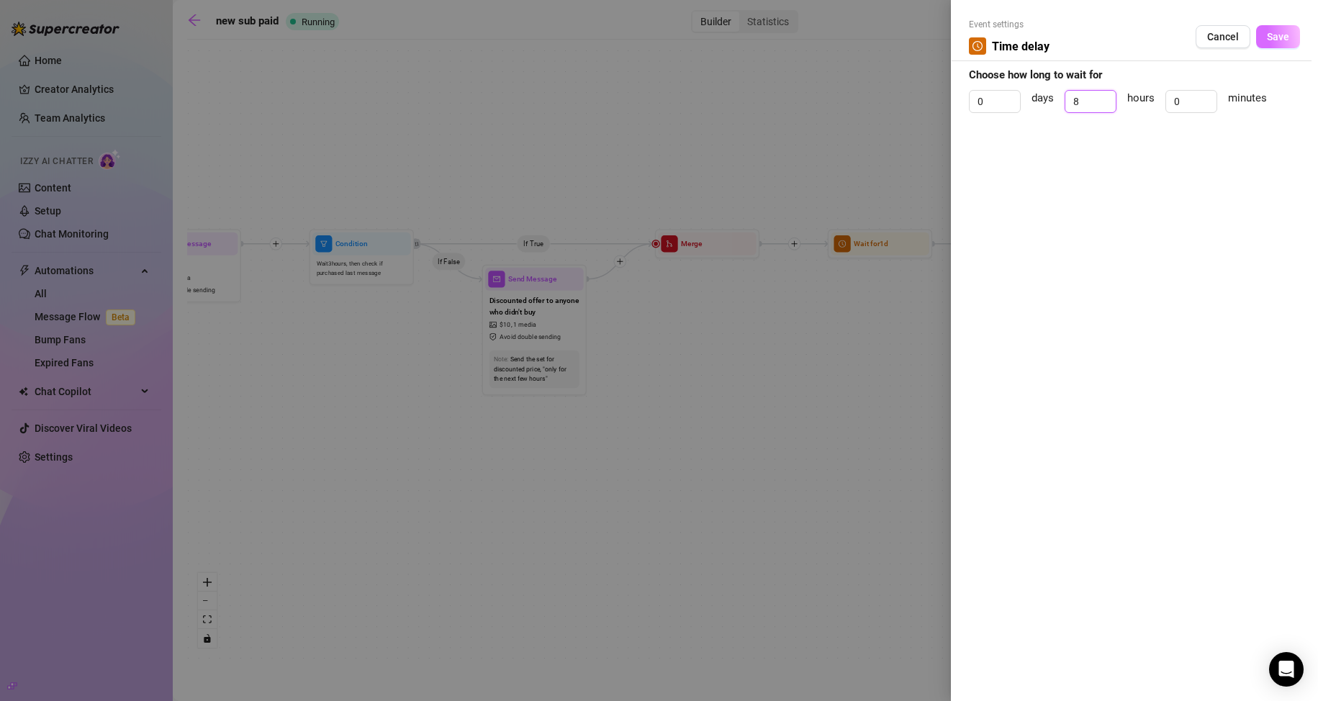
type input "8"
click at [1285, 35] on span "Save" at bounding box center [1278, 37] width 22 height 12
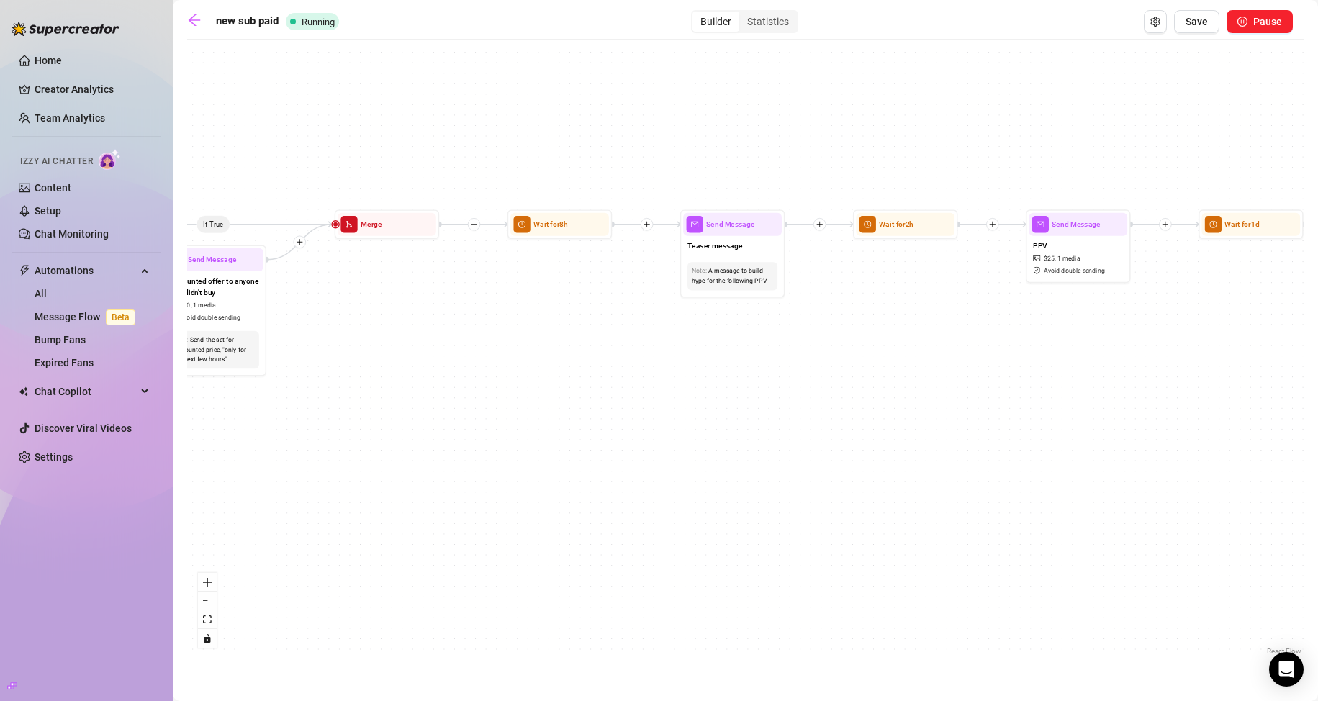
drag, startPoint x: 1016, startPoint y: 189, endPoint x: 691, endPoint y: 171, distance: 325.8
click at [679, 166] on div "If True If True If True If False If False If False Send Message engagement 2 Se…" at bounding box center [745, 353] width 1116 height 612
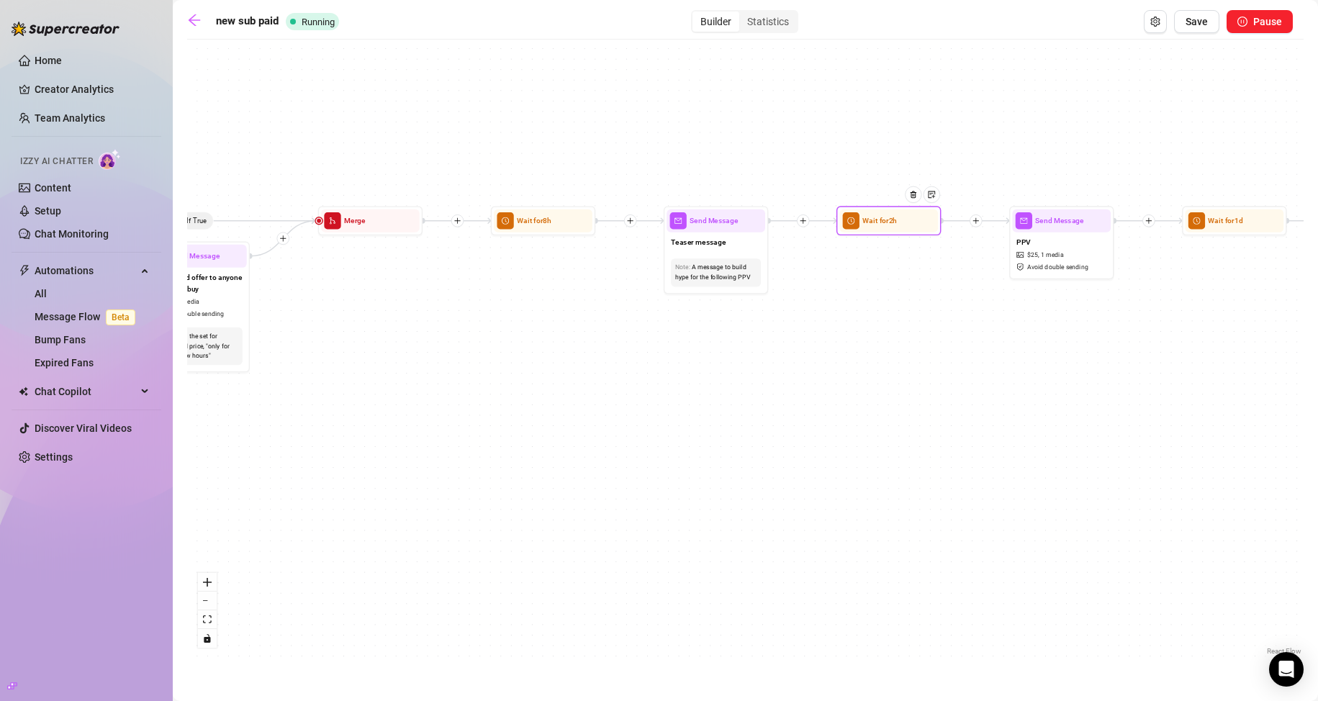
click at [907, 222] on div at bounding box center [917, 202] width 45 height 53
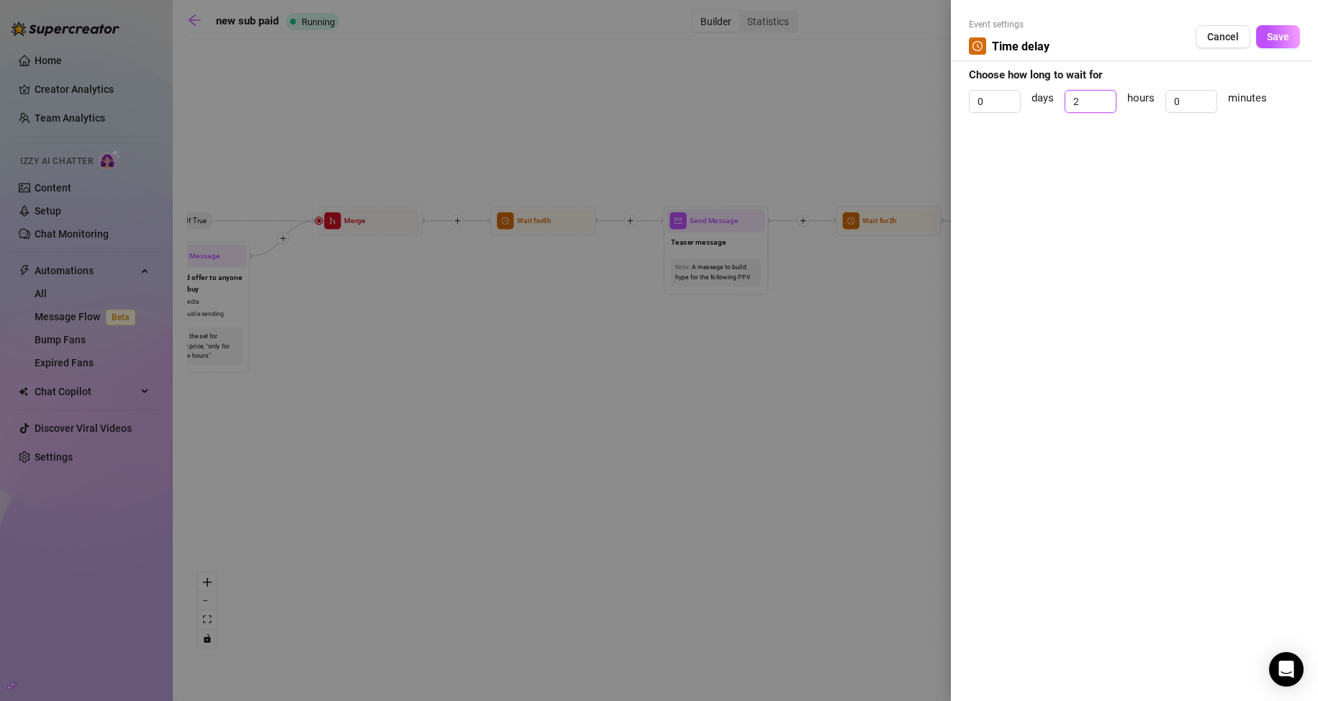
drag, startPoint x: 1082, startPoint y: 98, endPoint x: 1046, endPoint y: 105, distance: 37.4
click at [1048, 104] on div "0 days 2 hours 0 minutes" at bounding box center [1134, 108] width 331 height 36
type input "1"
click at [1270, 38] on span "Save" at bounding box center [1278, 37] width 22 height 12
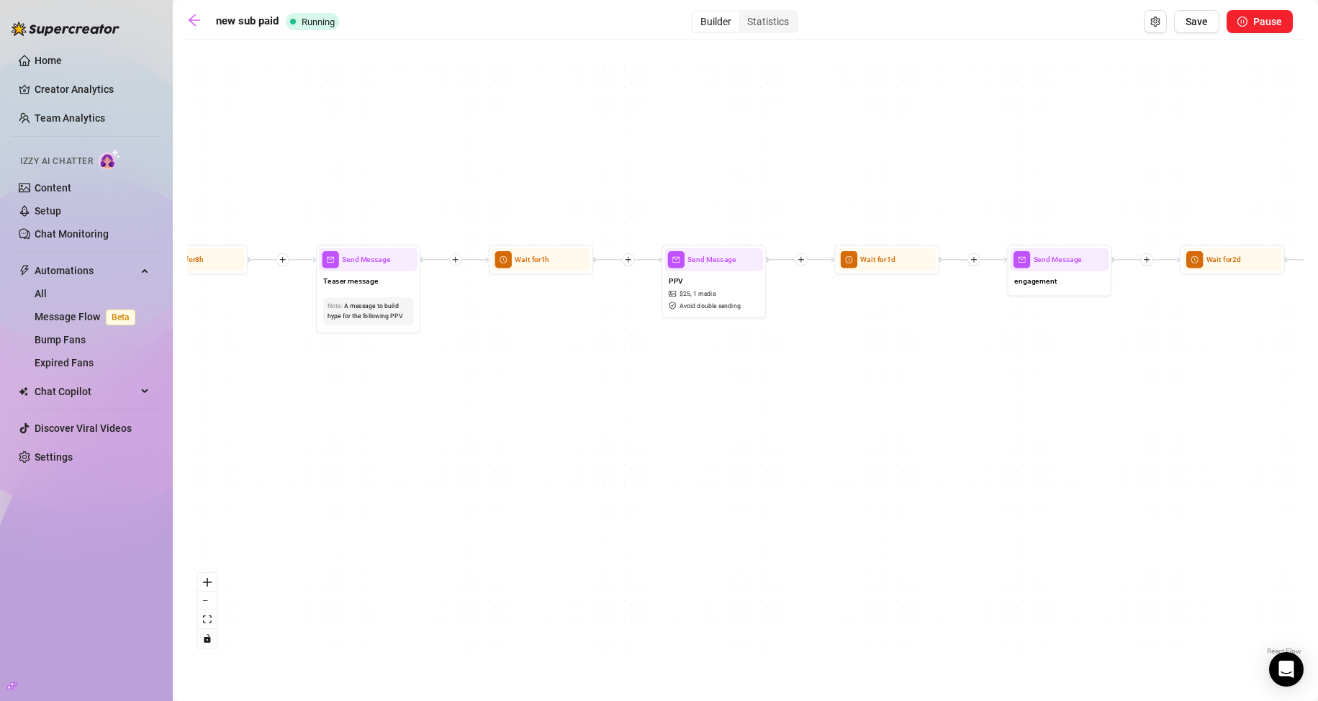
drag, startPoint x: 976, startPoint y: 127, endPoint x: 615, endPoint y: 166, distance: 363.4
click at [615, 166] on div "If True If True If True If False If False If False Send Message engagement 2 Se…" at bounding box center [745, 353] width 1116 height 612
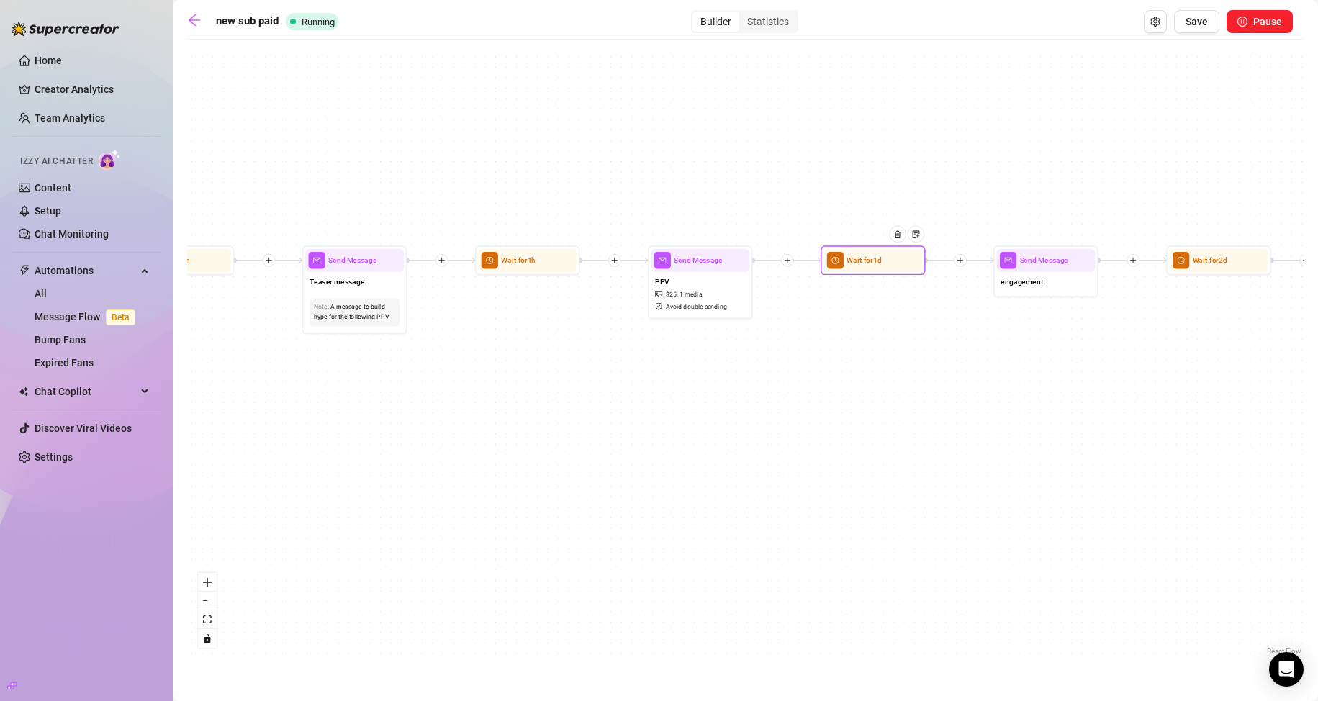
click at [872, 262] on span "Wait for 1d" at bounding box center [863, 261] width 35 height 12
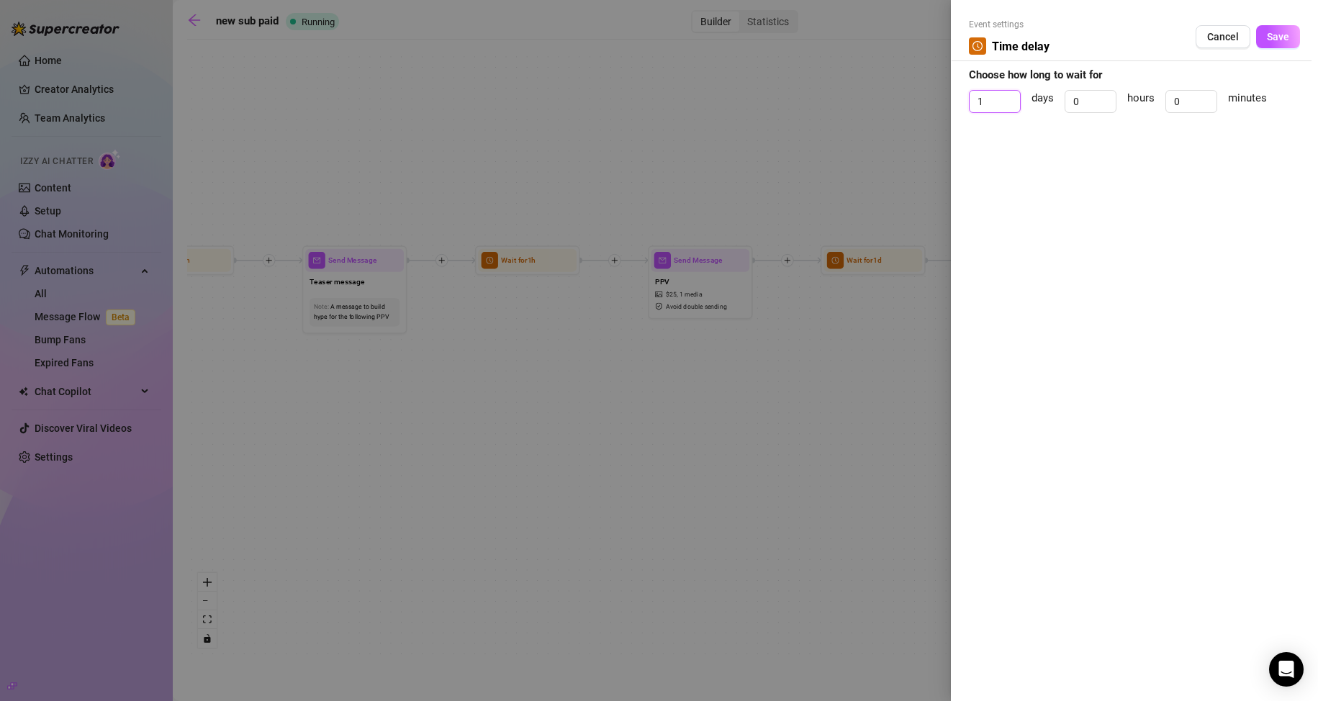
drag, startPoint x: 968, startPoint y: 104, endPoint x: 929, endPoint y: 104, distance: 38.9
click at [929, 104] on div "Event settings Time delay Cancel Save Choose how long to wait for 1 days 0 hour…" at bounding box center [659, 350] width 1318 height 701
type input "0"
drag, startPoint x: 1085, startPoint y: 100, endPoint x: 963, endPoint y: 232, distance: 179.8
click at [998, 130] on div "Event settings Time delay Cancel Save Choose how long to wait for 0 days 0 hour…" at bounding box center [1134, 350] width 367 height 701
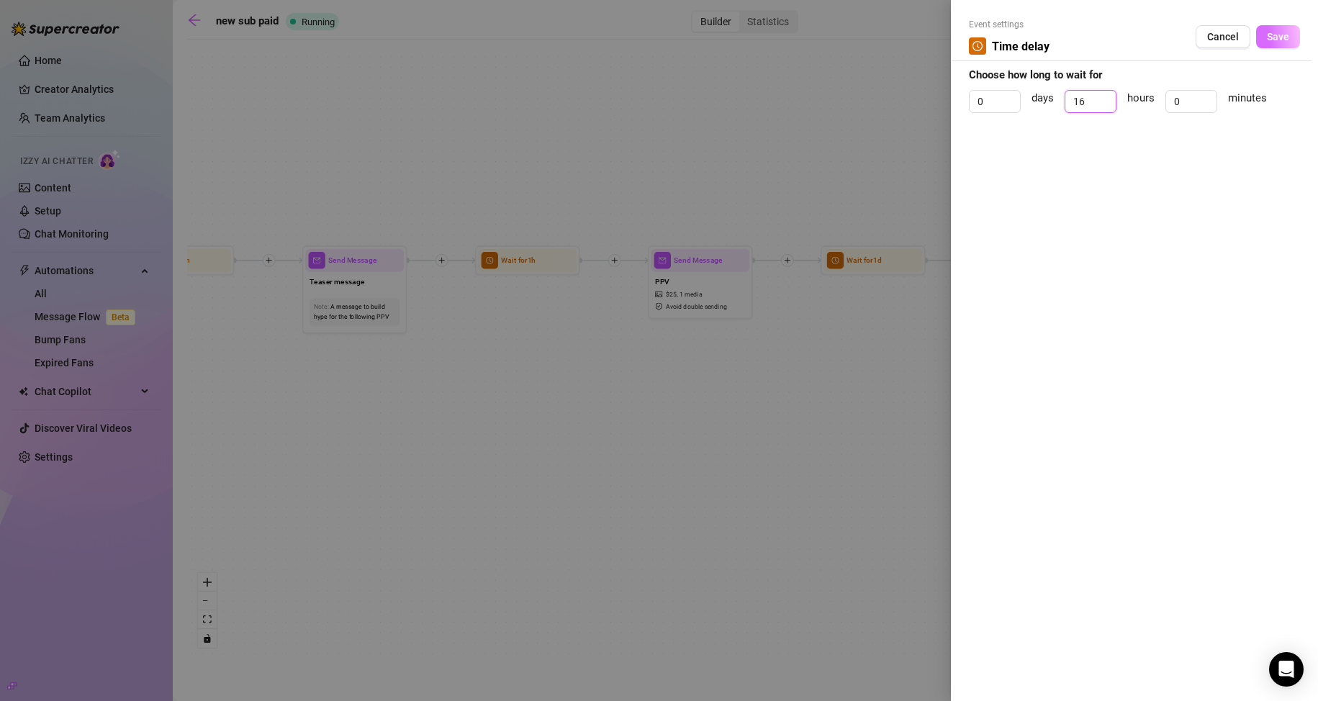
type input "16"
click at [1270, 46] on button "Save" at bounding box center [1278, 36] width 44 height 23
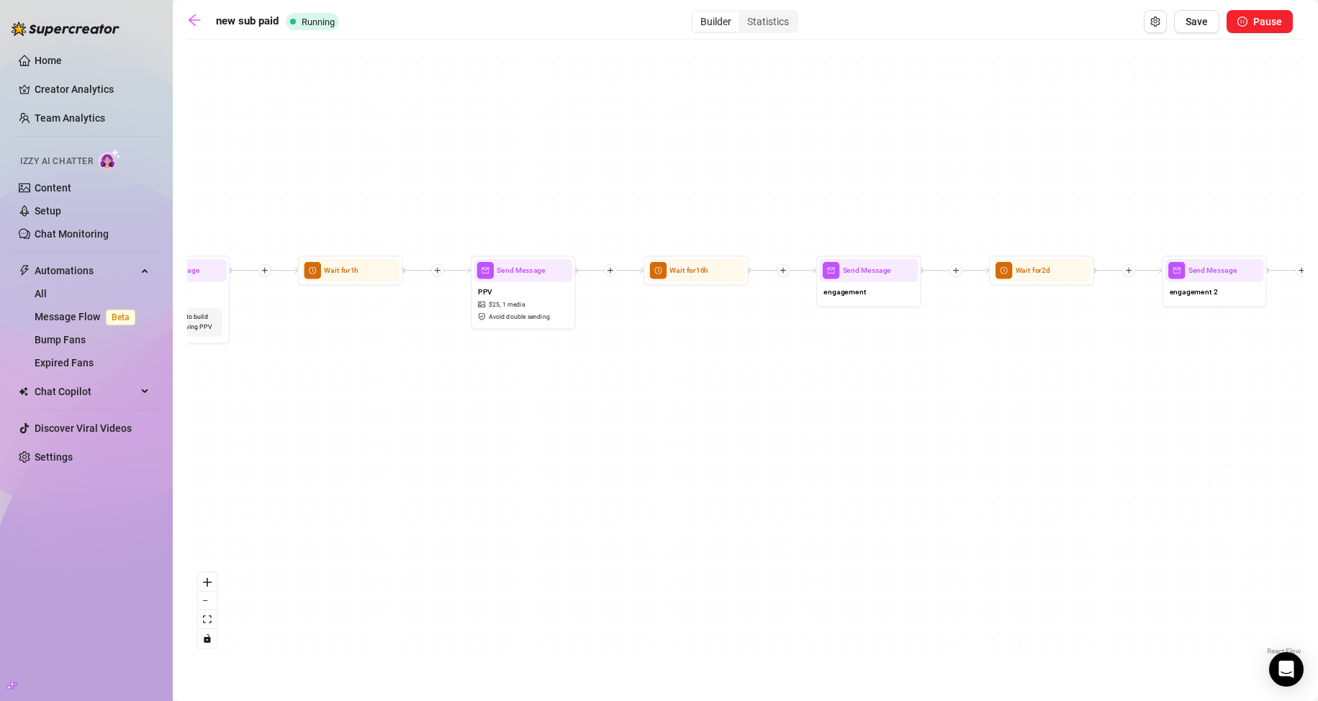
drag, startPoint x: 889, startPoint y: 145, endPoint x: 519, endPoint y: 184, distance: 371.9
click at [540, 177] on div "If True If True If True If False If False If False Send Message engagement 2 Se…" at bounding box center [745, 353] width 1116 height 612
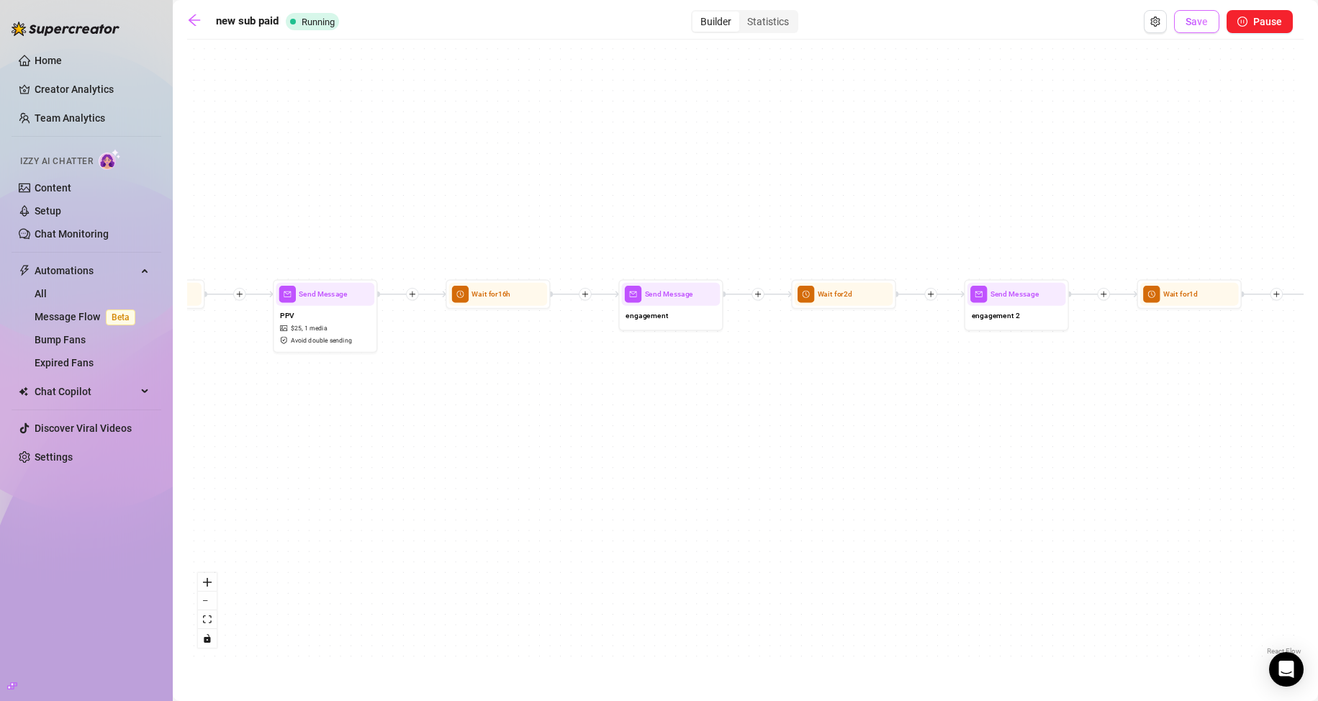
click at [1188, 27] on span "Save" at bounding box center [1196, 22] width 22 height 12
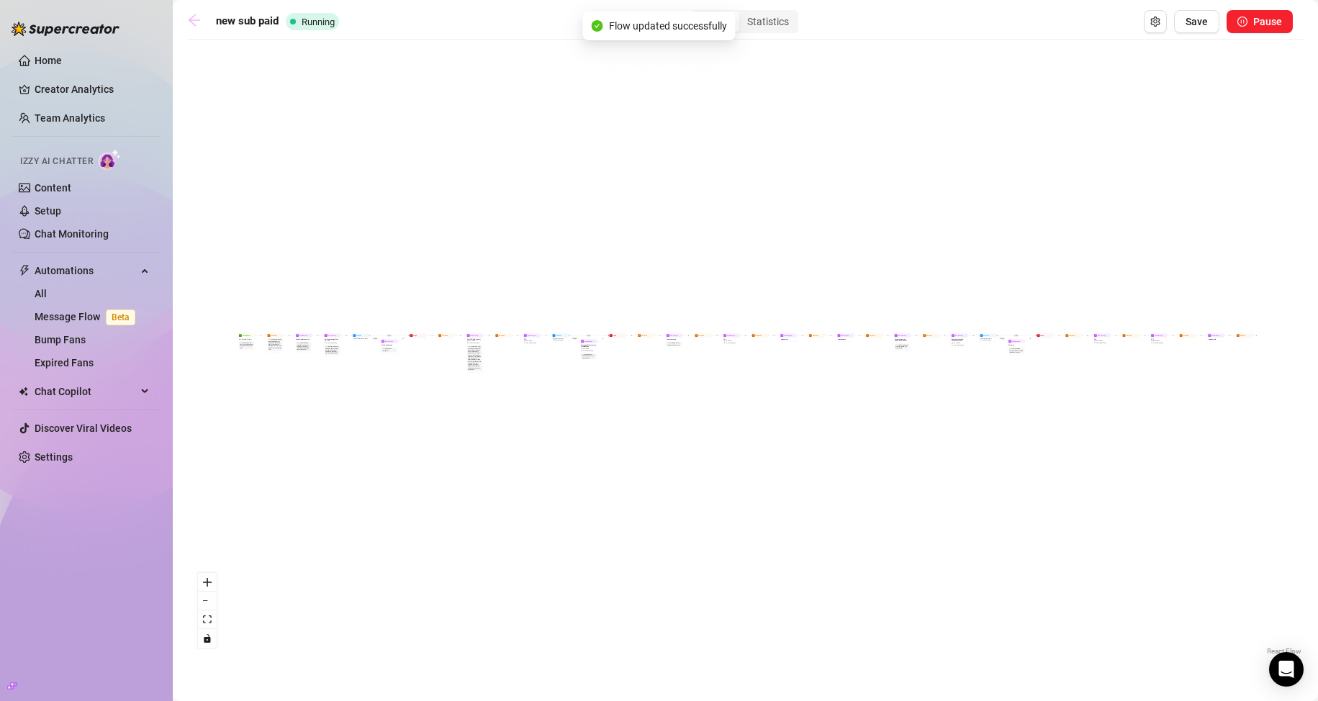
click at [204, 22] on link at bounding box center [198, 21] width 22 height 17
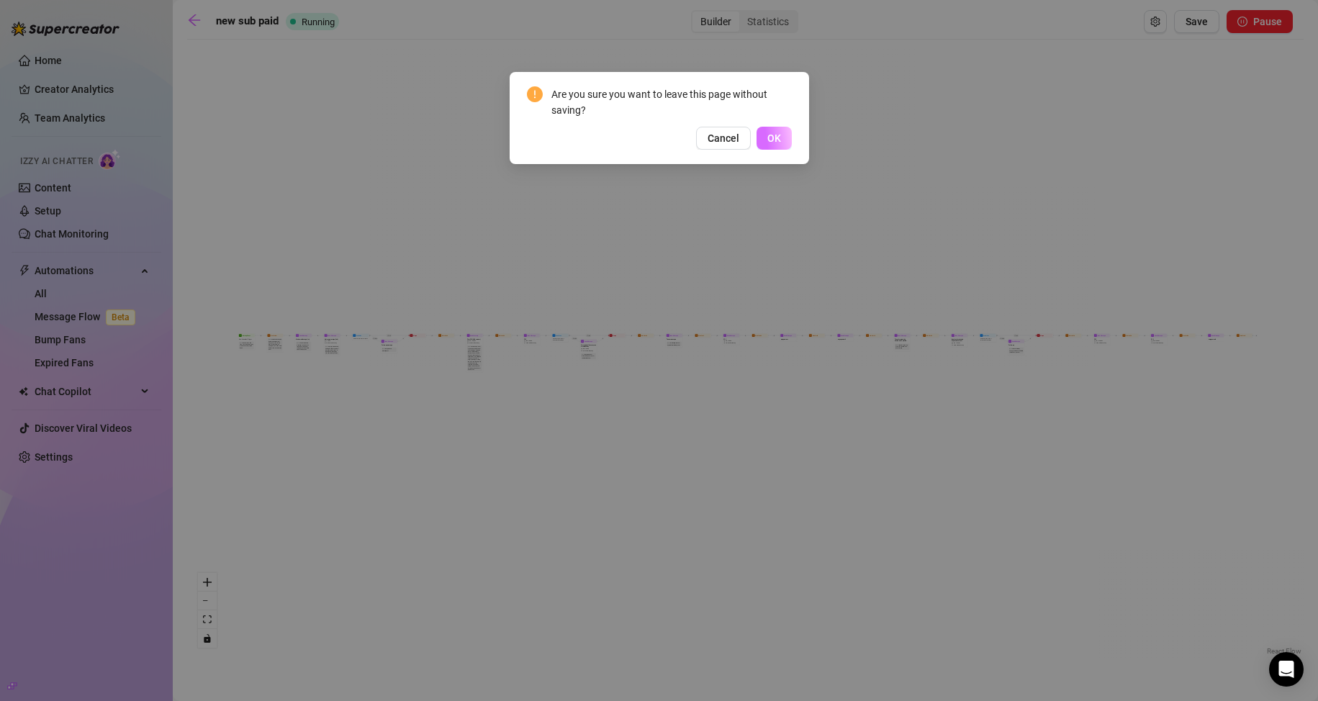
click at [777, 142] on span "OK" at bounding box center [774, 138] width 14 height 12
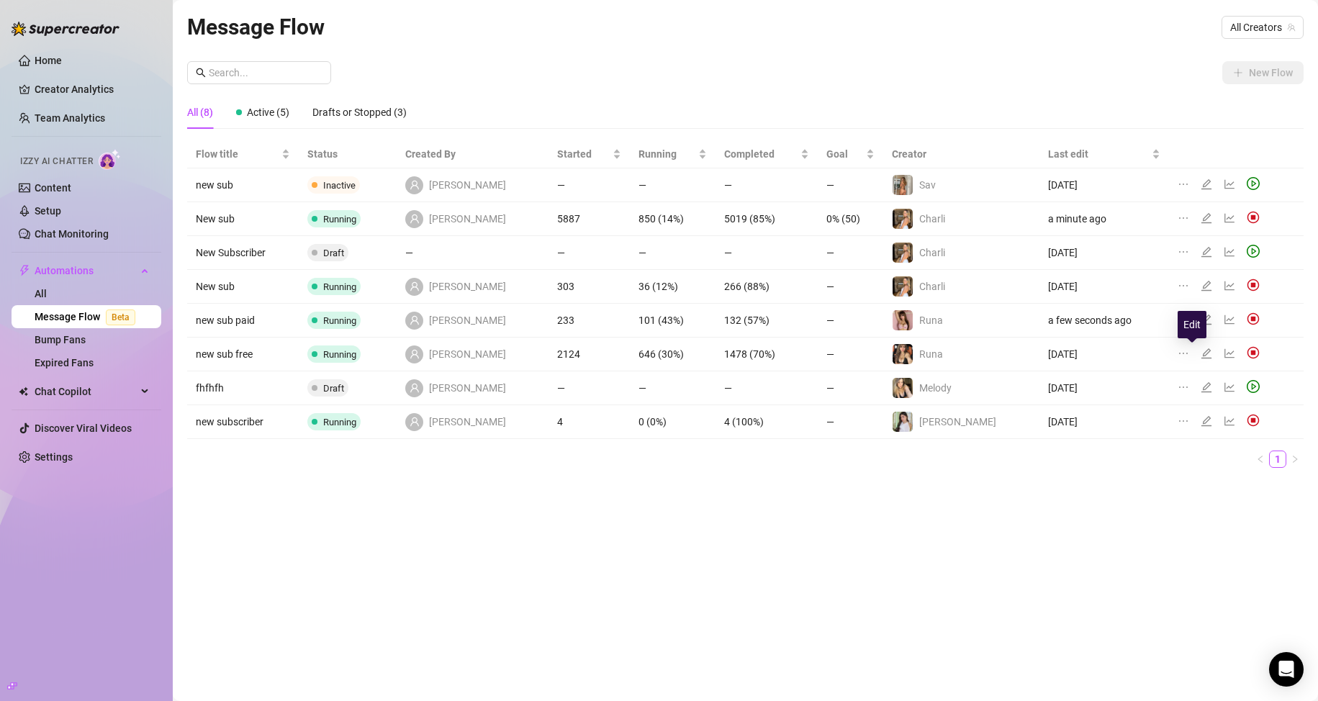
click at [1200, 354] on icon "edit" at bounding box center [1206, 354] width 12 height 12
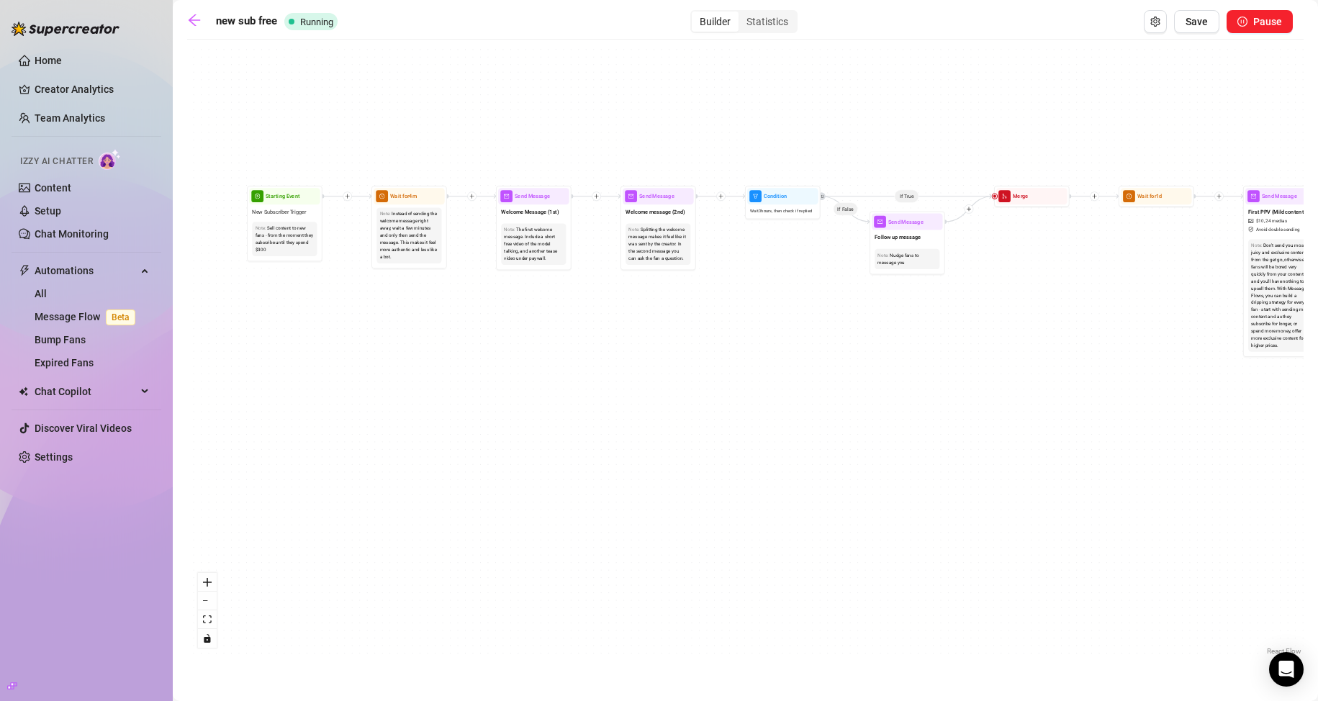
drag, startPoint x: 420, startPoint y: 397, endPoint x: 795, endPoint y: 430, distance: 375.7
click at [795, 430] on div "If True If True If True If False If False If False Send Message enagagement 1 m…" at bounding box center [745, 353] width 1116 height 612
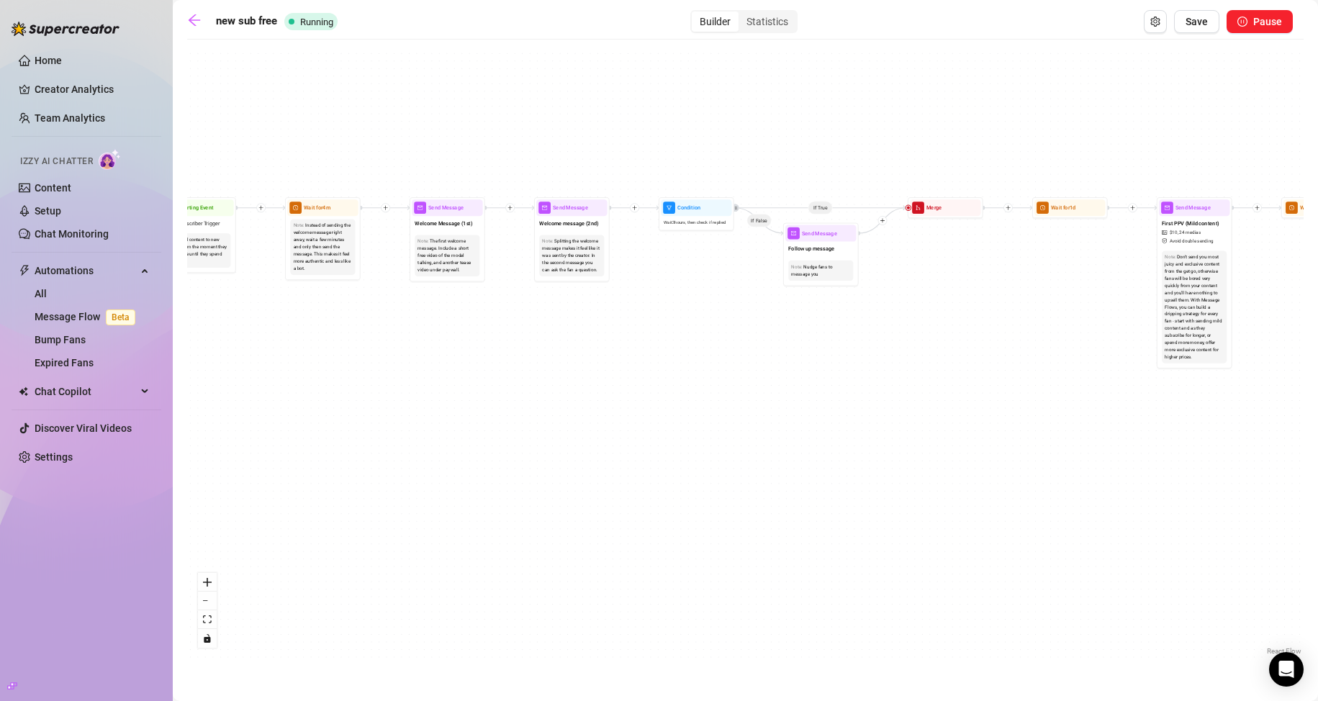
drag, startPoint x: 795, startPoint y: 430, endPoint x: 506, endPoint y: 430, distance: 288.6
click at [506, 437] on div "If True If True If True If False If False If False Send Message enagagement 1 m…" at bounding box center [745, 353] width 1116 height 612
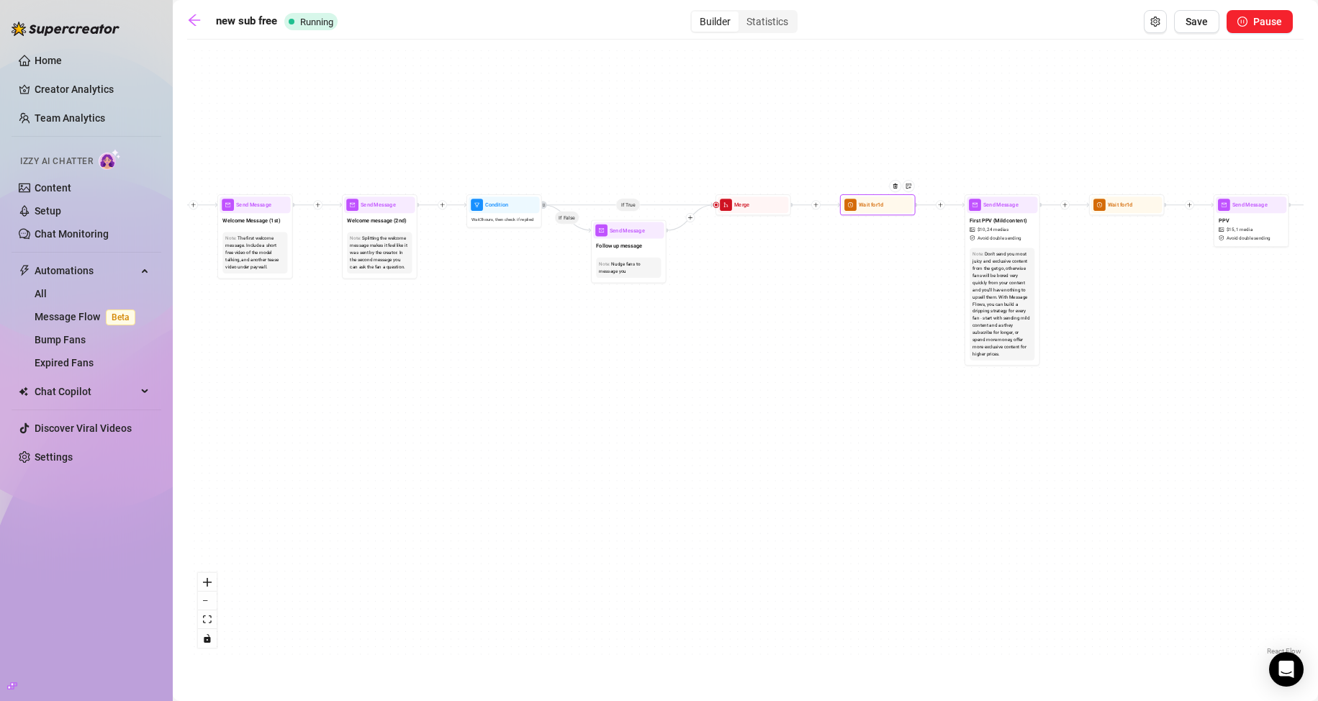
click at [843, 214] on div "Wait for 1d" at bounding box center [878, 204] width 76 height 21
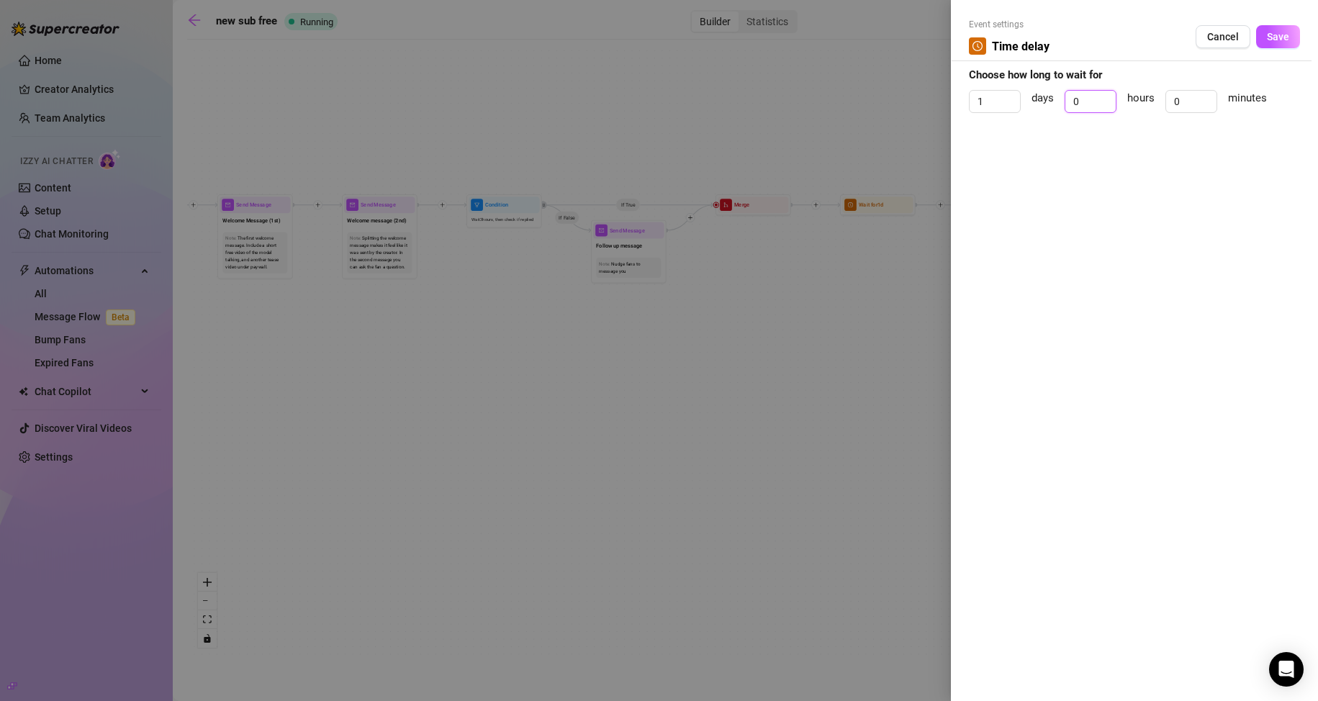
drag, startPoint x: 1083, startPoint y: 103, endPoint x: 1056, endPoint y: 107, distance: 26.9
click at [1056, 107] on div "1 days 0 hours 0 minutes" at bounding box center [1134, 108] width 331 height 36
type input "8"
drag, startPoint x: 982, startPoint y: 98, endPoint x: 958, endPoint y: 62, distance: 43.1
click at [963, 99] on div "Event settings Time delay Cancel Save Choose how long to wait for 1 days 8 hour…" at bounding box center [1134, 350] width 367 height 701
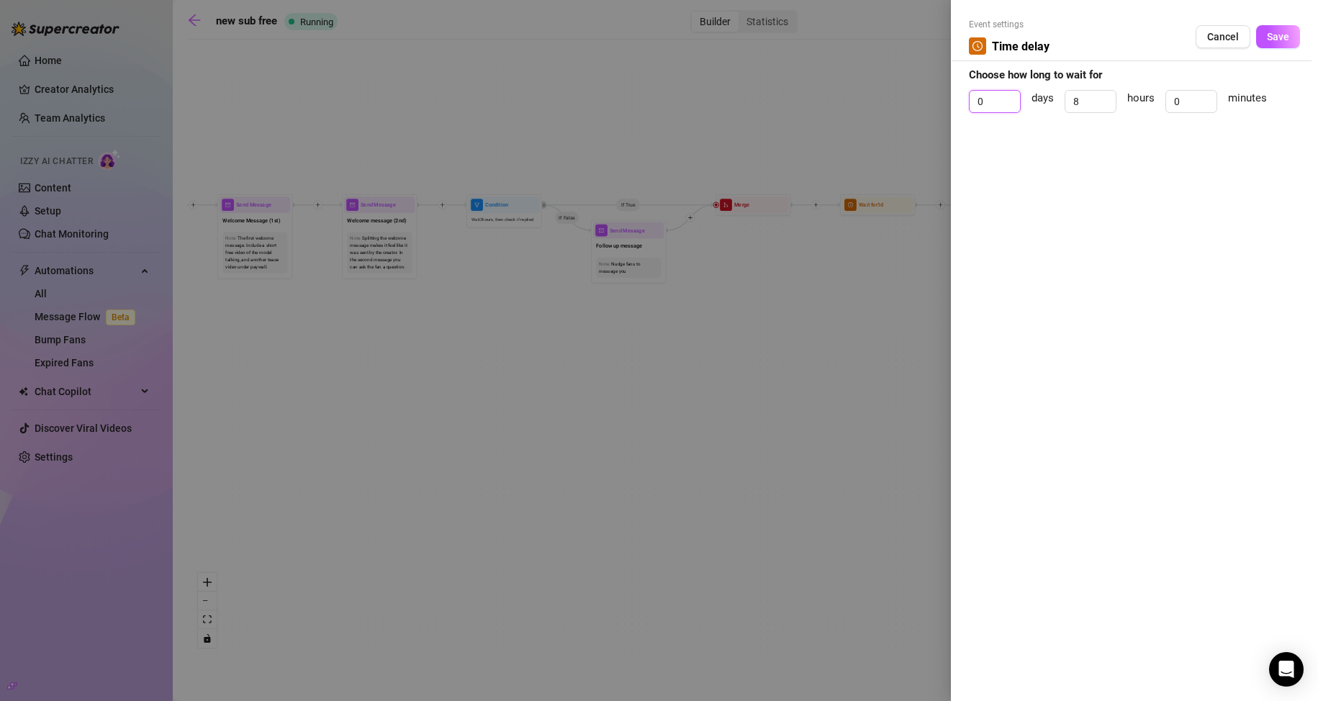
type input "0"
click at [1281, 36] on span "Save" at bounding box center [1278, 37] width 22 height 12
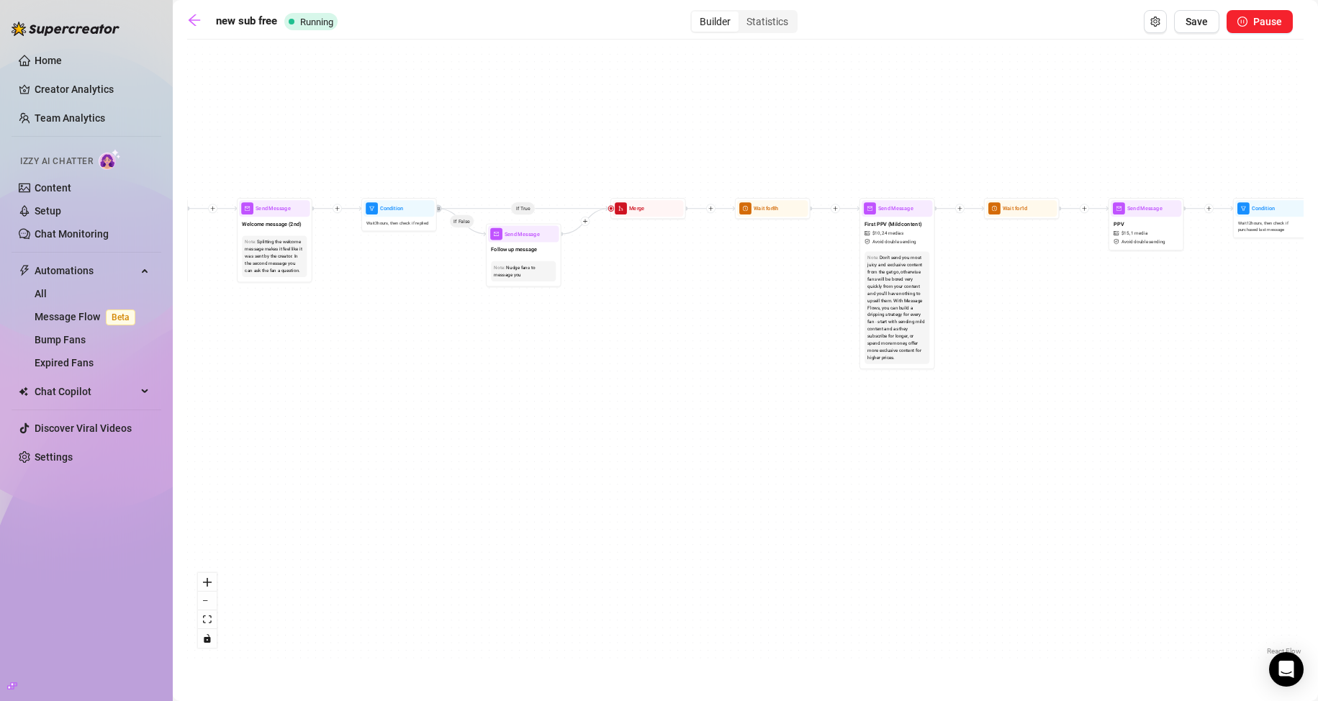
drag, startPoint x: 853, startPoint y: 314, endPoint x: 654, endPoint y: 304, distance: 198.8
click at [654, 307] on div "If True If True If True If False If False If False Send Message enagagement 1 m…" at bounding box center [745, 353] width 1116 height 612
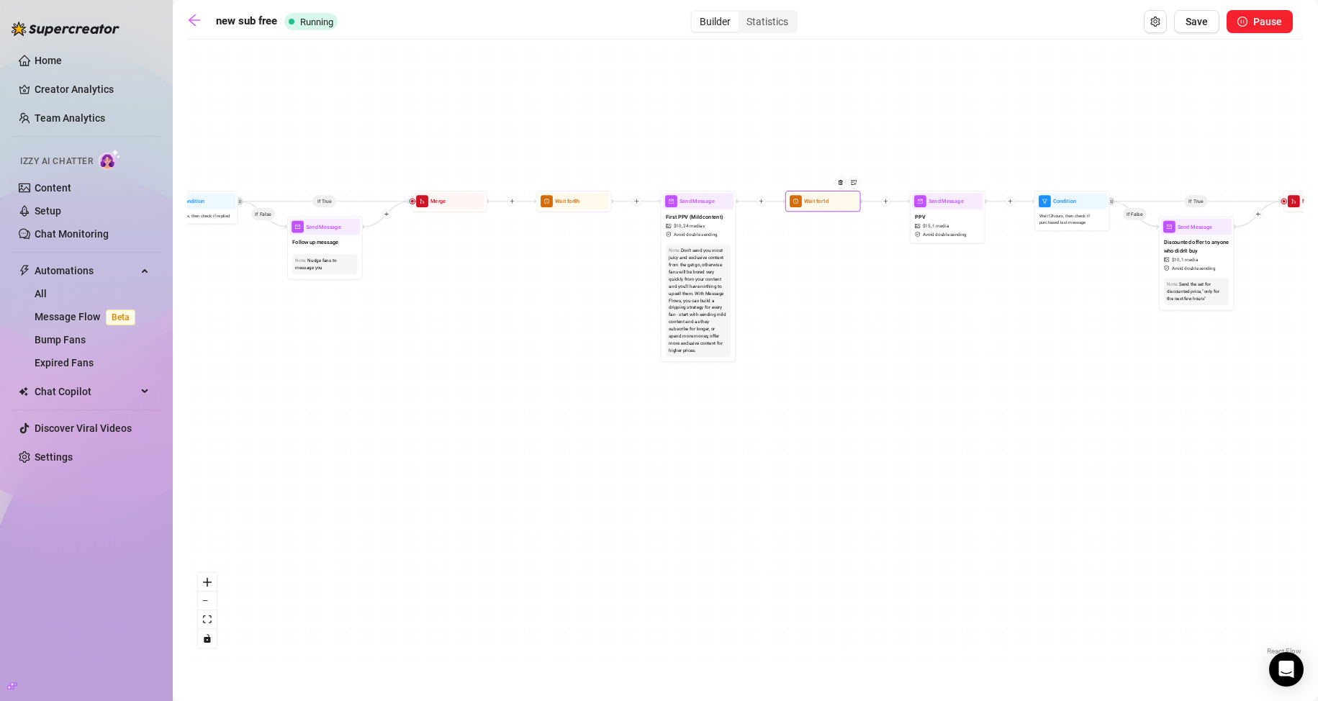
click at [820, 207] on div "Wait for 1d" at bounding box center [822, 201] width 71 height 17
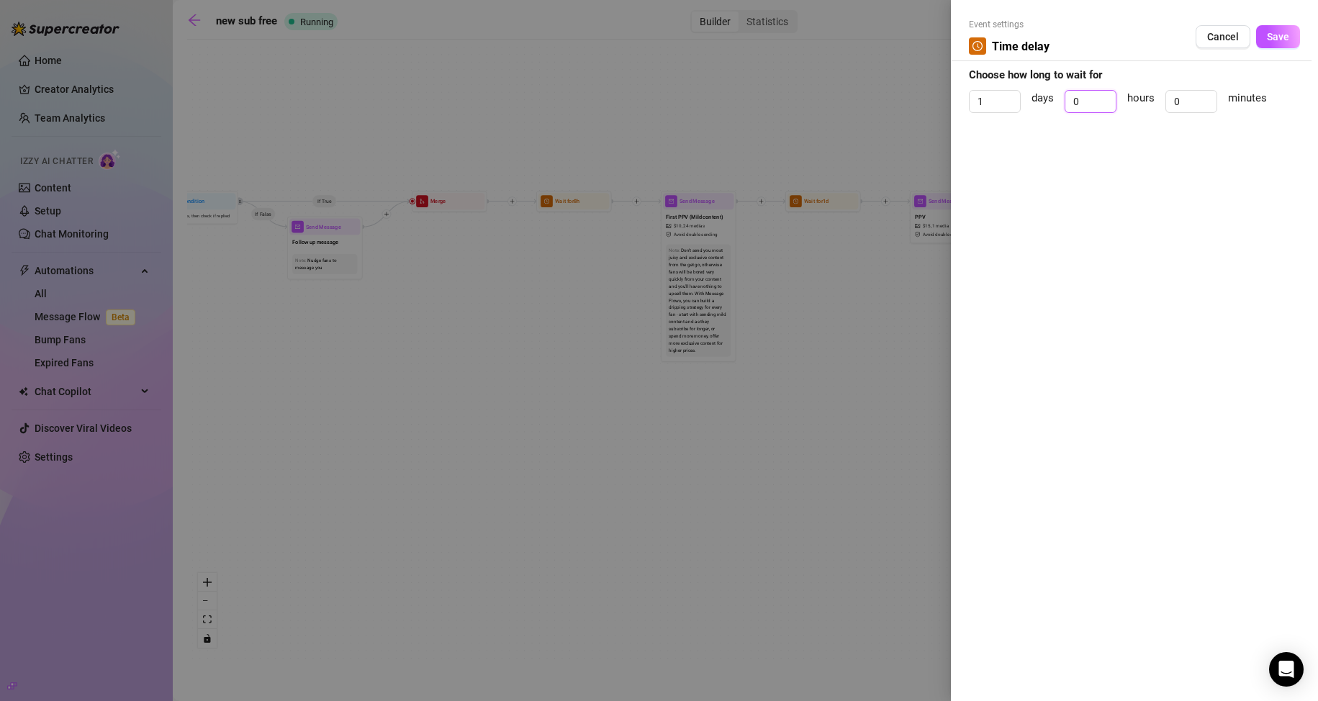
drag, startPoint x: 1070, startPoint y: 102, endPoint x: 1030, endPoint y: 122, distance: 45.1
click at [1052, 103] on div "1 days 0 hours 0 minutes" at bounding box center [1134, 108] width 331 height 36
type input "8"
drag, startPoint x: 947, startPoint y: 107, endPoint x: 943, endPoint y: 85, distance: 21.9
click at [941, 104] on div "Event settings Time delay Cancel Save Choose how long to wait for 1 days 8 hour…" at bounding box center [659, 350] width 1318 height 701
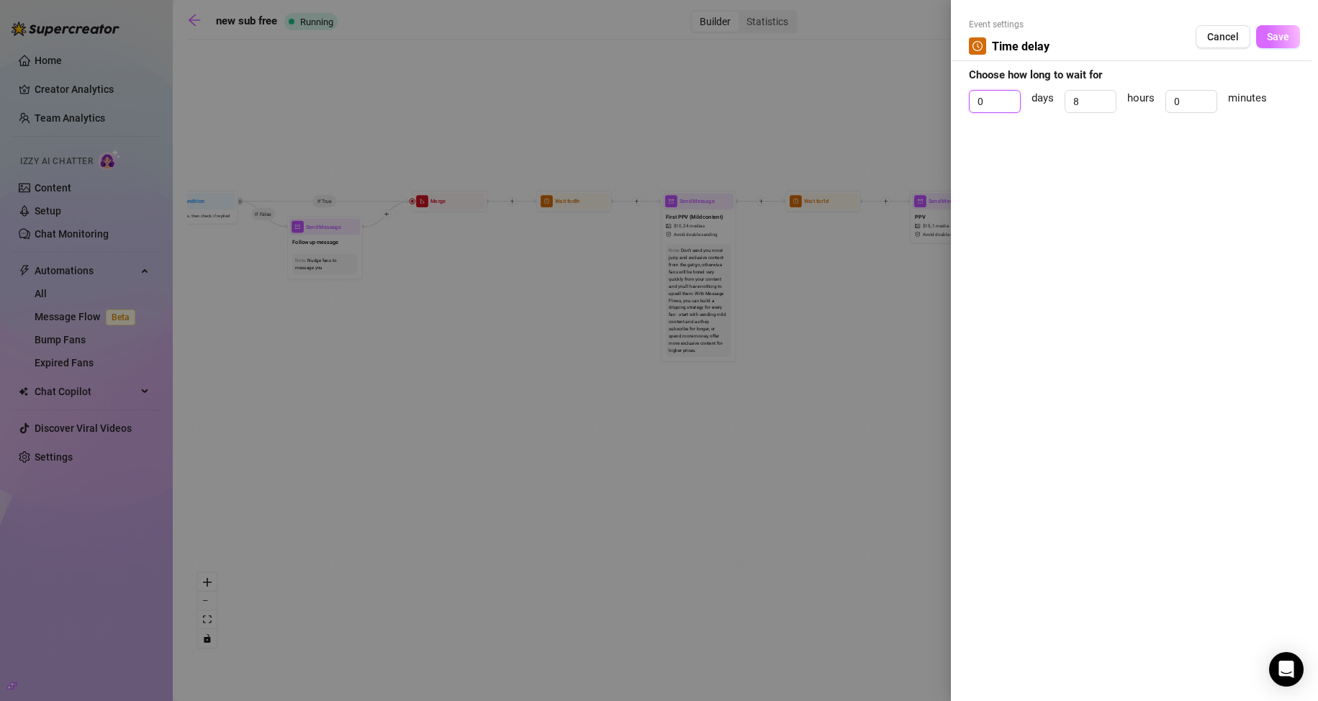
type input "0"
click at [1267, 36] on span "Save" at bounding box center [1278, 37] width 22 height 12
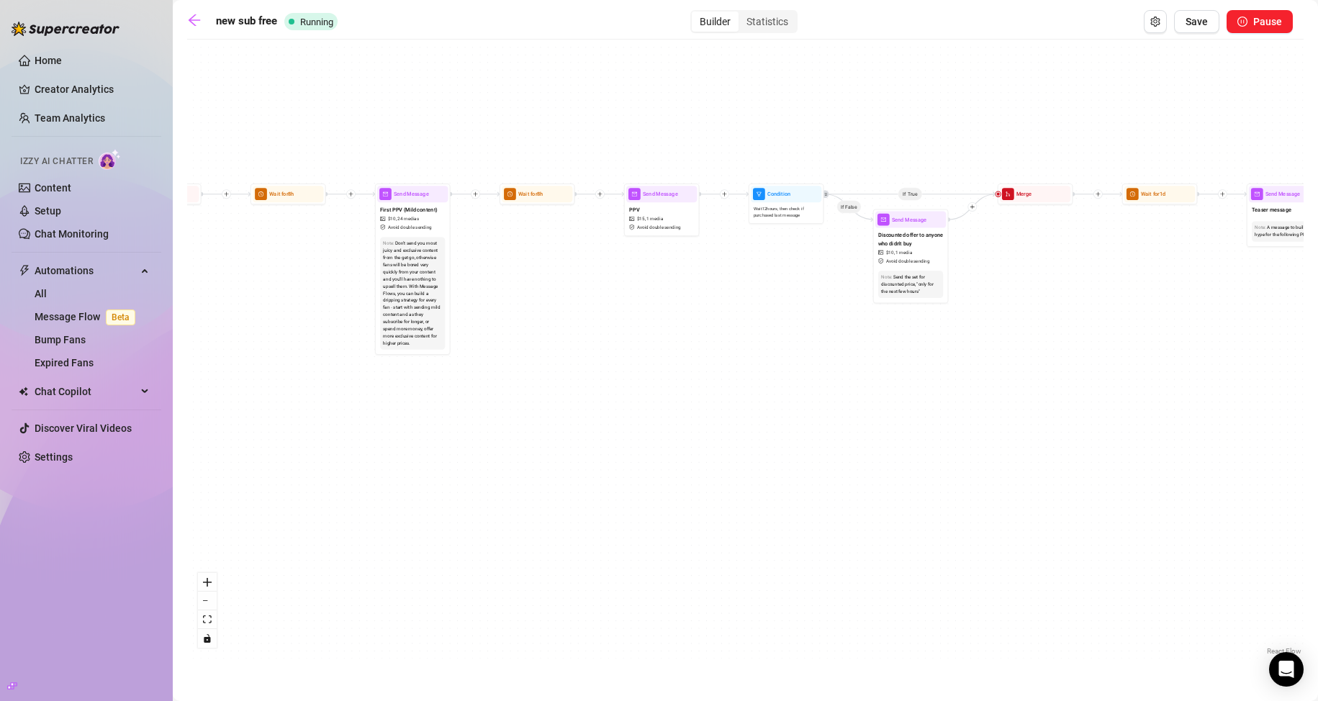
drag, startPoint x: 923, startPoint y: 308, endPoint x: 725, endPoint y: 297, distance: 198.2
click at [725, 297] on div "If True If True If True If False If False If False Send Message enagagement 1 m…" at bounding box center [745, 353] width 1116 height 612
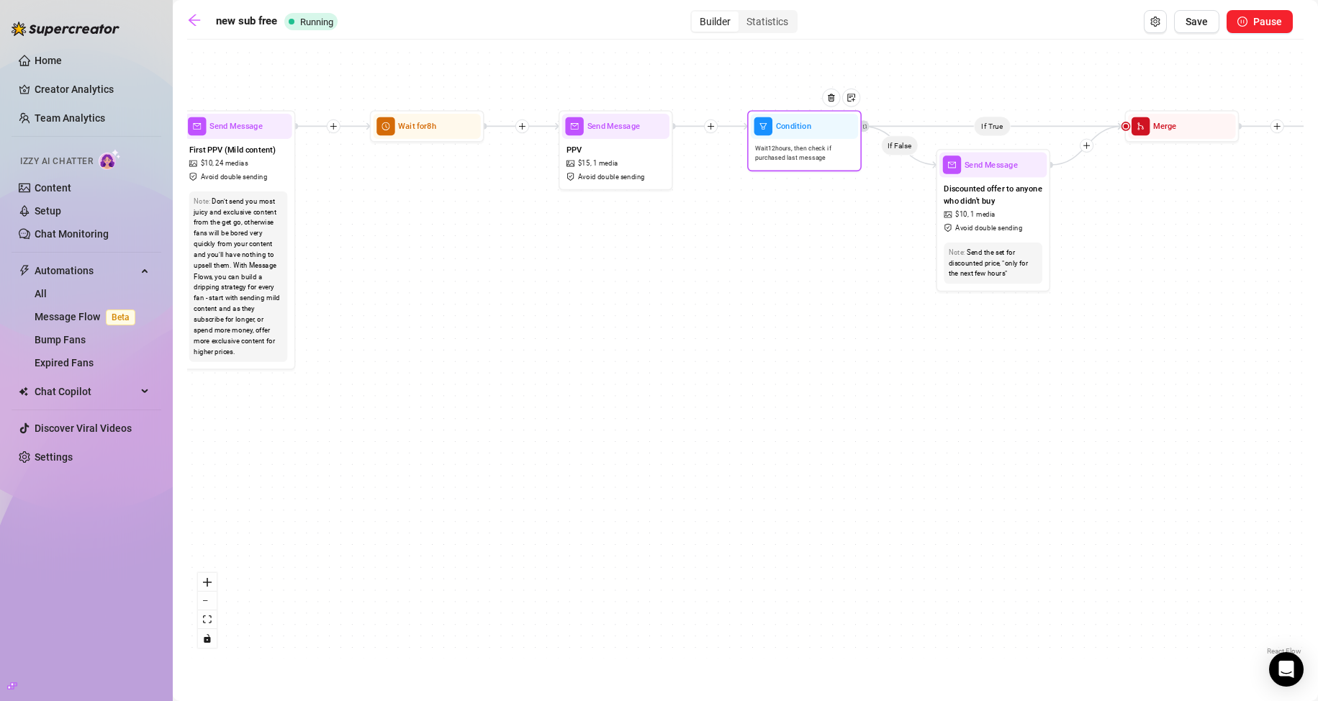
click at [769, 155] on span "Wait 12 hours, then check if purchased last message" at bounding box center [804, 152] width 99 height 19
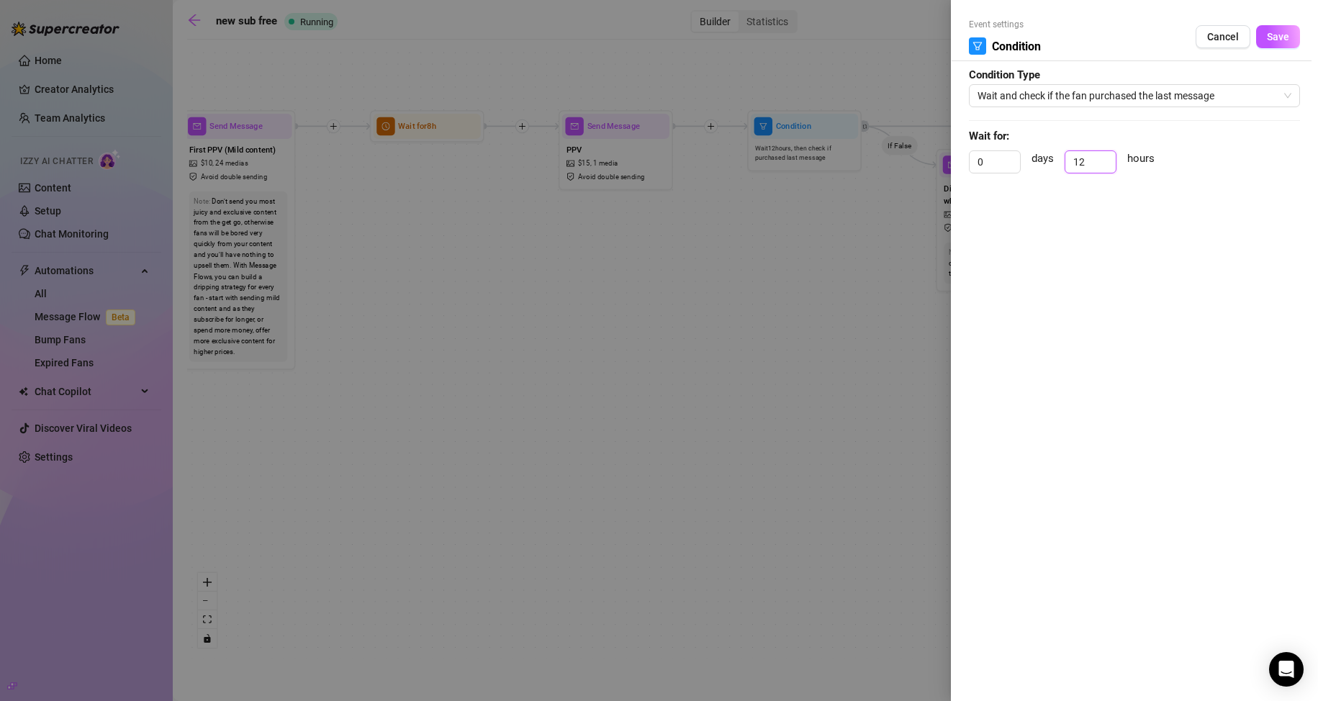
drag, startPoint x: 1085, startPoint y: 166, endPoint x: 1051, endPoint y: 175, distance: 34.2
click at [1054, 173] on div "0 days 12 hours" at bounding box center [1134, 168] width 331 height 36
type input "3"
click at [1282, 31] on span "Save" at bounding box center [1278, 37] width 22 height 12
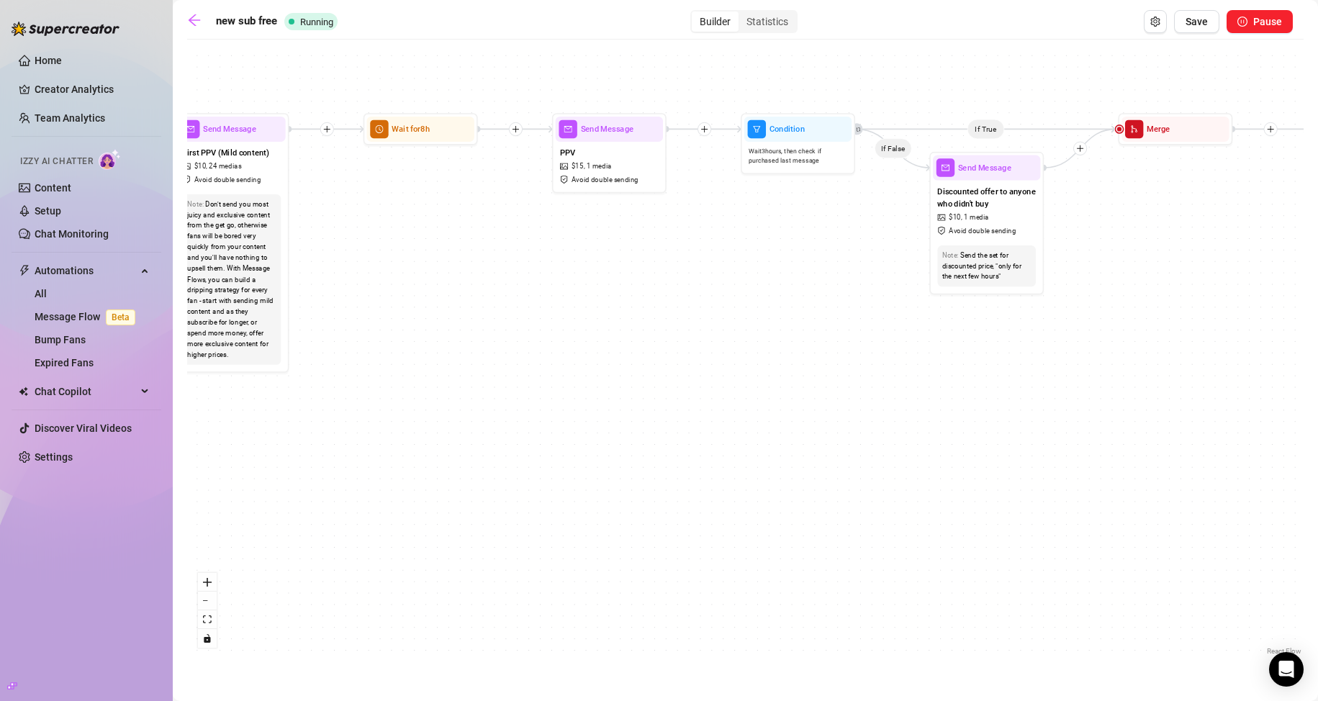
drag, startPoint x: 883, startPoint y: 284, endPoint x: 512, endPoint y: 258, distance: 371.5
click at [515, 261] on div "If True If True If True If False If False If False Send Message enagagement 1 m…" at bounding box center [745, 353] width 1116 height 612
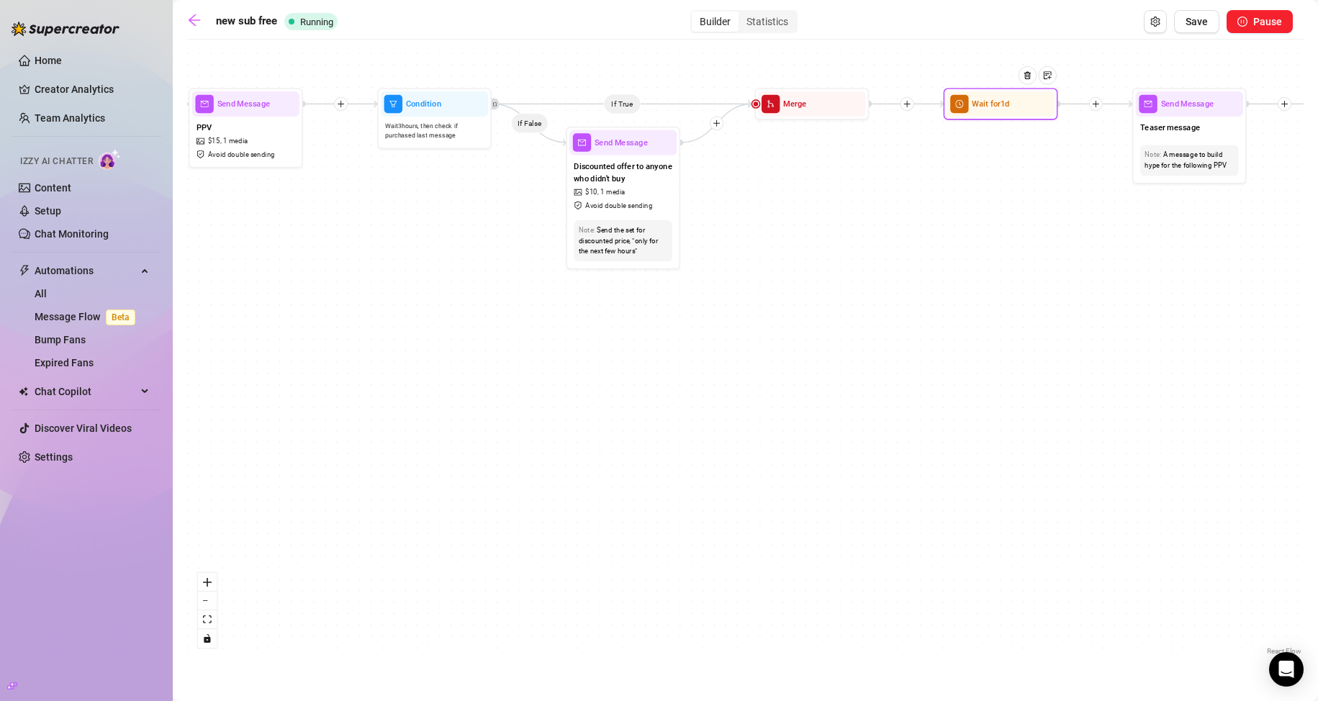
click at [995, 108] on span "Wait for 1d" at bounding box center [990, 104] width 37 height 12
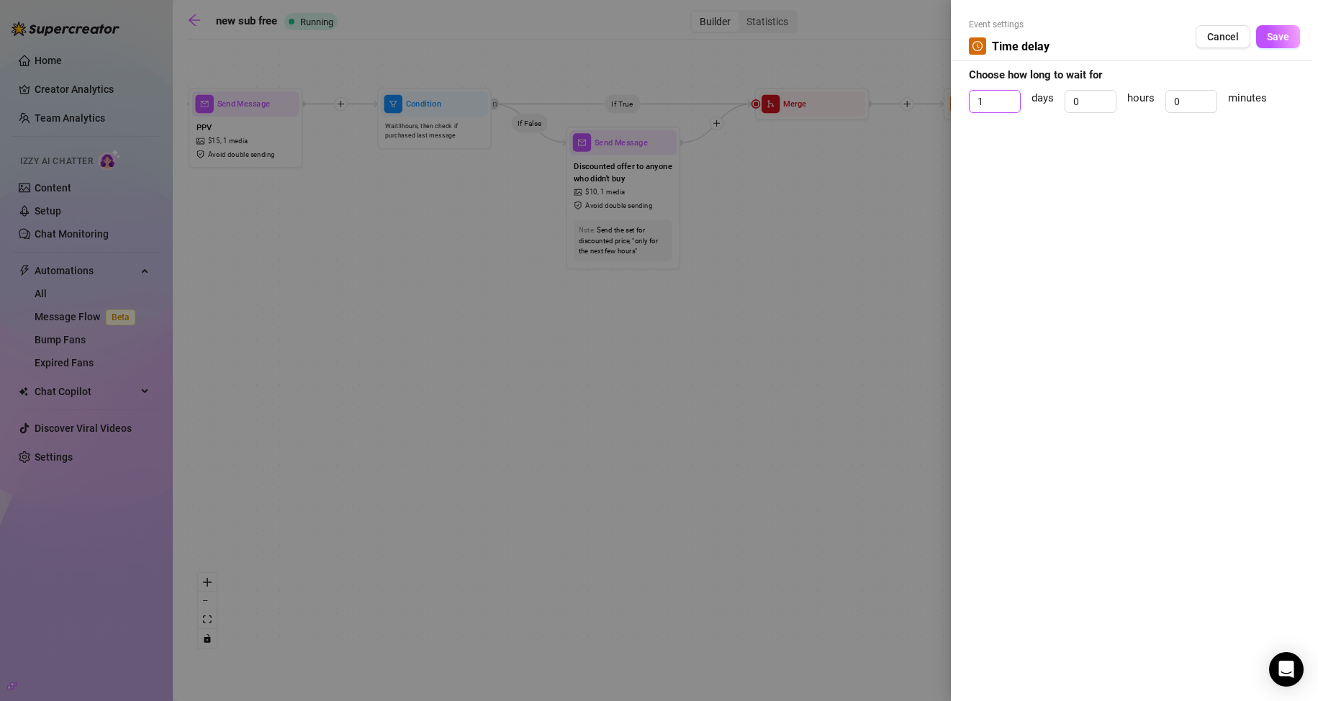
drag, startPoint x: 955, startPoint y: 99, endPoint x: 925, endPoint y: 79, distance: 35.3
click at [933, 96] on div "Event settings Time delay Cancel Save Choose how long to wait for 1 days 0 hour…" at bounding box center [659, 350] width 1318 height 701
drag, startPoint x: 981, startPoint y: 107, endPoint x: 970, endPoint y: 111, distance: 11.4
click at [970, 111] on input "01" at bounding box center [994, 102] width 50 height 22
type input "0"
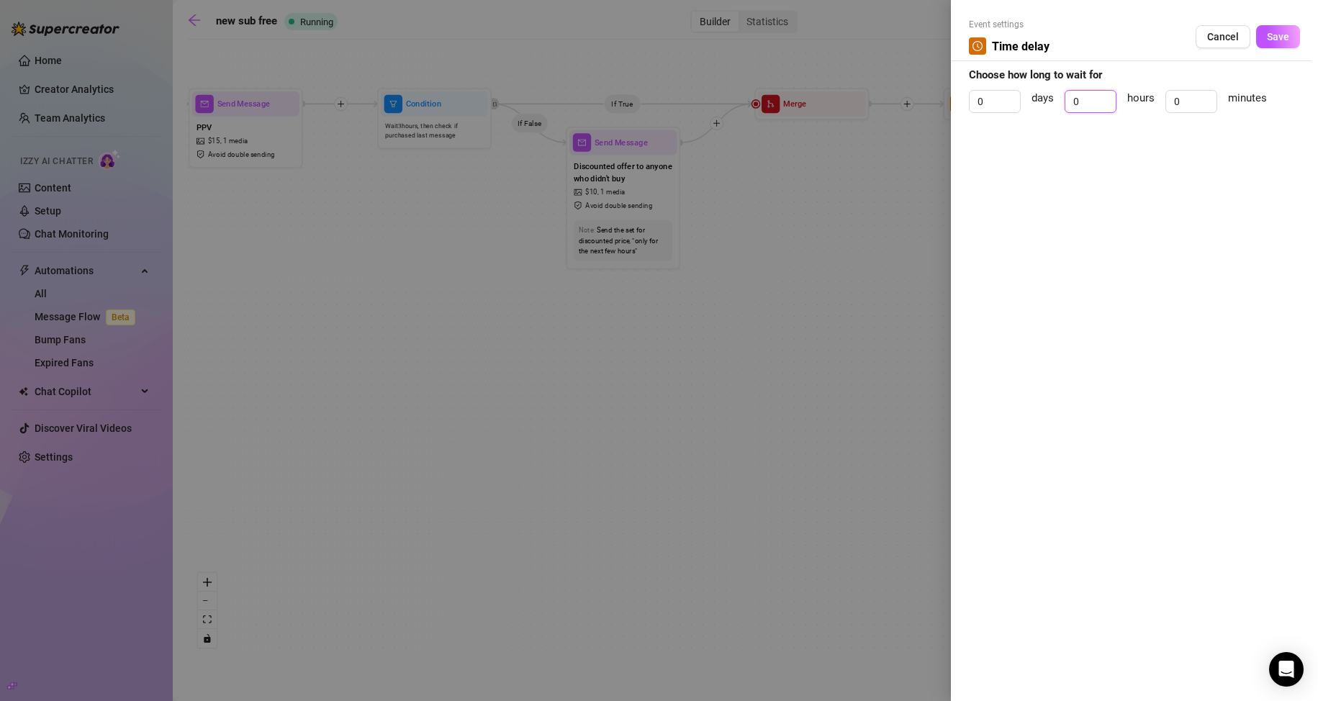
drag, startPoint x: 1087, startPoint y: 96, endPoint x: 1054, endPoint y: 104, distance: 34.0
click at [1060, 101] on div "0 days 0 hours 0 minutes" at bounding box center [1134, 108] width 331 height 36
type input "12"
click at [1289, 40] on button "Save" at bounding box center [1278, 36] width 44 height 23
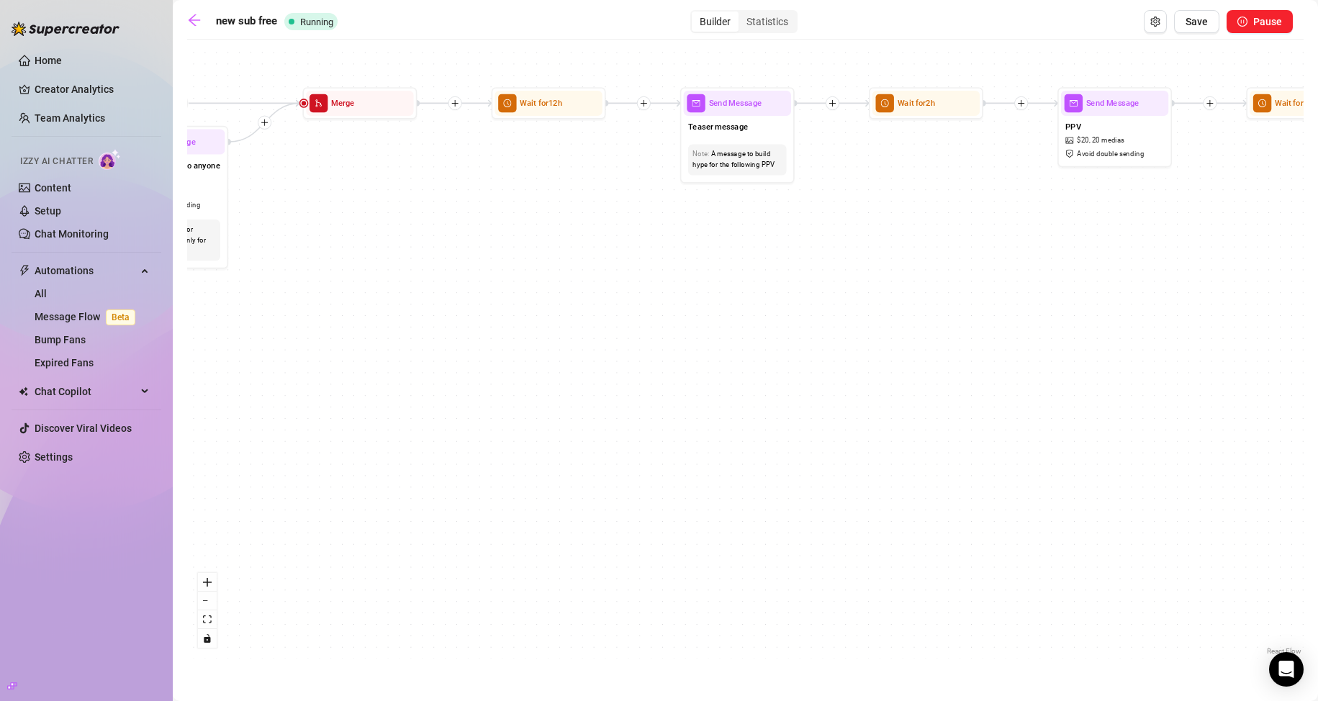
drag, startPoint x: 930, startPoint y: 305, endPoint x: 543, endPoint y: 288, distance: 387.6
click at [549, 289] on div "If True If True If True If False If False If False Send Message enagagement 1 m…" at bounding box center [745, 353] width 1116 height 612
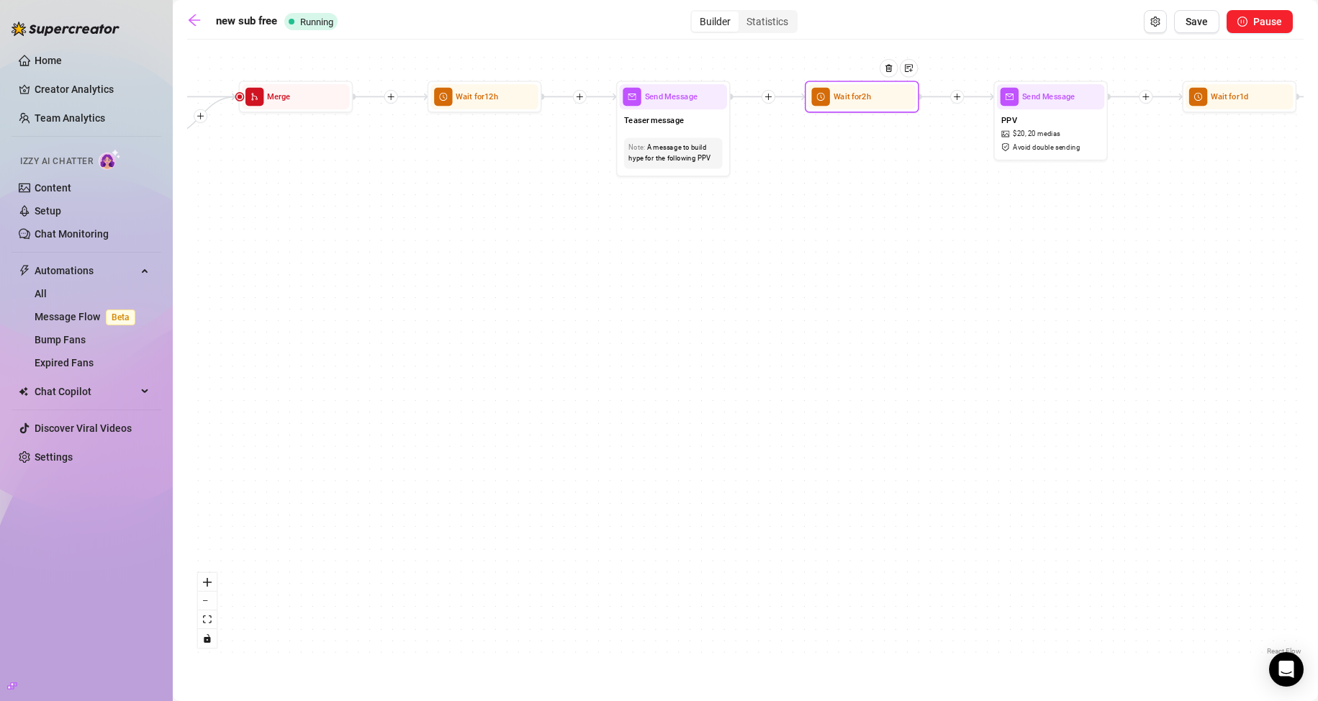
click at [851, 102] on span "Wait for 2h" at bounding box center [851, 97] width 37 height 12
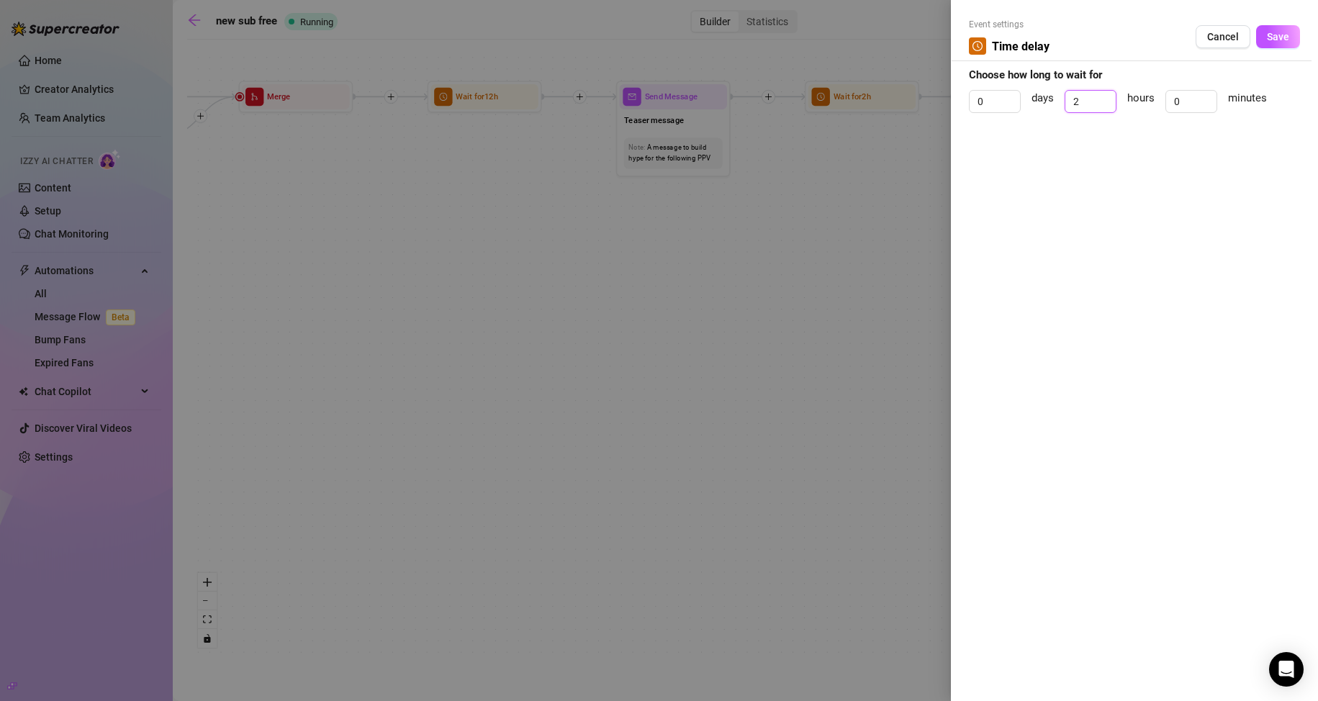
drag, startPoint x: 1080, startPoint y: 101, endPoint x: 1057, endPoint y: 103, distance: 23.1
click at [1067, 104] on input "2" at bounding box center [1090, 102] width 50 height 22
type input "1"
click at [1290, 39] on button "Save" at bounding box center [1278, 36] width 44 height 23
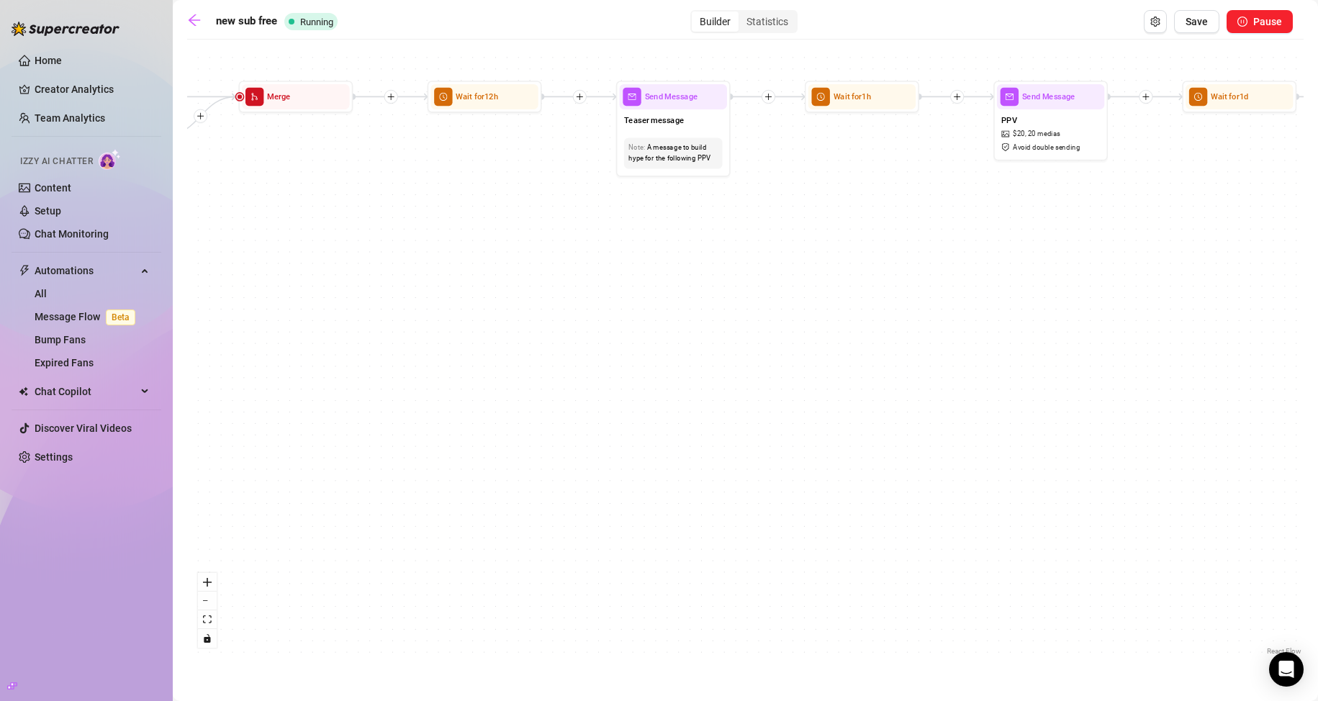
drag, startPoint x: 880, startPoint y: 271, endPoint x: 620, endPoint y: 229, distance: 264.0
click at [662, 250] on div "If True If True If True If False If False If False Send Message enagagement 1 m…" at bounding box center [745, 353] width 1116 height 612
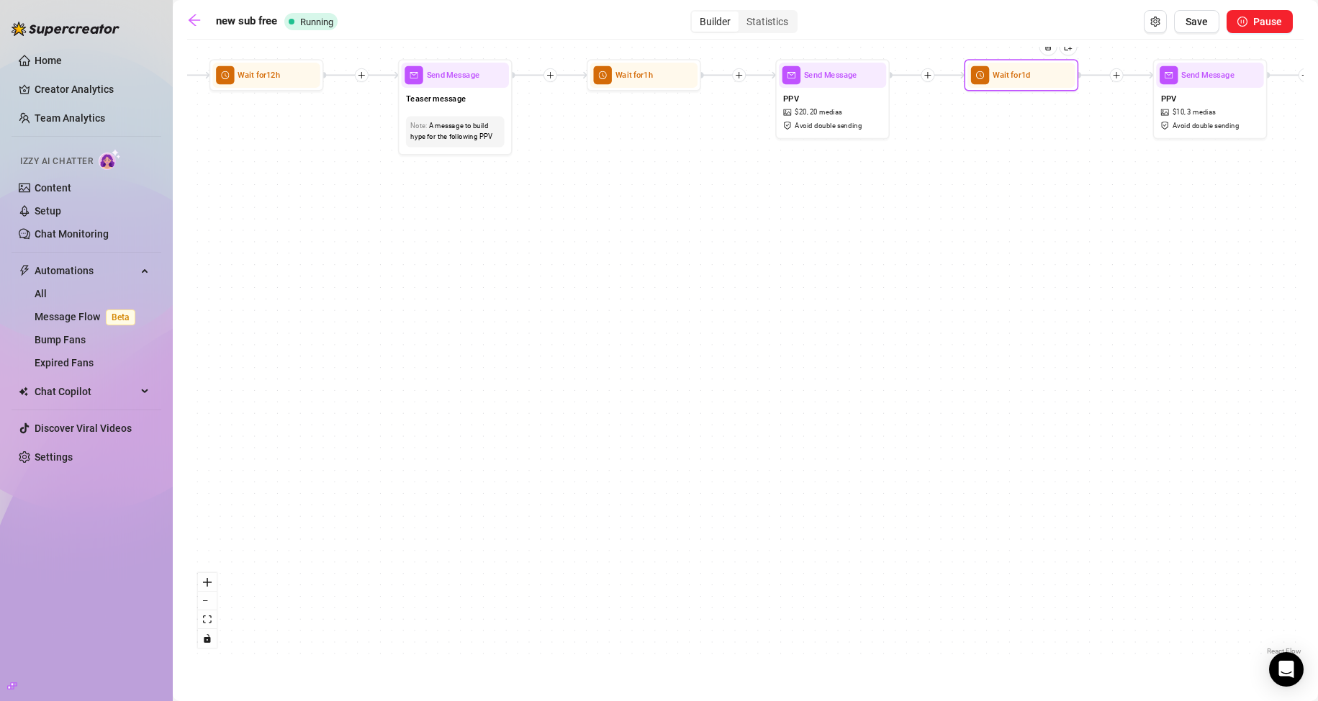
click at [1002, 89] on div "Wait for 1d" at bounding box center [1021, 75] width 114 height 32
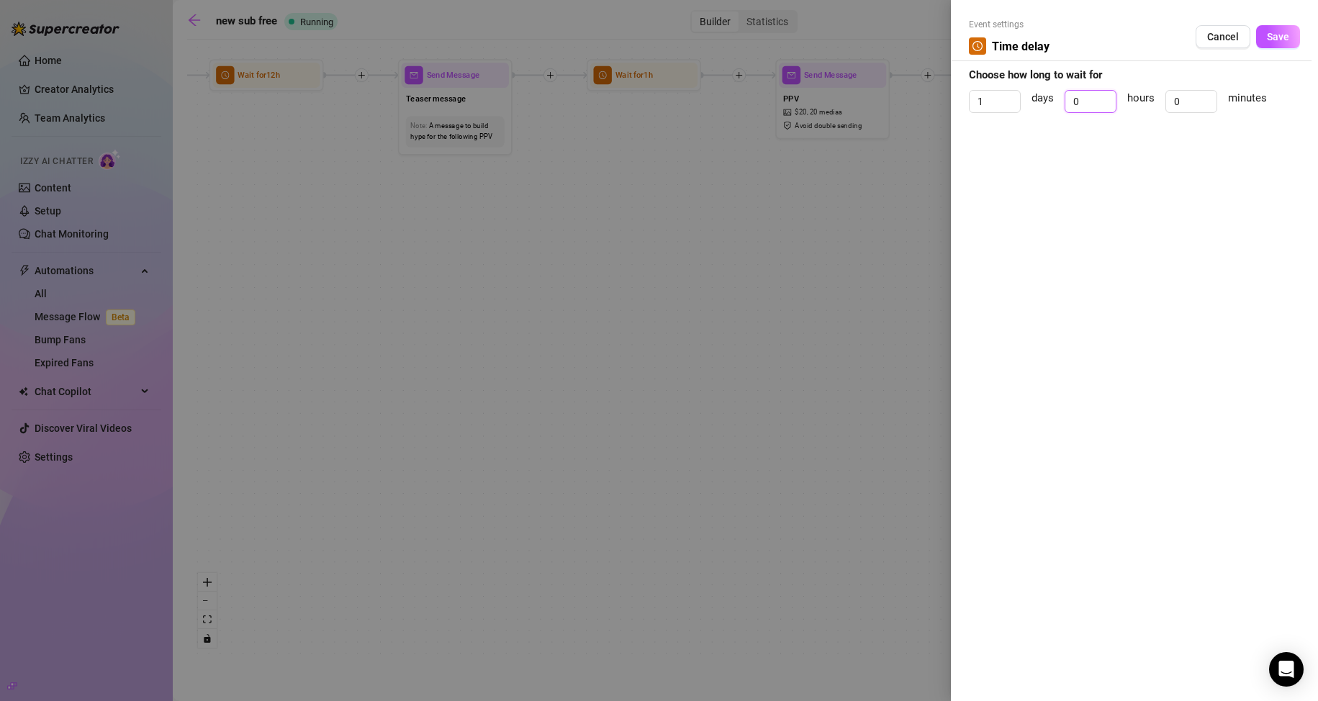
drag, startPoint x: 1080, startPoint y: 102, endPoint x: 1022, endPoint y: 111, distance: 58.2
click at [1033, 107] on div "1 days 0 hours 0 minutes" at bounding box center [1134, 108] width 331 height 36
type input "16"
drag, startPoint x: 985, startPoint y: 98, endPoint x: 952, endPoint y: 109, distance: 34.8
click at [952, 109] on div "Event settings Time delay Cancel Save Choose how long to wait for 1 days 16 hou…" at bounding box center [1134, 350] width 367 height 701
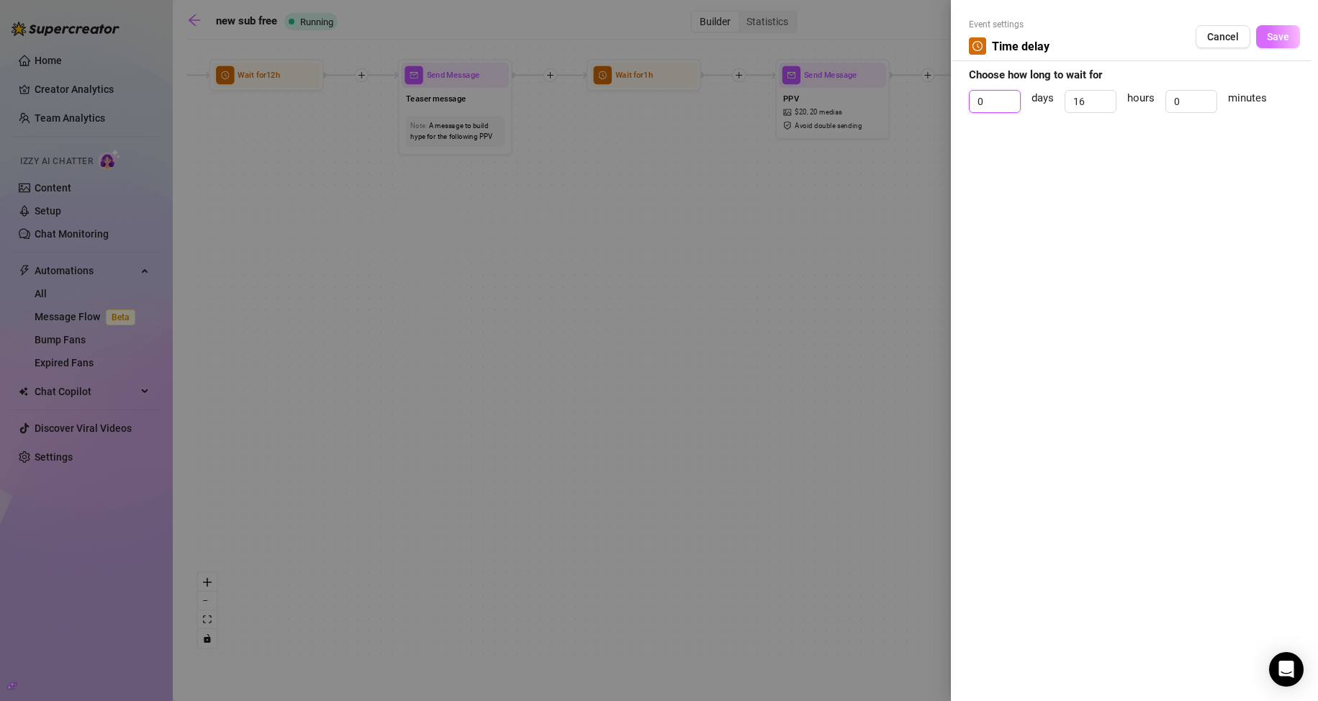
type input "0"
click at [1275, 35] on span "Save" at bounding box center [1278, 37] width 22 height 12
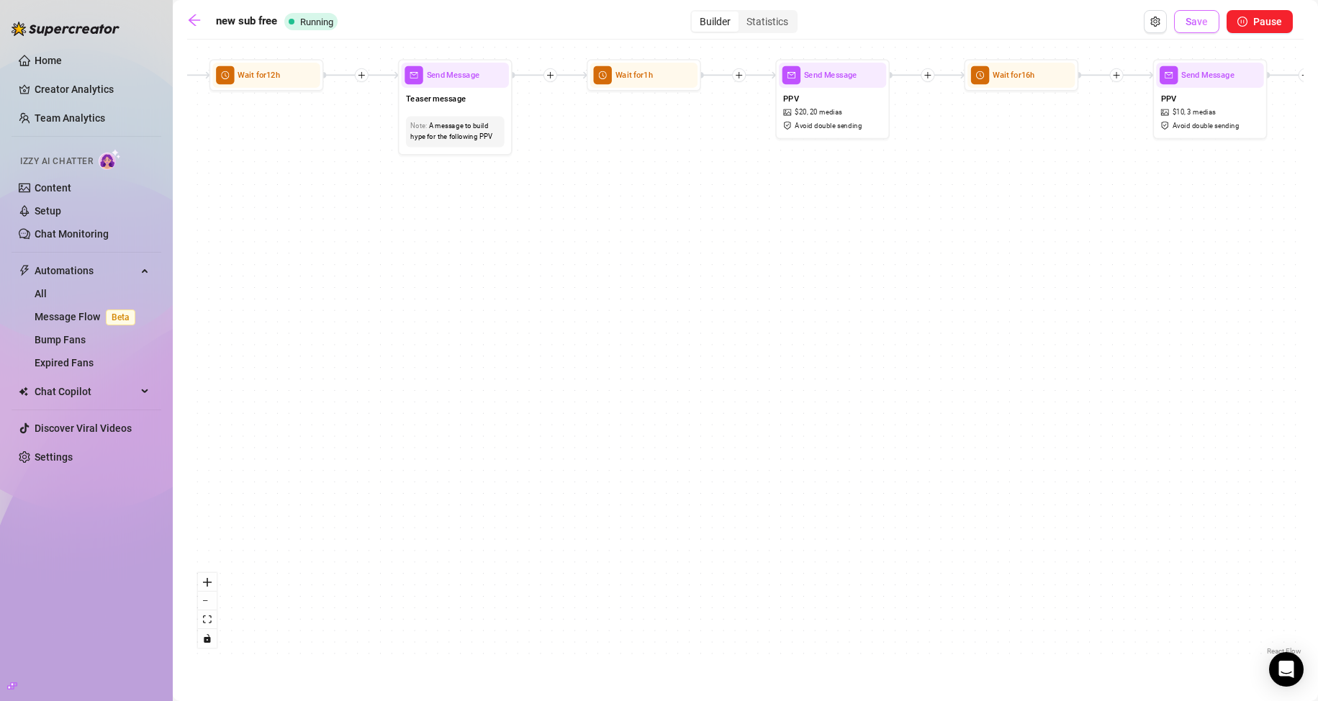
click at [1184, 17] on button "Save" at bounding box center [1196, 21] width 45 height 23
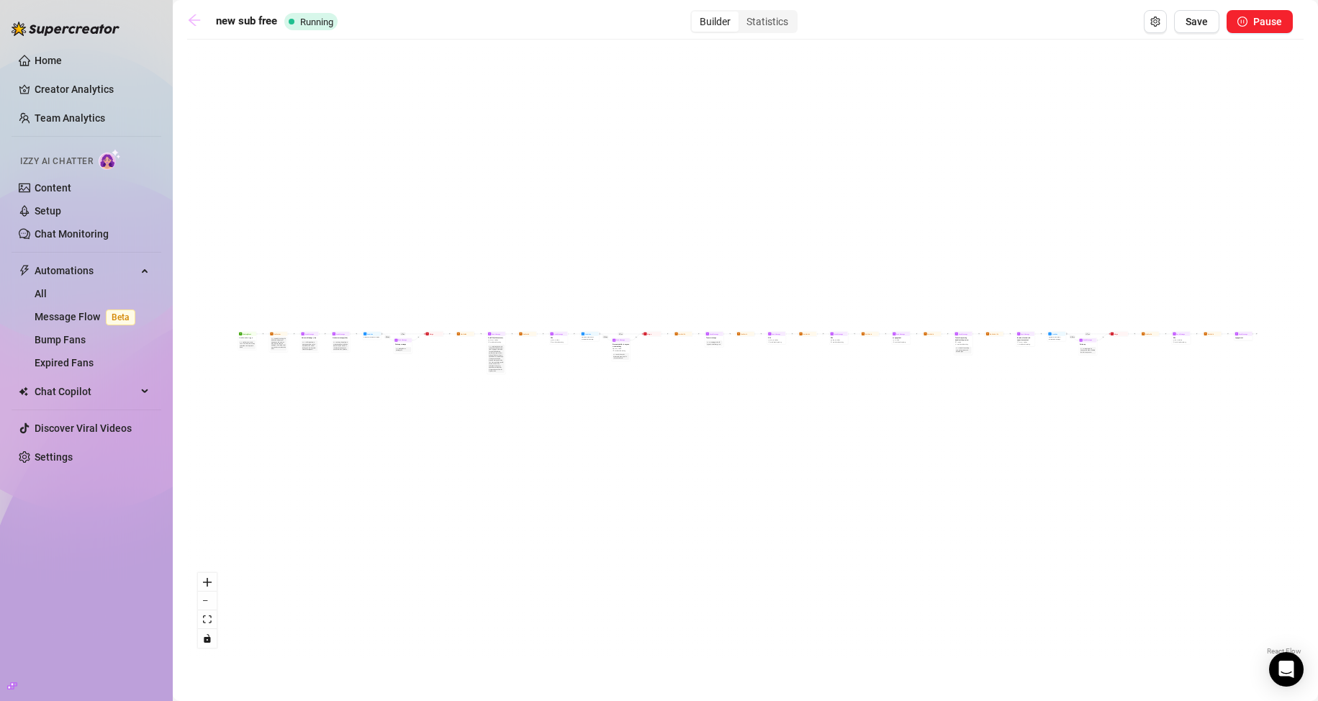
click at [191, 26] on icon "arrow-left" at bounding box center [194, 20] width 14 height 14
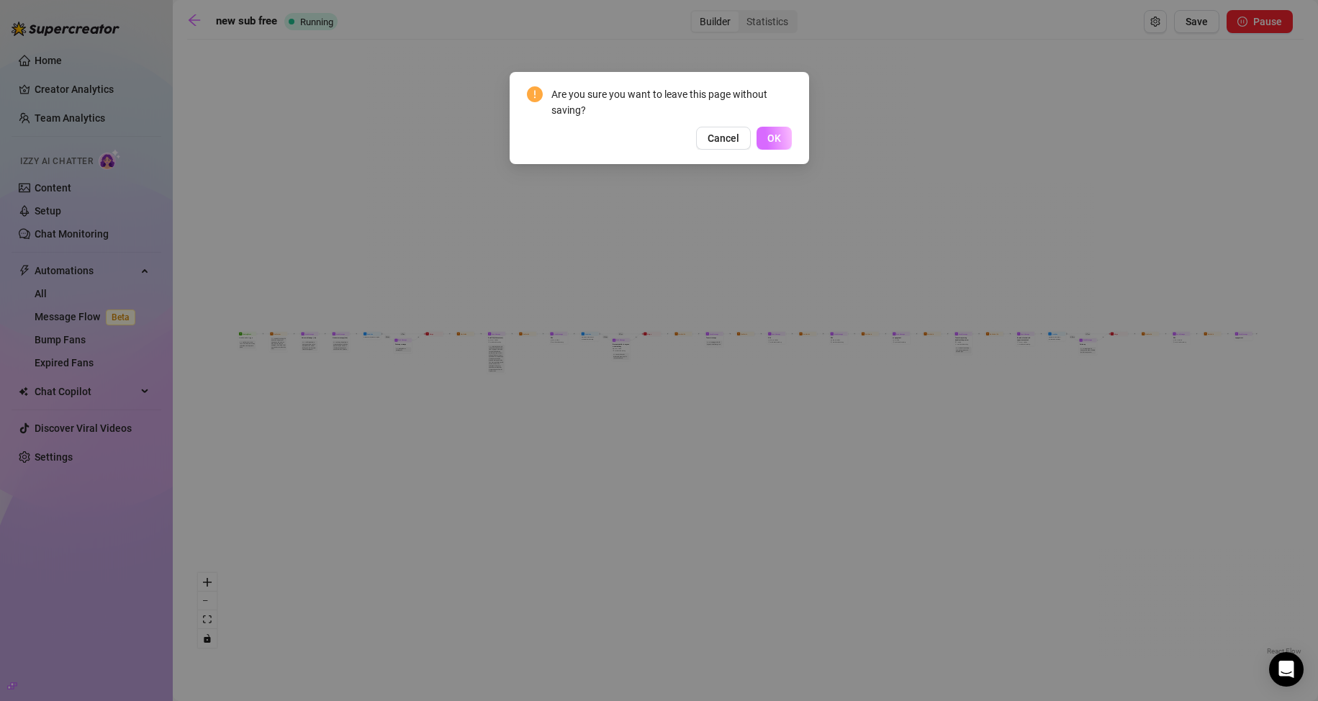
click at [769, 147] on button "OK" at bounding box center [773, 138] width 35 height 23
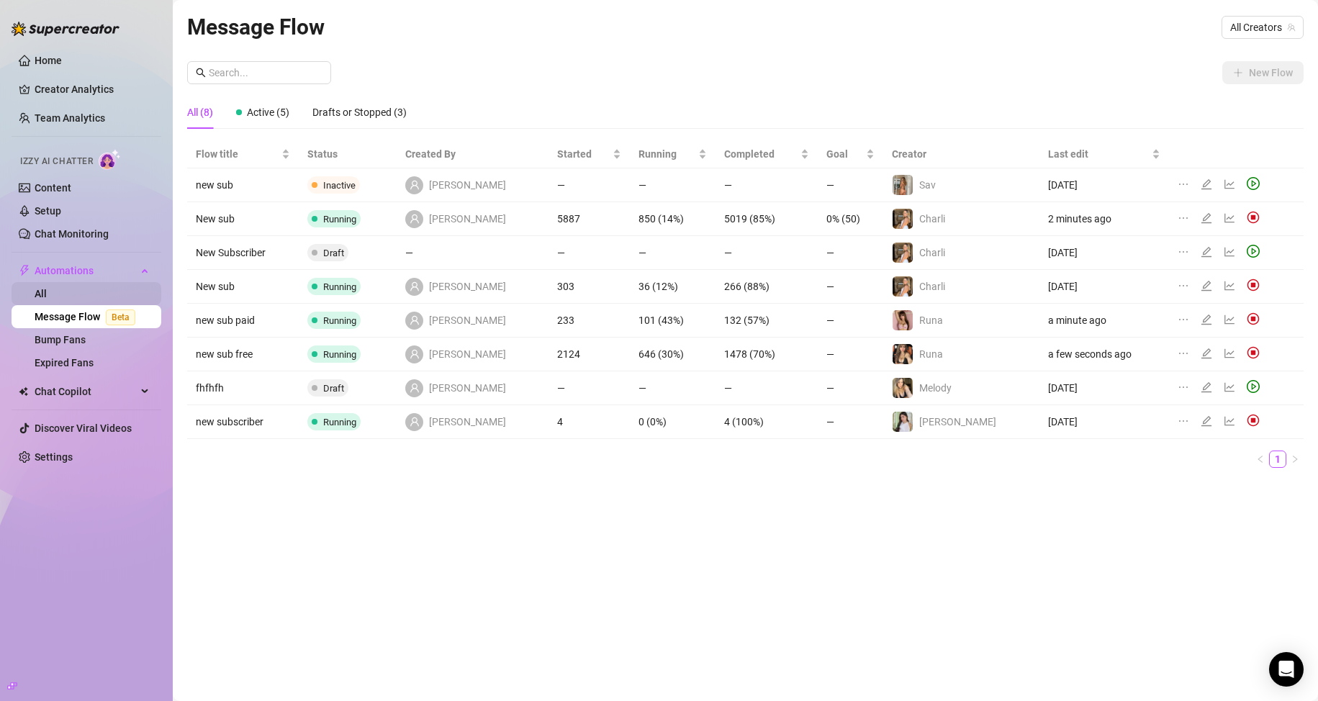
click at [47, 297] on link "All" at bounding box center [41, 294] width 12 height 12
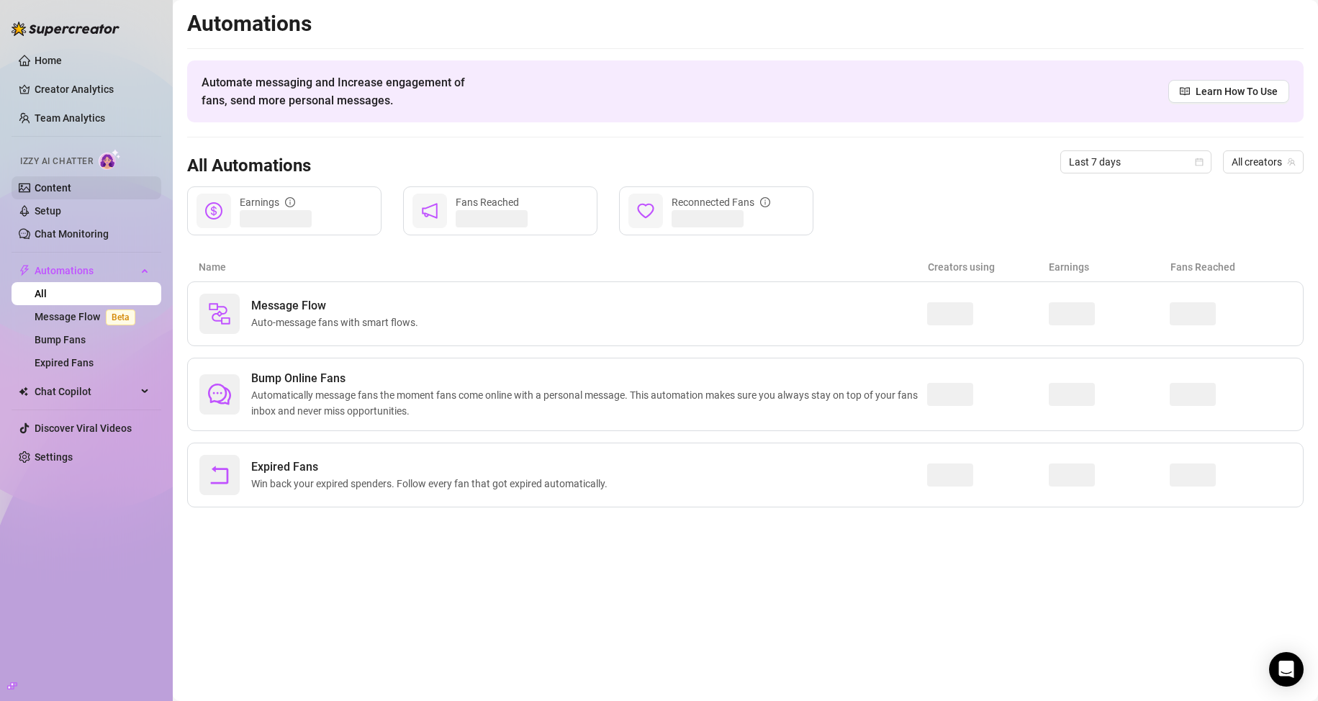
click at [71, 184] on link "Content" at bounding box center [53, 188] width 37 height 12
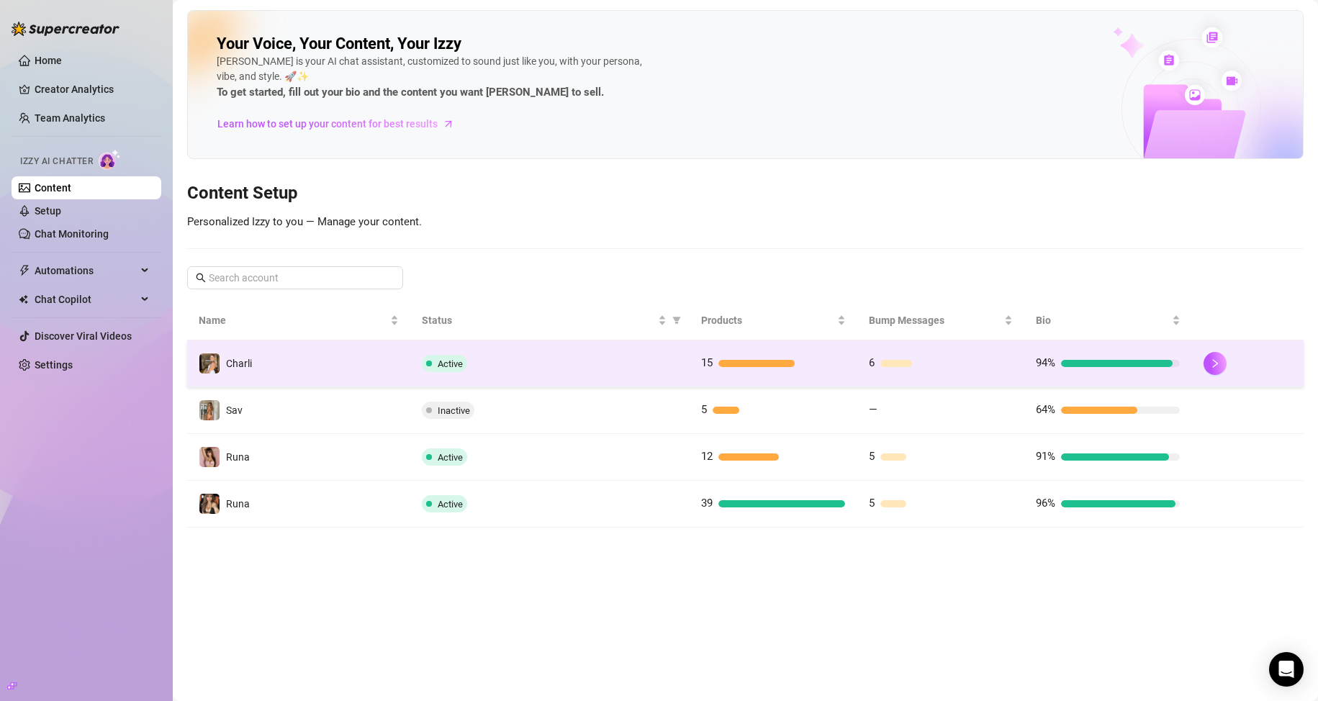
click at [517, 360] on div "Active" at bounding box center [550, 363] width 256 height 17
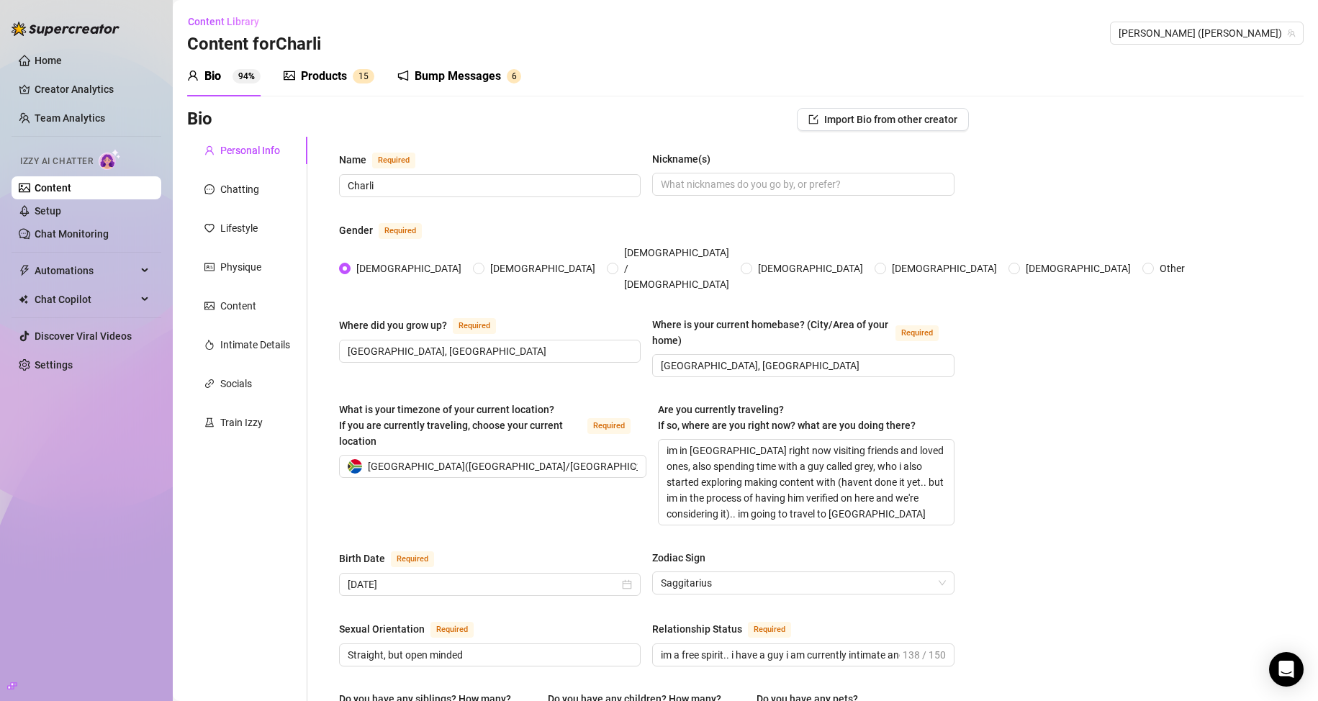
click at [366, 70] on span "5" at bounding box center [365, 76] width 5 height 14
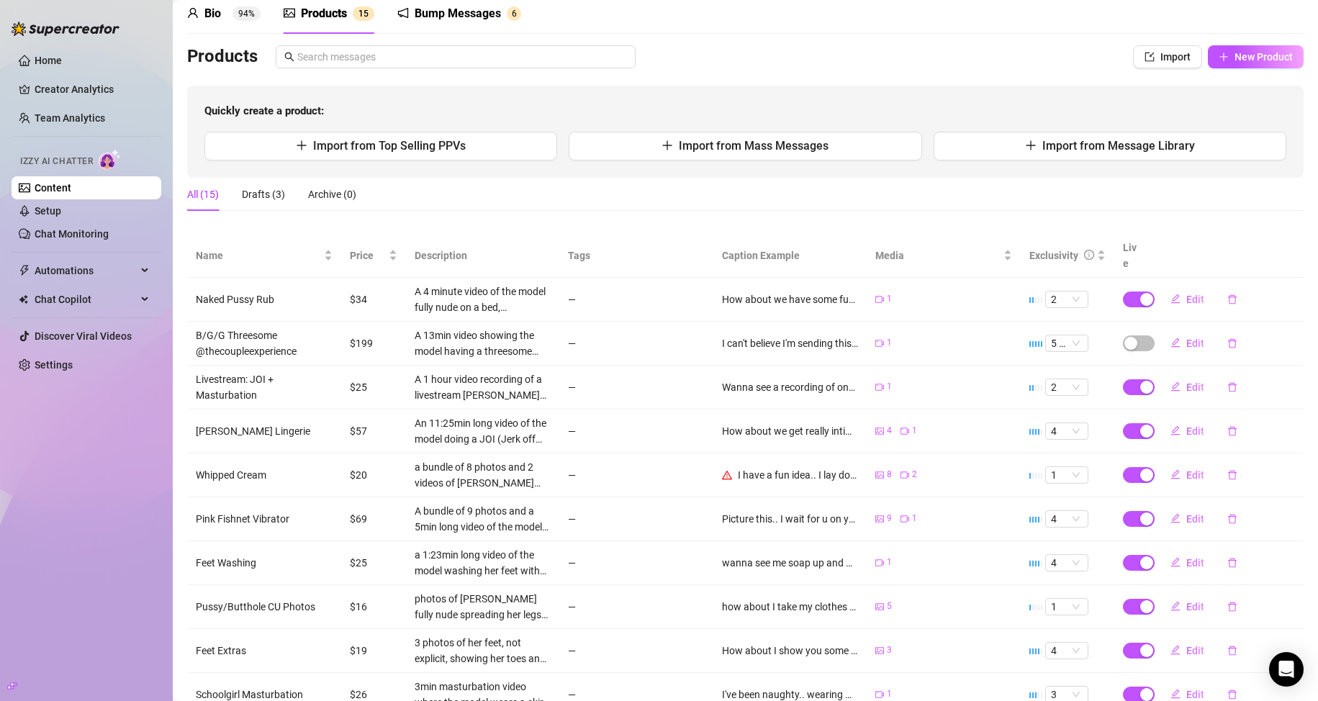
scroll to position [72, 0]
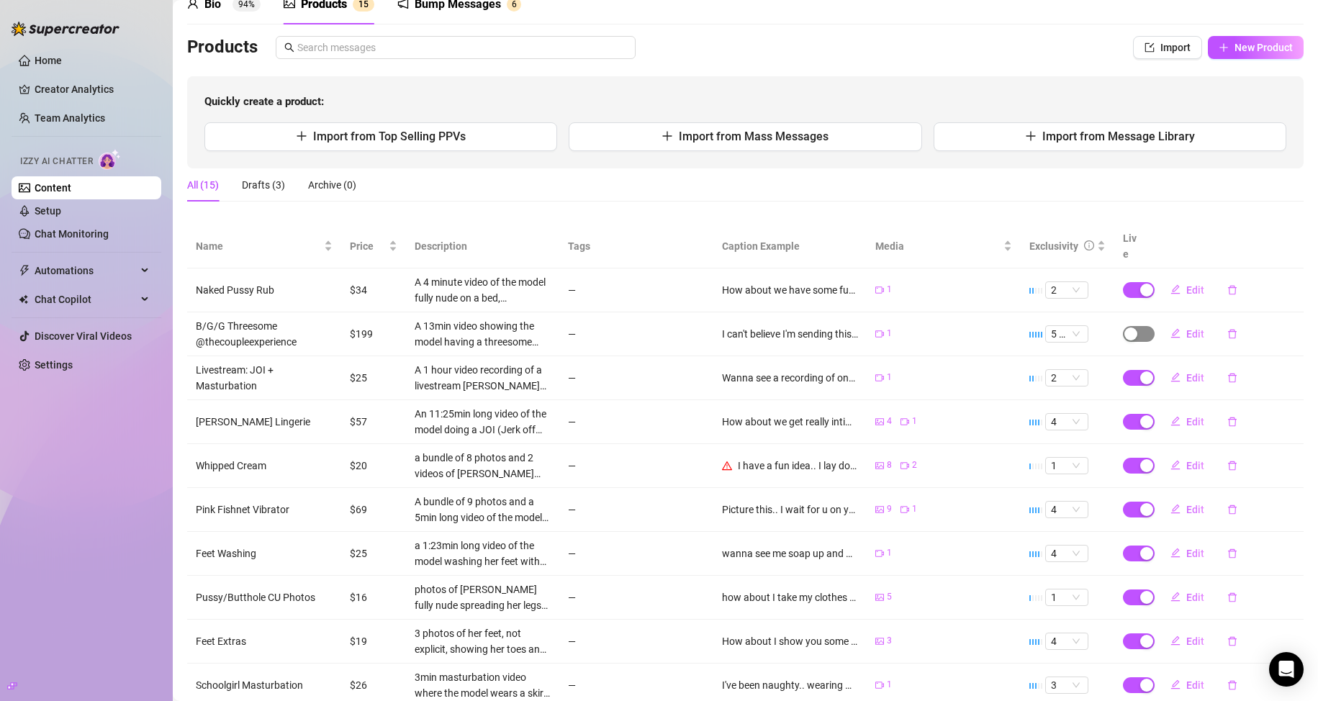
click at [1126, 327] on div "button" at bounding box center [1130, 333] width 13 height 13
click at [1221, 287] on span "OK" at bounding box center [1226, 285] width 14 height 12
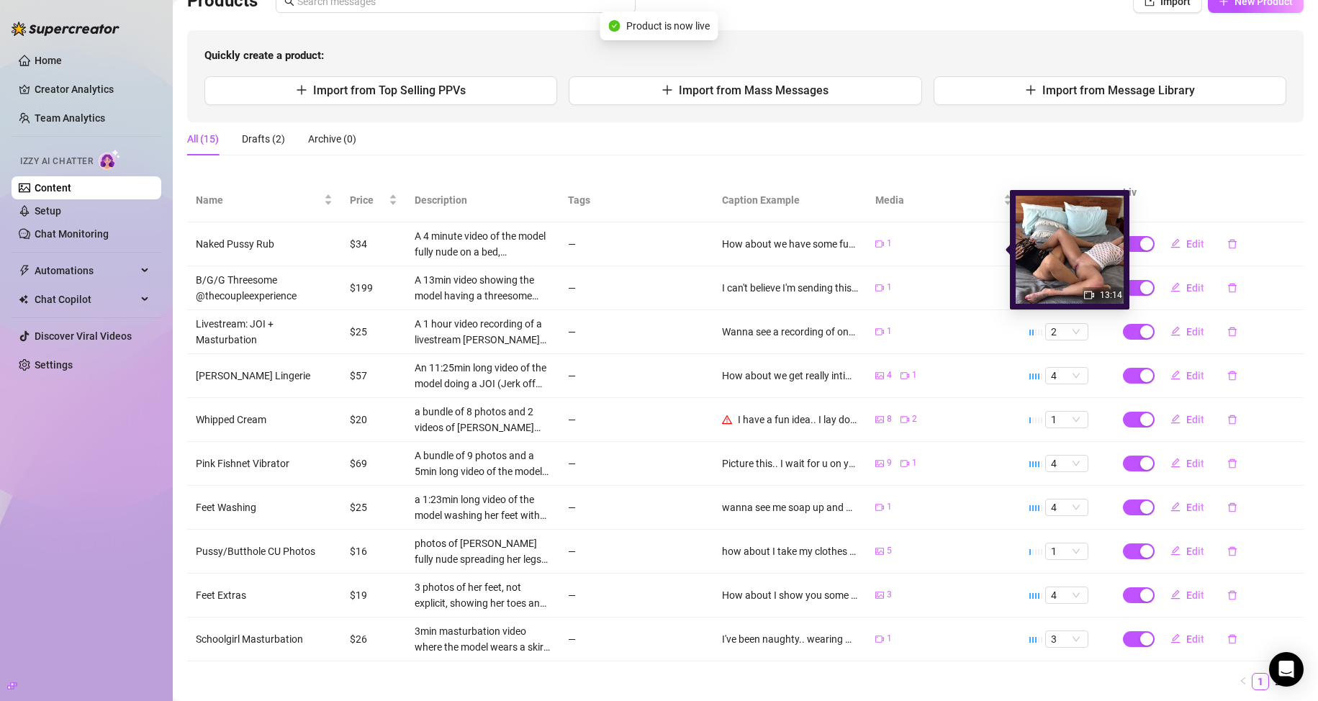
scroll to position [144, 0]
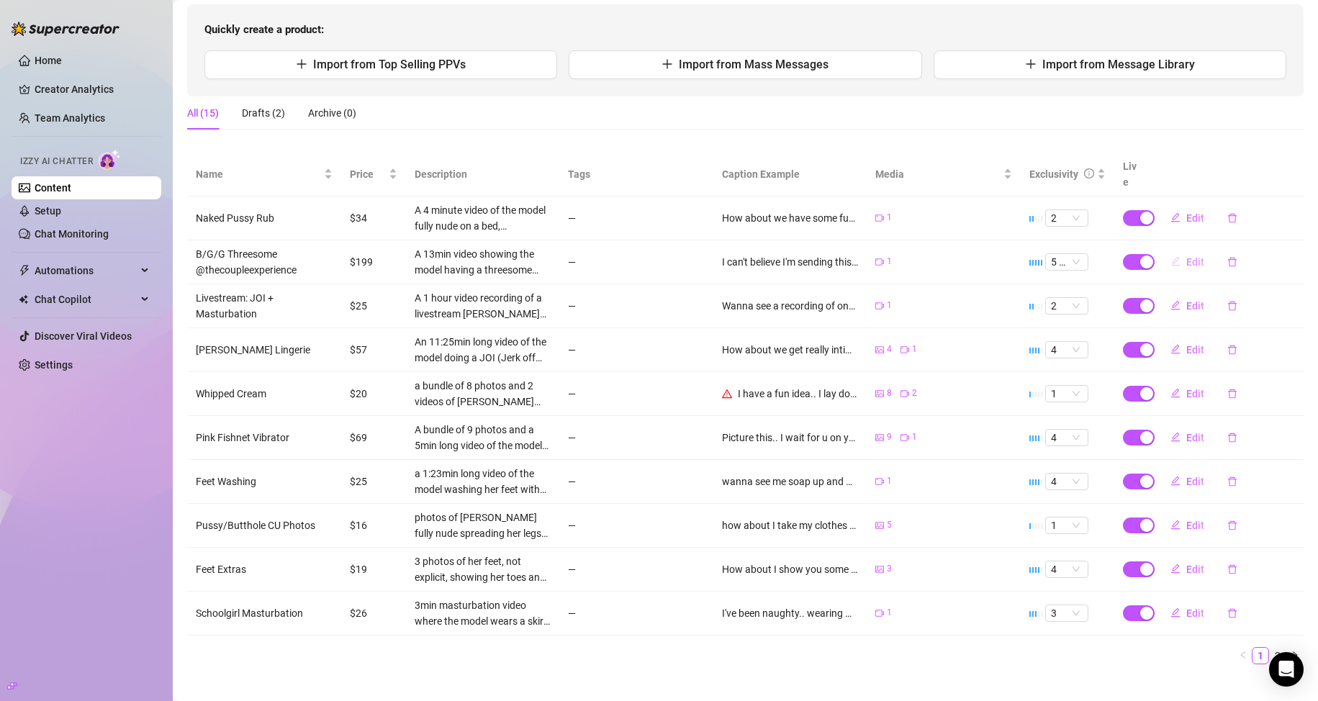
click at [1186, 256] on span "Edit" at bounding box center [1195, 262] width 18 height 12
type textarea "I can't believe I'm sending this but fuck it 🙈 this is a sextape I made with a …"
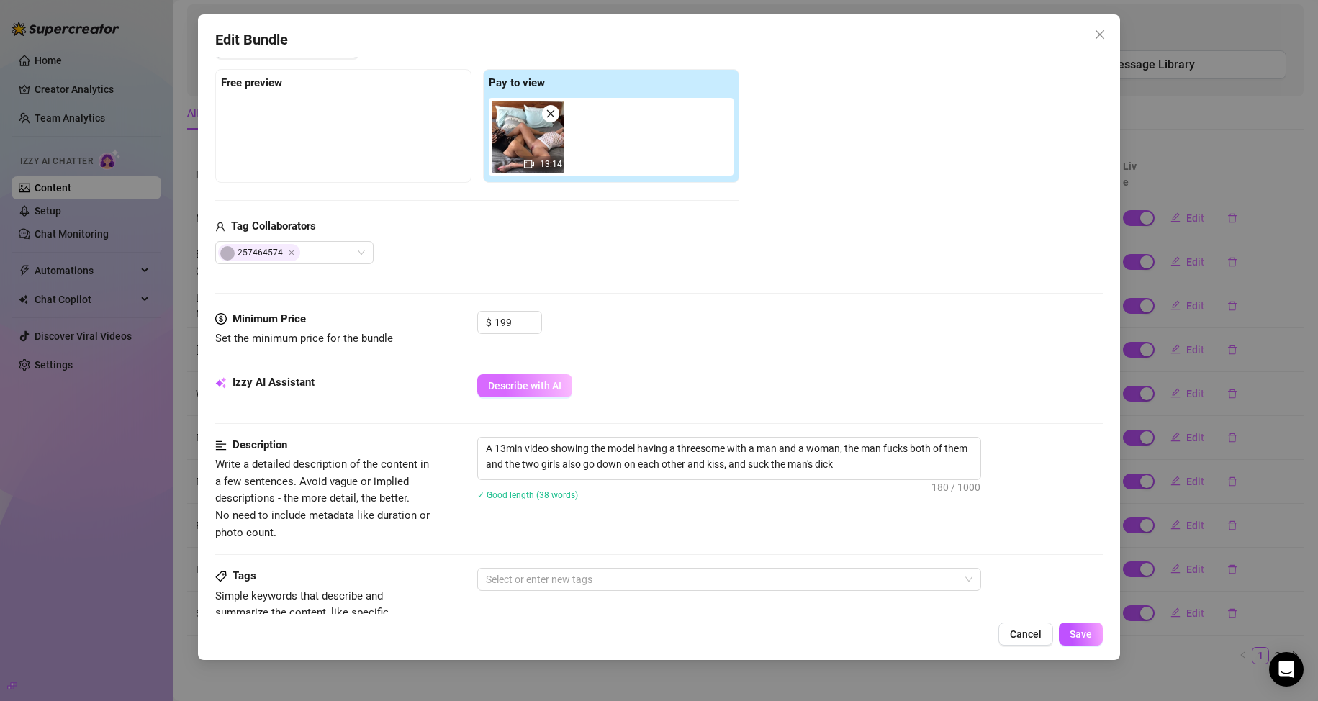
scroll to position [216, 0]
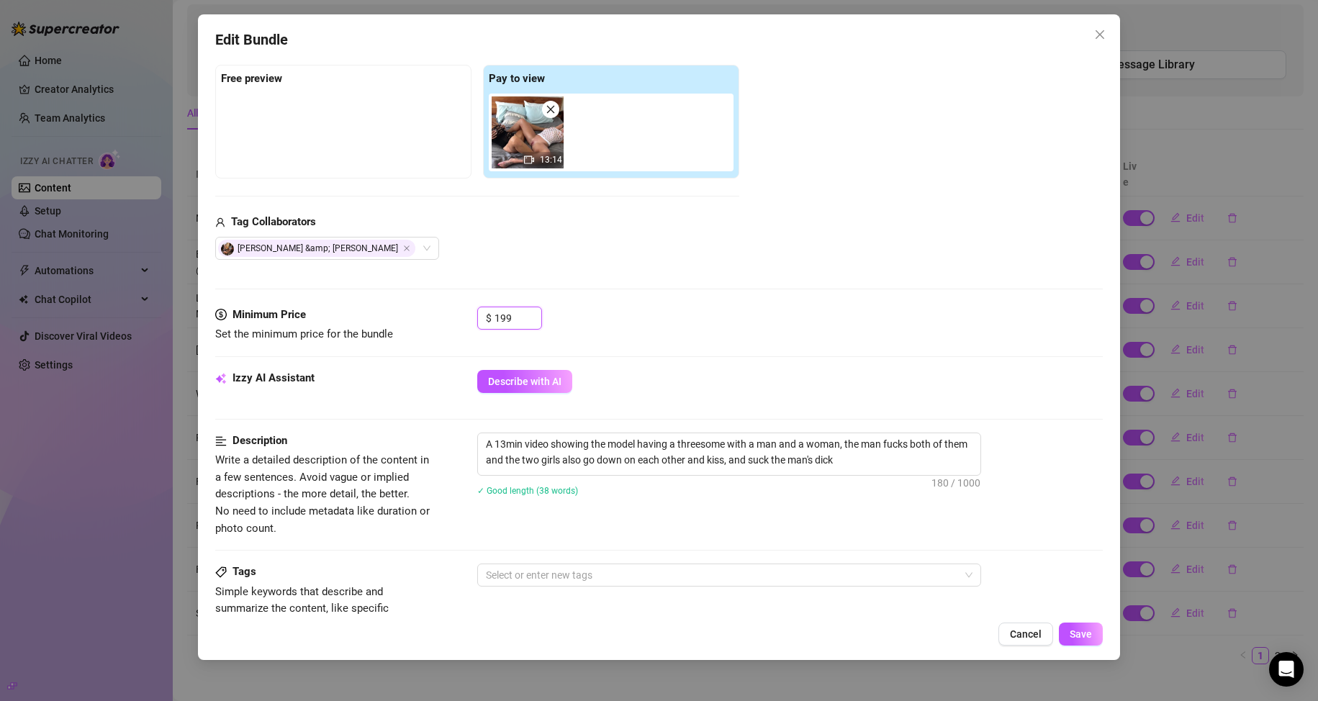
drag, startPoint x: 514, startPoint y: 314, endPoint x: 474, endPoint y: 317, distance: 40.4
click at [474, 317] on div "Minimum Price Set the minimum price for the bundle $ 199" at bounding box center [659, 325] width 888 height 37
type input "125"
click at [1083, 637] on span "Save" at bounding box center [1080, 634] width 22 height 12
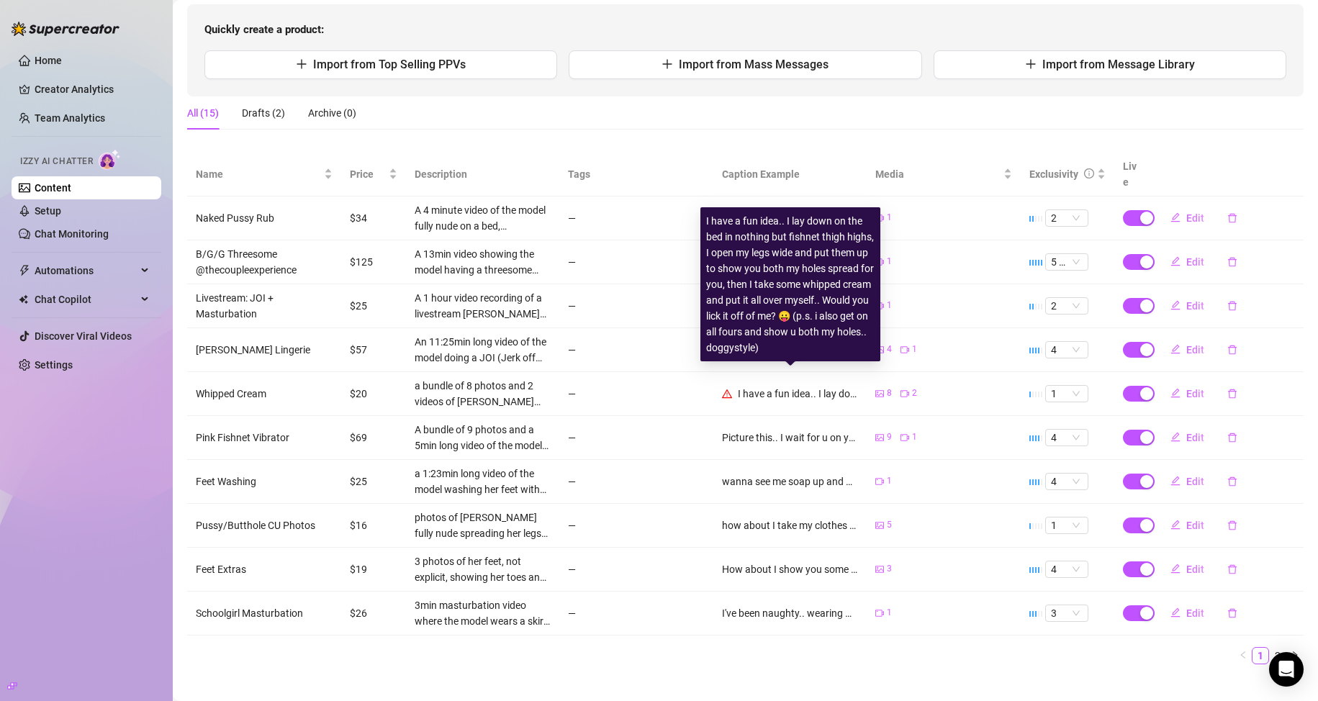
click at [753, 386] on div "I have a fun idea.. I lay down on the bed in nothing but fishnet thigh highs, I…" at bounding box center [798, 394] width 121 height 16
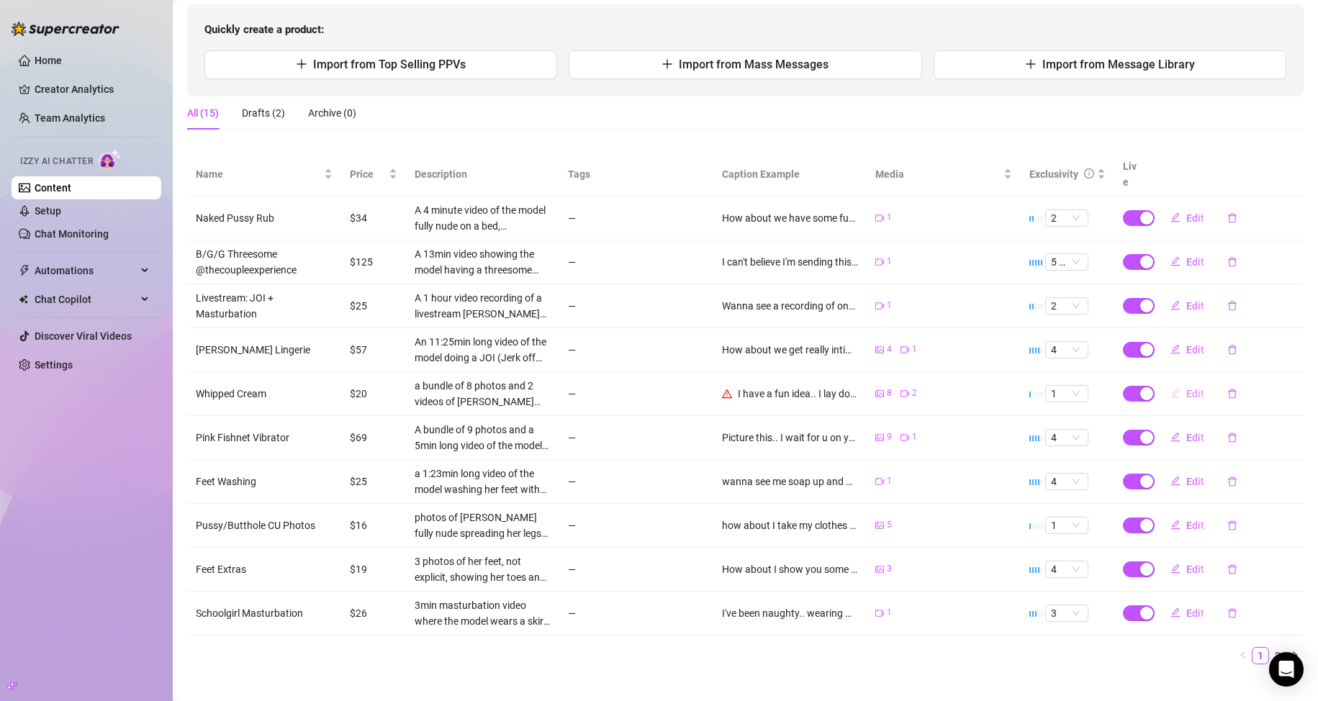
click at [1186, 388] on span "Edit" at bounding box center [1195, 394] width 18 height 12
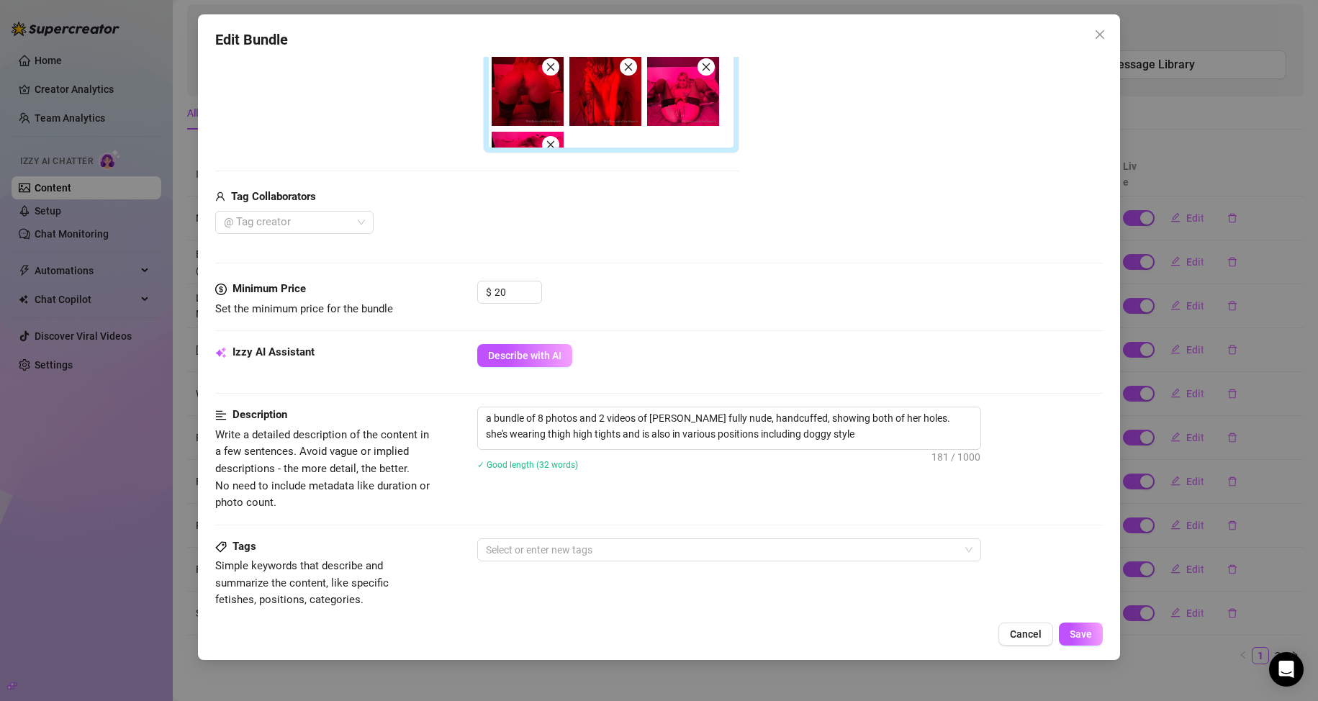
scroll to position [432, 0]
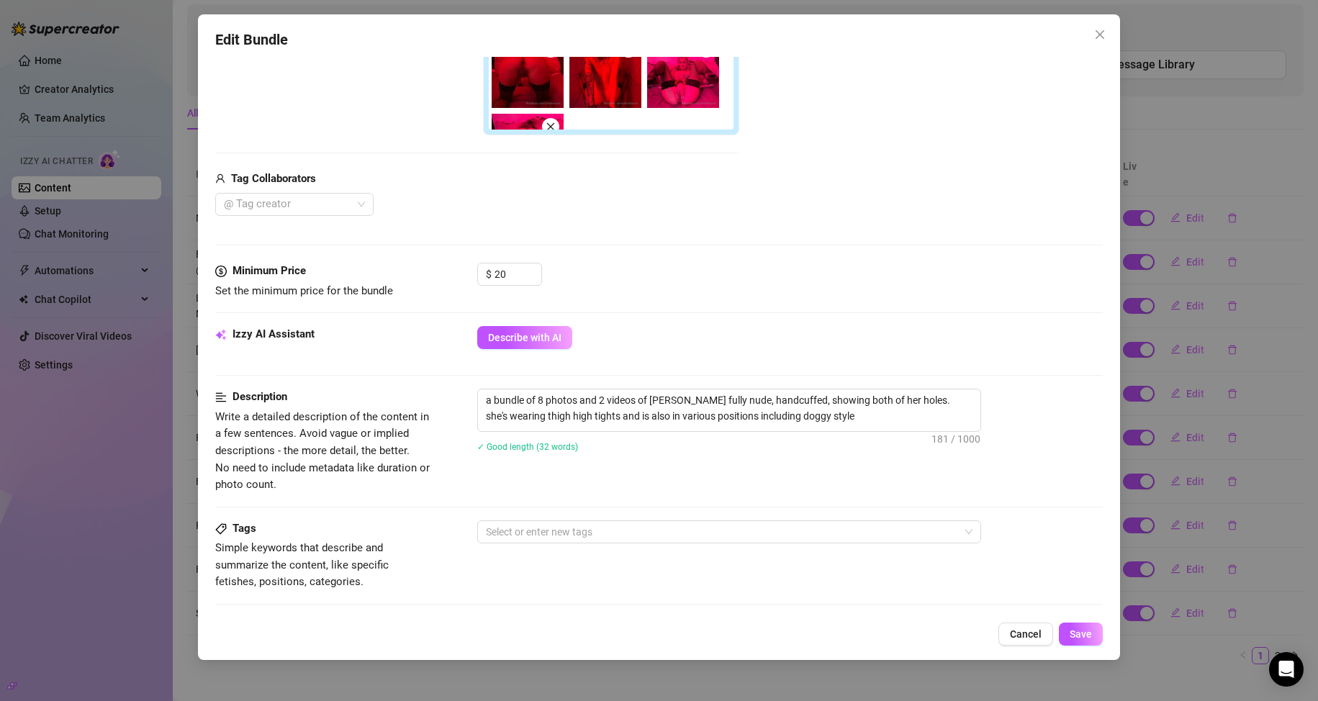
click at [1198, 494] on div "Edit Bundle Account Charli (@charlisayshi) Name Name is for your internal organ…" at bounding box center [659, 350] width 1318 height 701
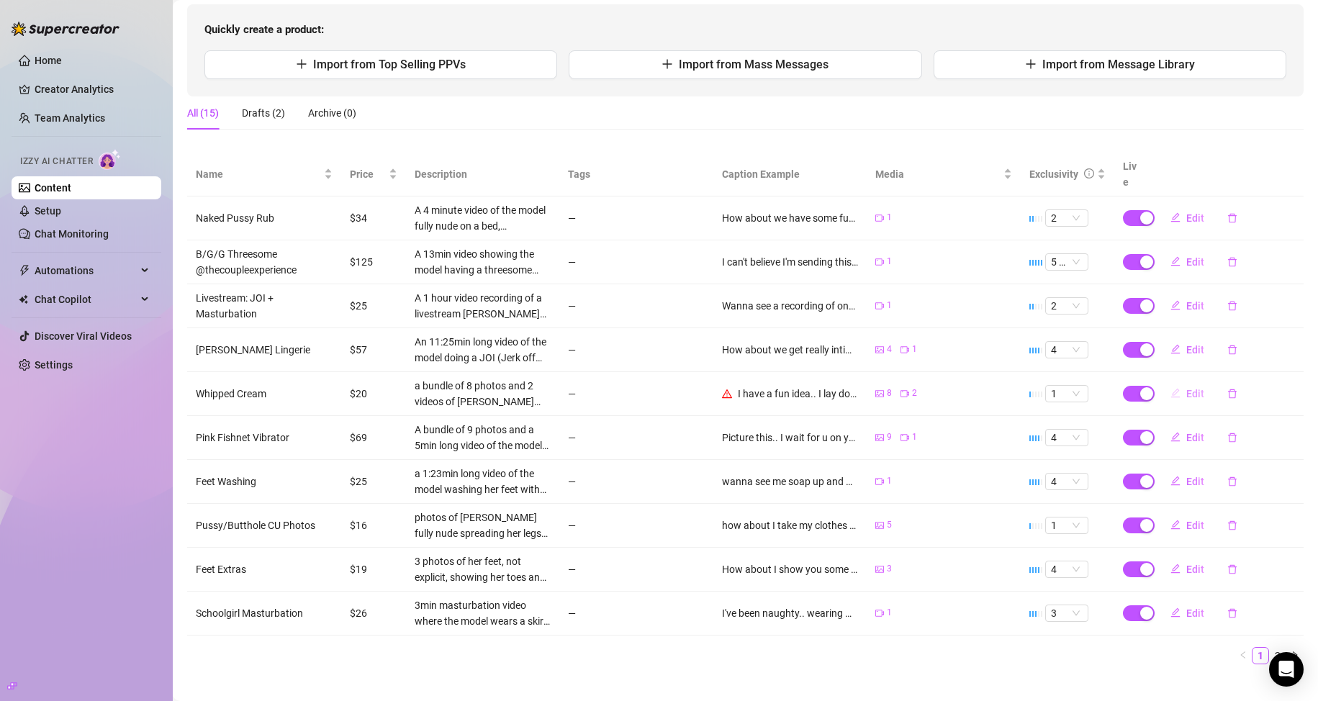
click at [1175, 382] on button "Edit" at bounding box center [1187, 393] width 57 height 23
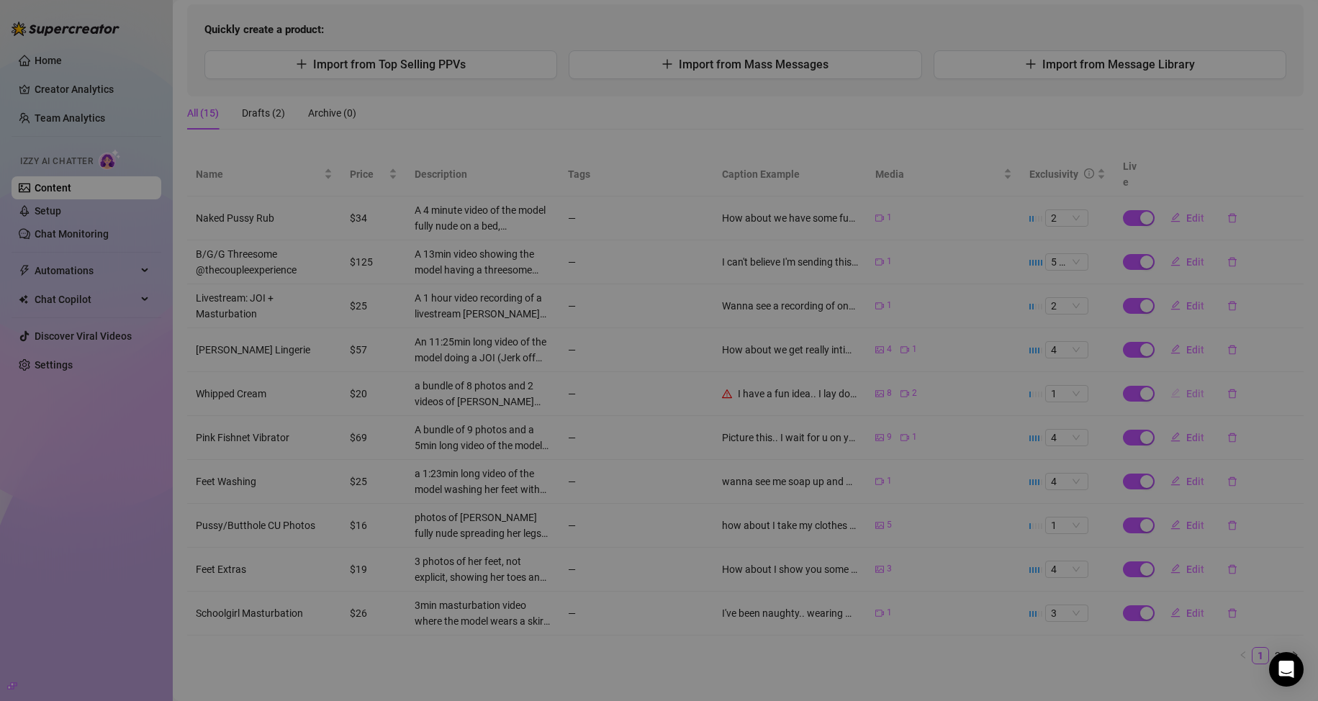
type textarea "I have a fun idea.. I lay down on the bed in nothing but fishnet thigh highs, I…"
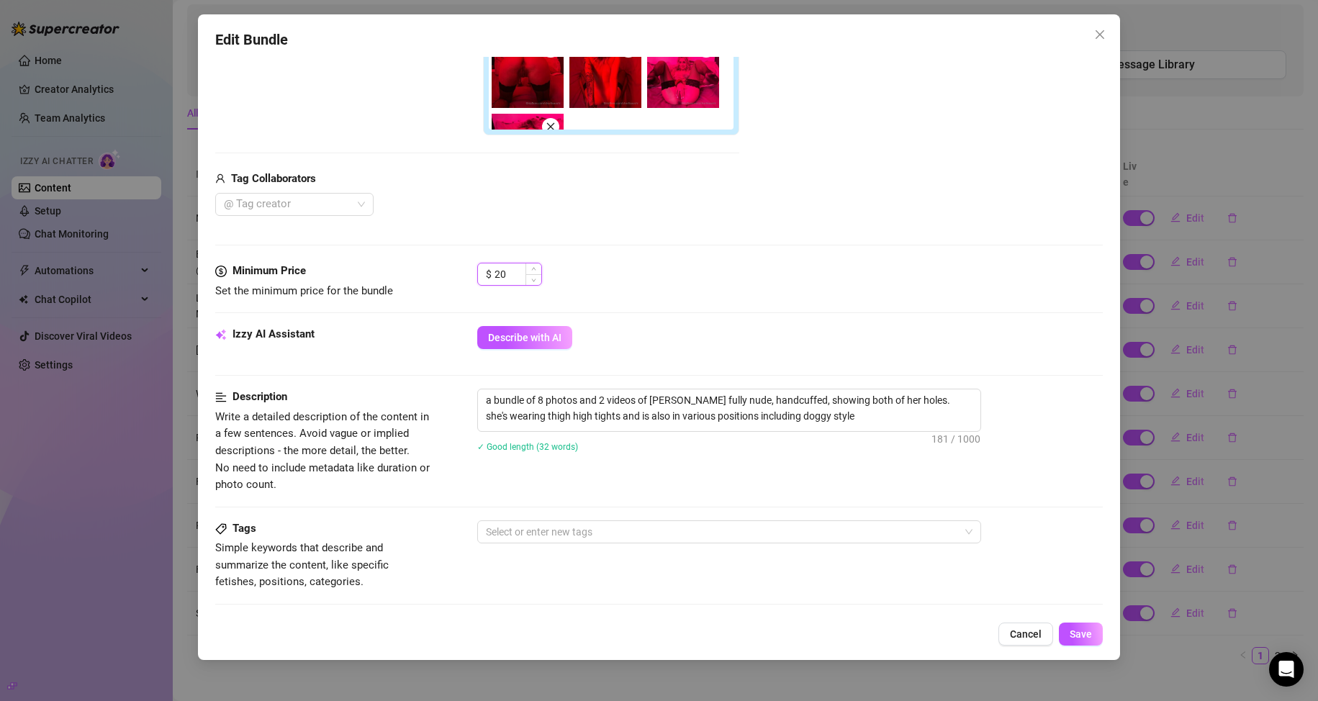
drag, startPoint x: 512, startPoint y: 270, endPoint x: 497, endPoint y: 274, distance: 16.4
click at [497, 274] on input "20" at bounding box center [517, 274] width 47 height 22
type input "25"
click at [1083, 633] on span "Save" at bounding box center [1080, 634] width 22 height 12
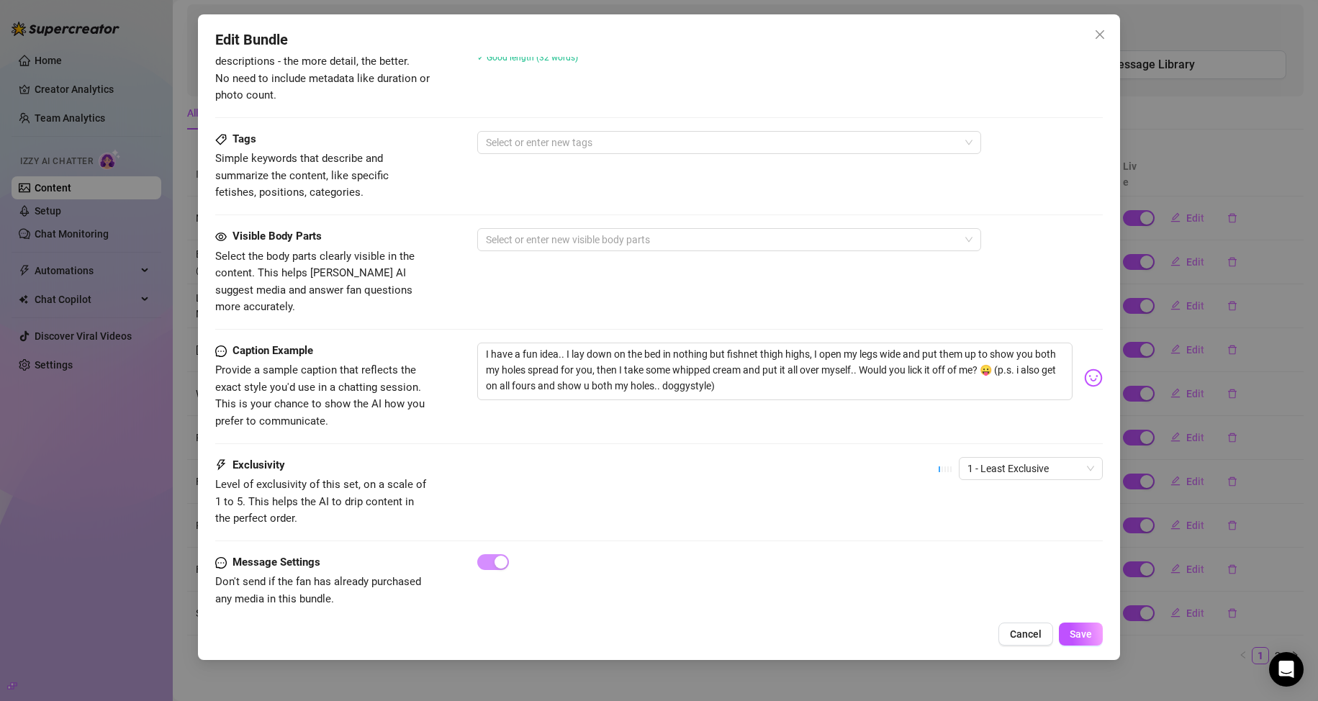
scroll to position [825, 0]
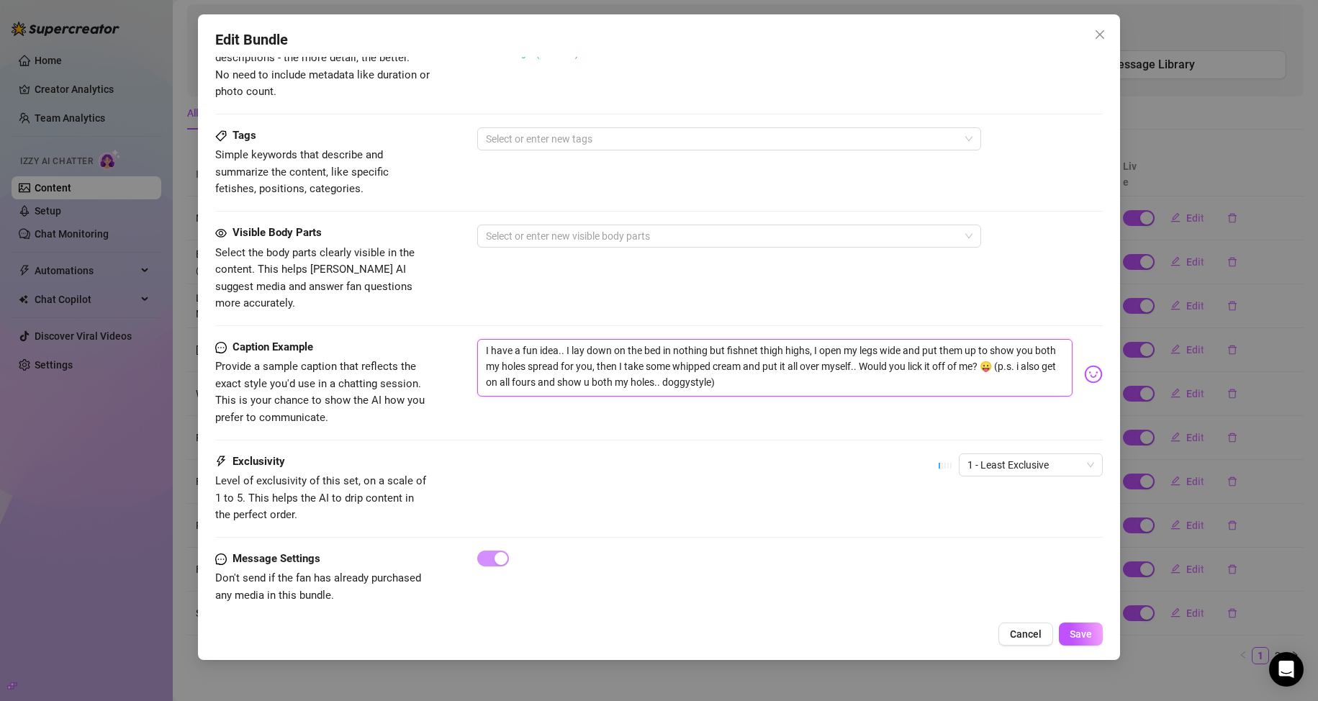
drag, startPoint x: 734, startPoint y: 345, endPoint x: 700, endPoint y: 345, distance: 34.6
click at [700, 345] on textarea "I have a fun idea.. I lay down on the bed in nothing but fishnet thigh highs, I…" at bounding box center [775, 368] width 596 height 58
type textarea "I have a fun idea.. I lay down on the bed in nothing but fishnet thigh highs, I…"
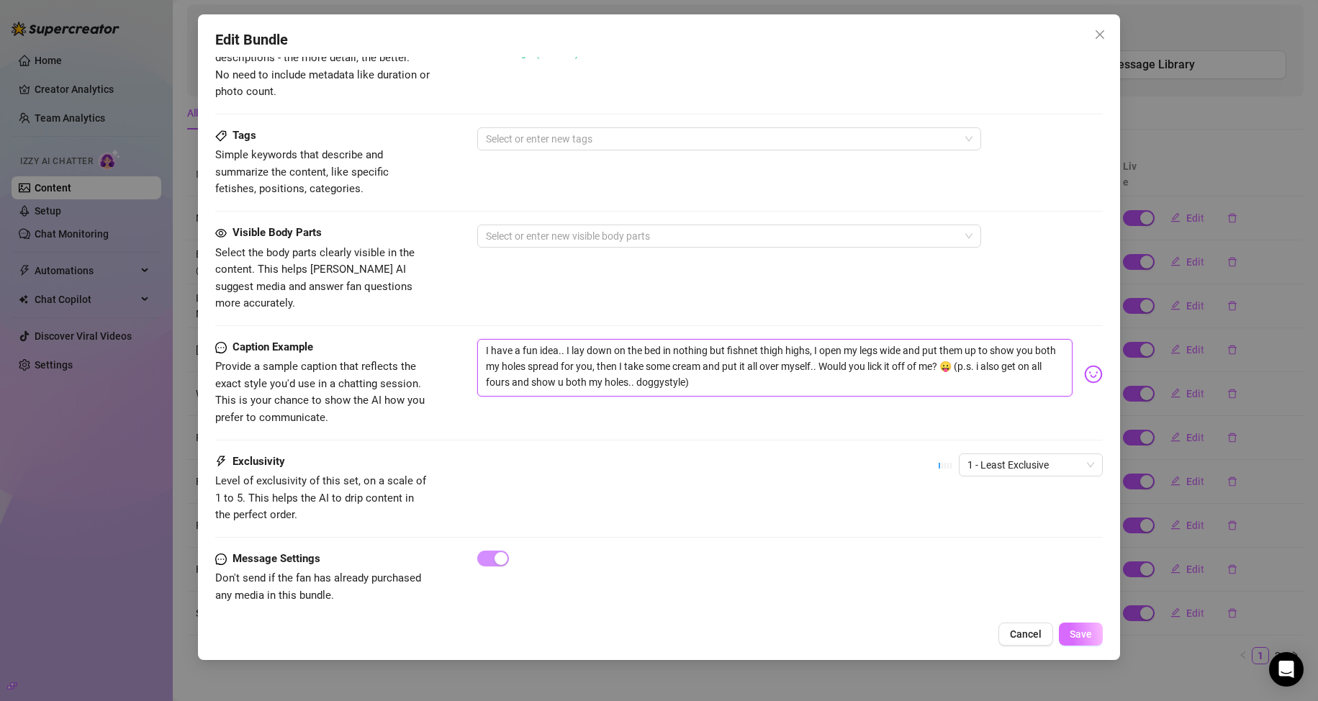
type textarea "I have a fun idea.. I lay down on the bed in nothing but fishnet thigh highs, I…"
click at [1076, 628] on span "Save" at bounding box center [1080, 634] width 22 height 12
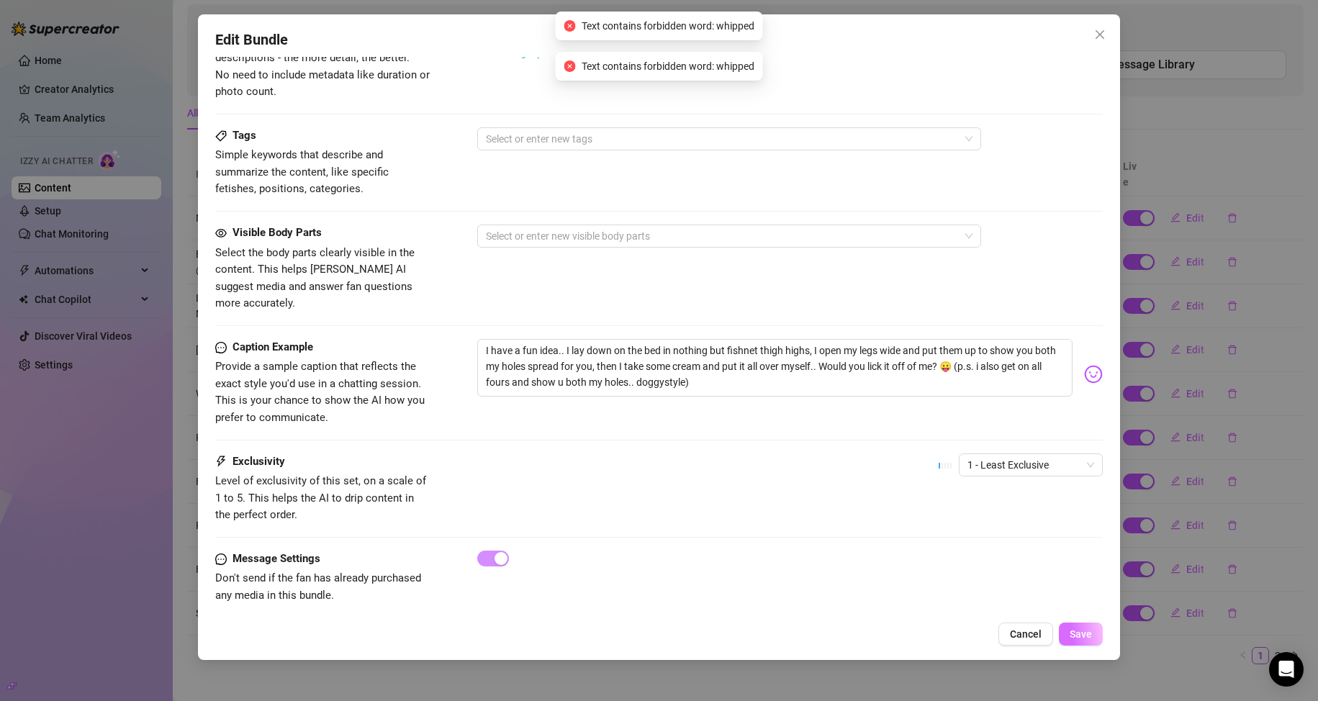
click at [1076, 628] on span "Save" at bounding box center [1080, 634] width 22 height 12
click at [1029, 629] on span "Cancel" at bounding box center [1026, 634] width 32 height 12
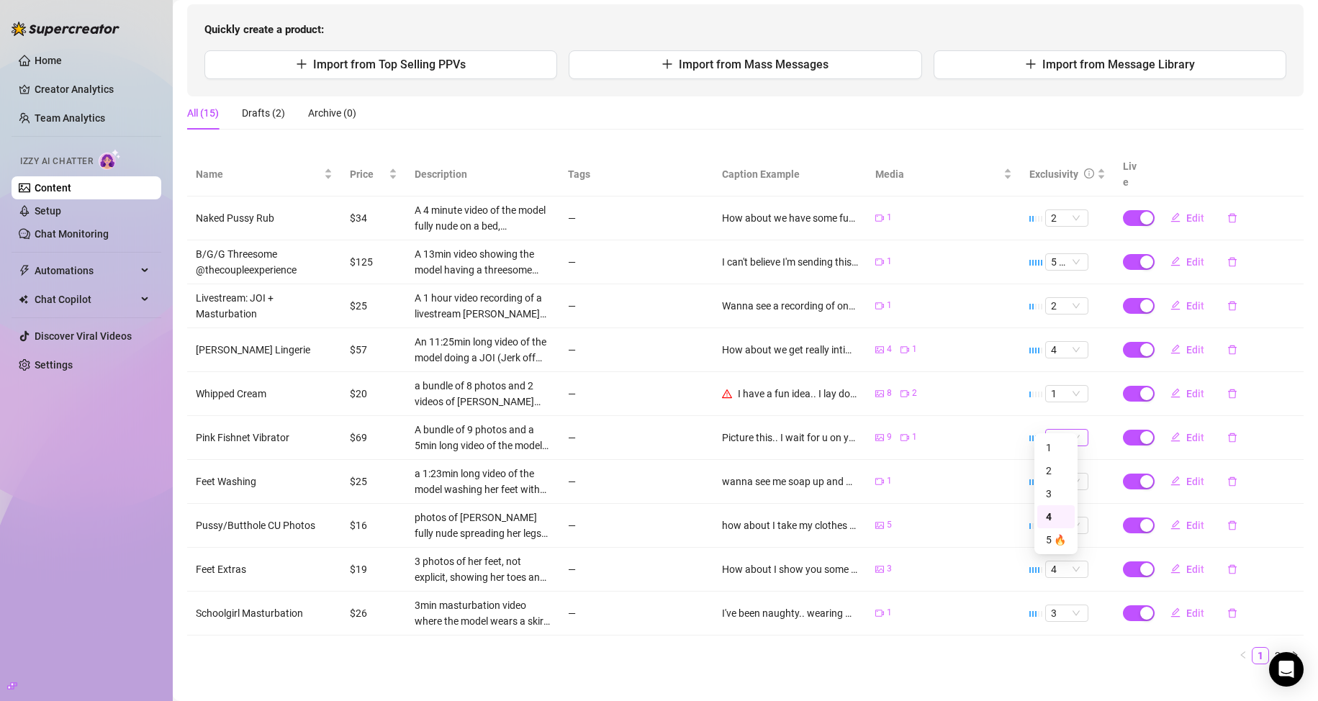
click at [1070, 430] on span "4" at bounding box center [1067, 438] width 32 height 16
click at [1050, 486] on div "3" at bounding box center [1056, 494] width 20 height 16
click at [1172, 426] on button "Edit" at bounding box center [1187, 437] width 57 height 23
type textarea "Picture this.. I wait for u on your bed.. fully naked.. wearing nothing but pin…"
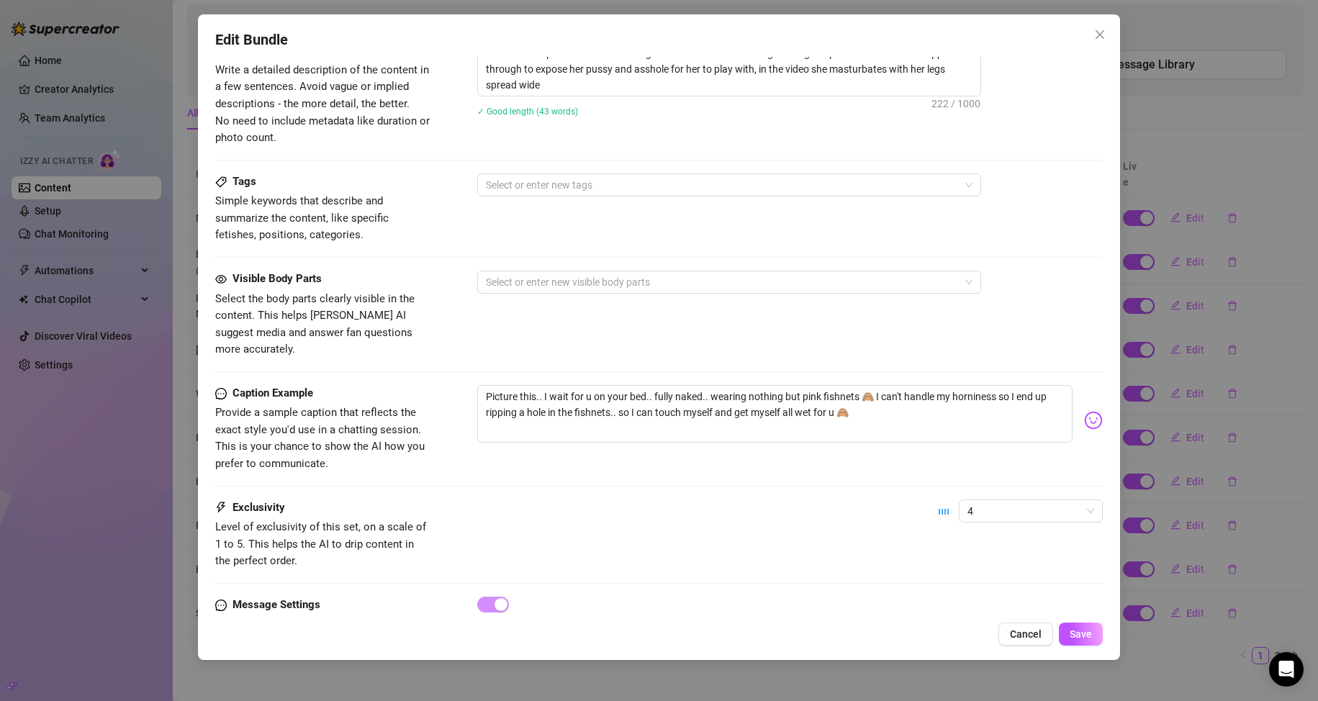
scroll to position [753, 0]
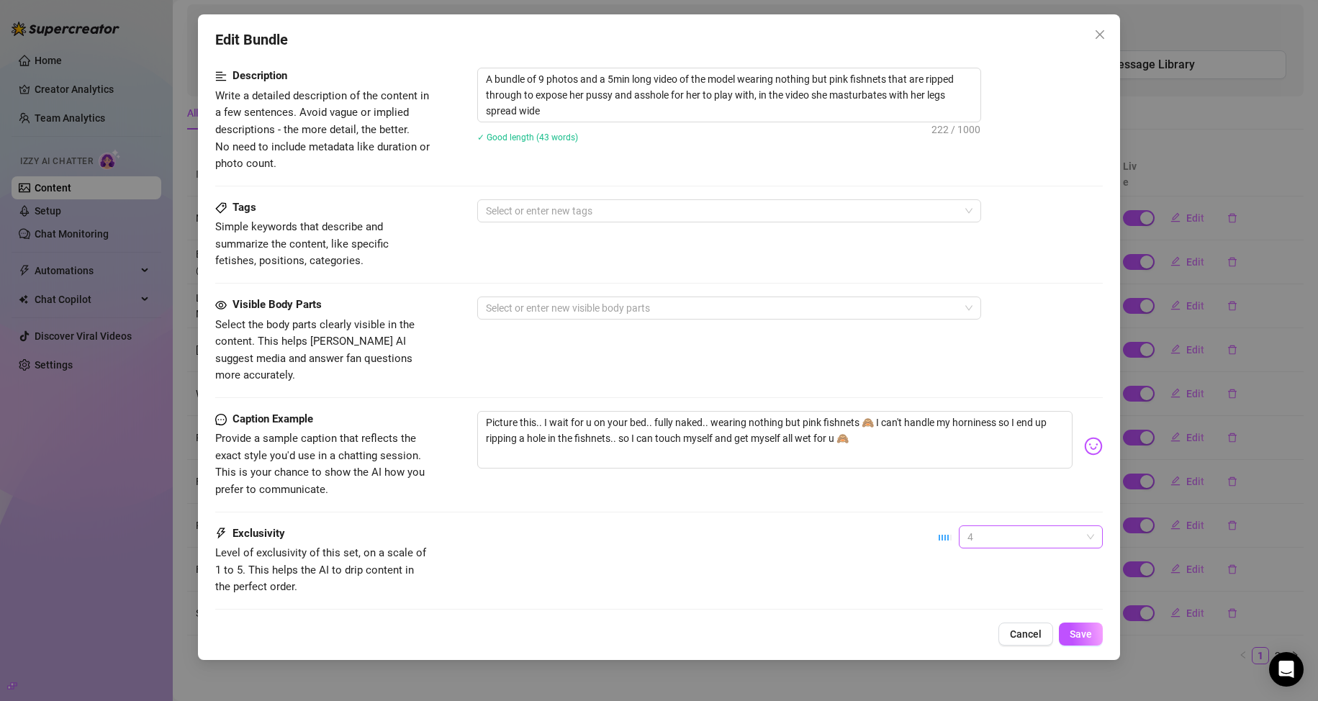
click at [972, 526] on span "4" at bounding box center [1030, 537] width 127 height 22
click at [967, 597] on div "3" at bounding box center [1018, 595] width 121 height 16
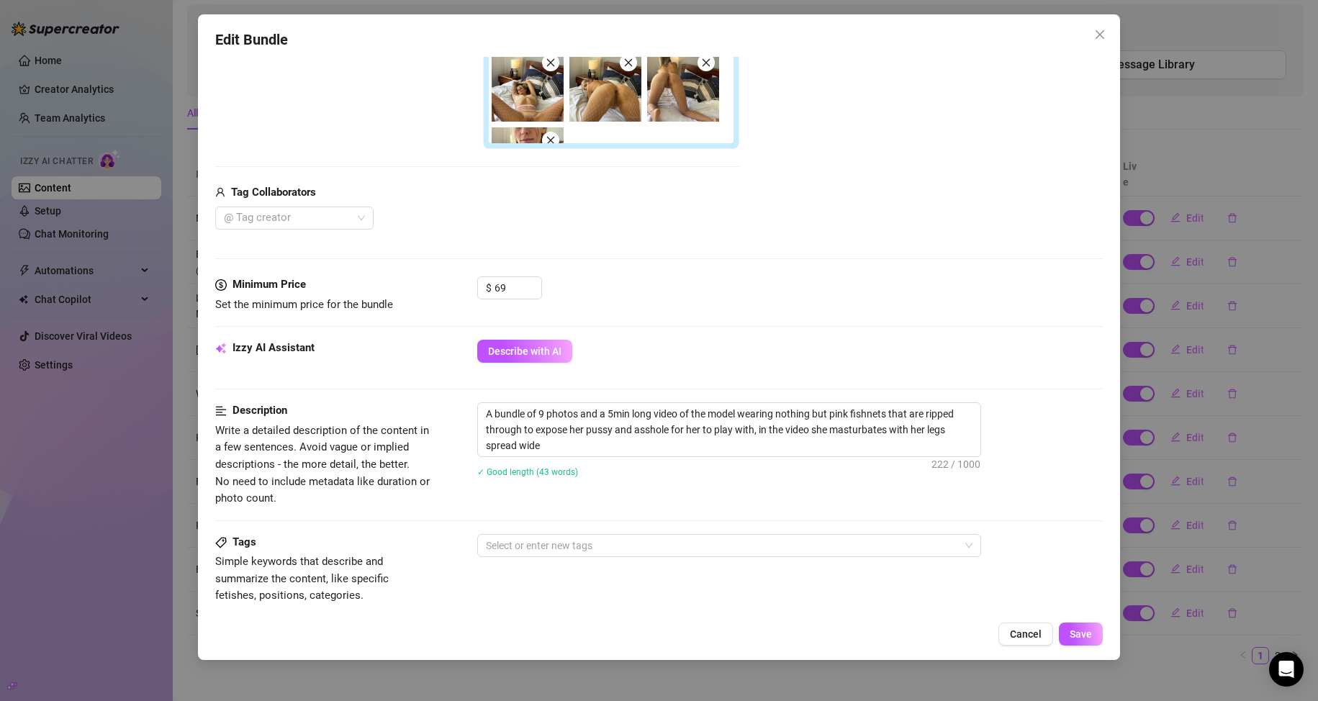
scroll to position [393, 0]
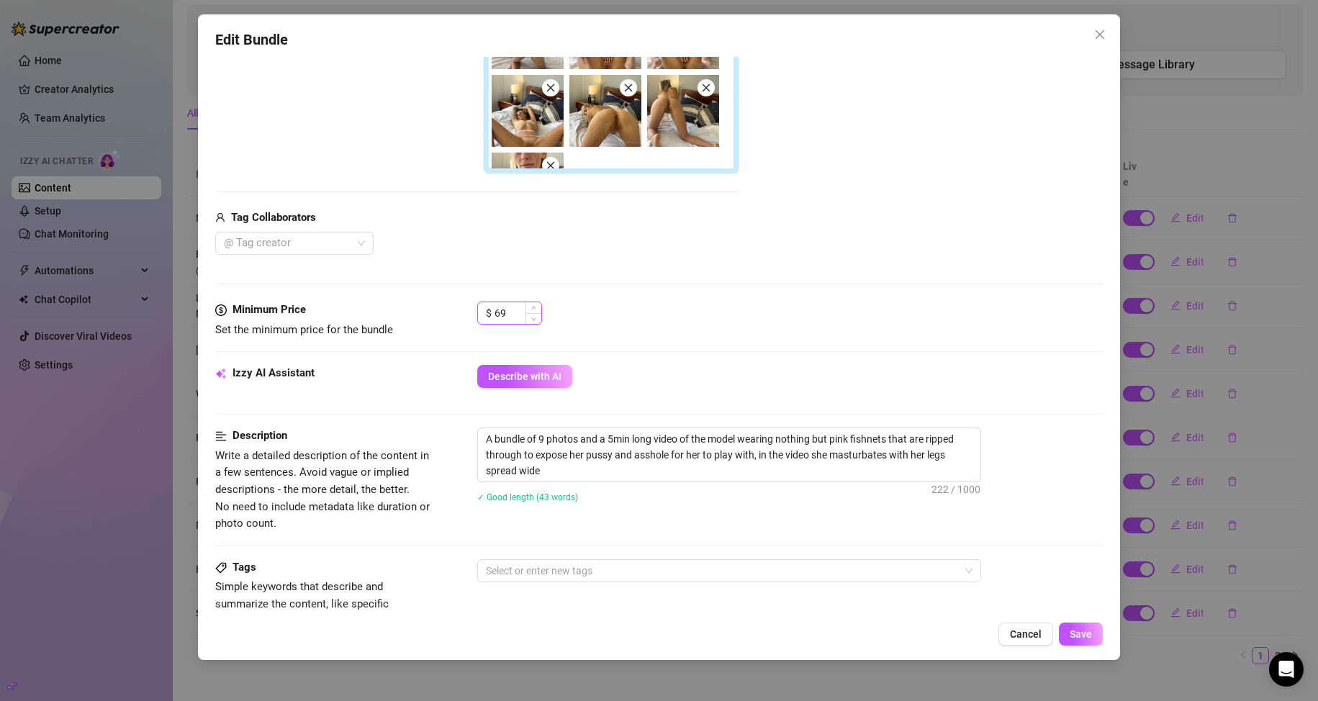
drag, startPoint x: 507, startPoint y: 312, endPoint x: 490, endPoint y: 315, distance: 17.6
click at [490, 315] on div "$ 69" at bounding box center [509, 313] width 65 height 23
type input "35"
click at [1074, 623] on button "Save" at bounding box center [1081, 634] width 44 height 23
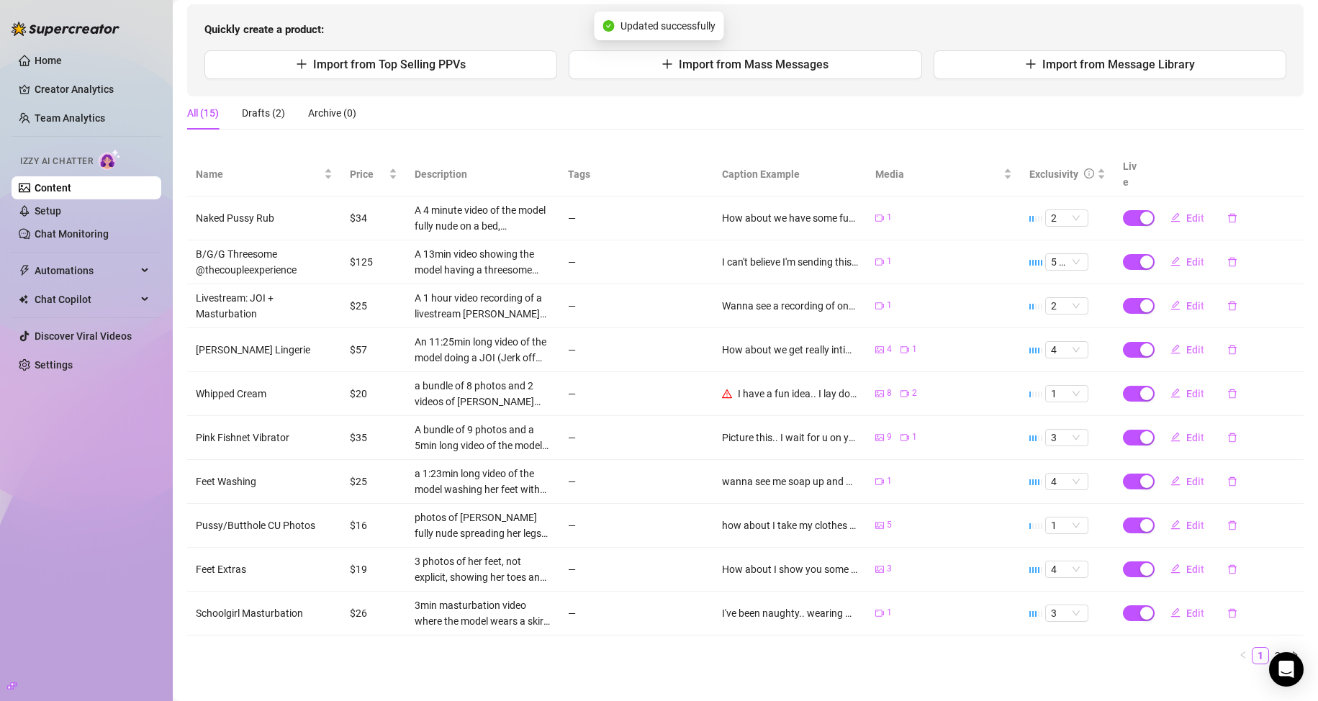
scroll to position [146, 0]
click at [1186, 605] on span "Edit" at bounding box center [1195, 611] width 18 height 12
type textarea "I've been naughty.. wearing my skirt with nothing underneath 🙈 it got me so hor…"
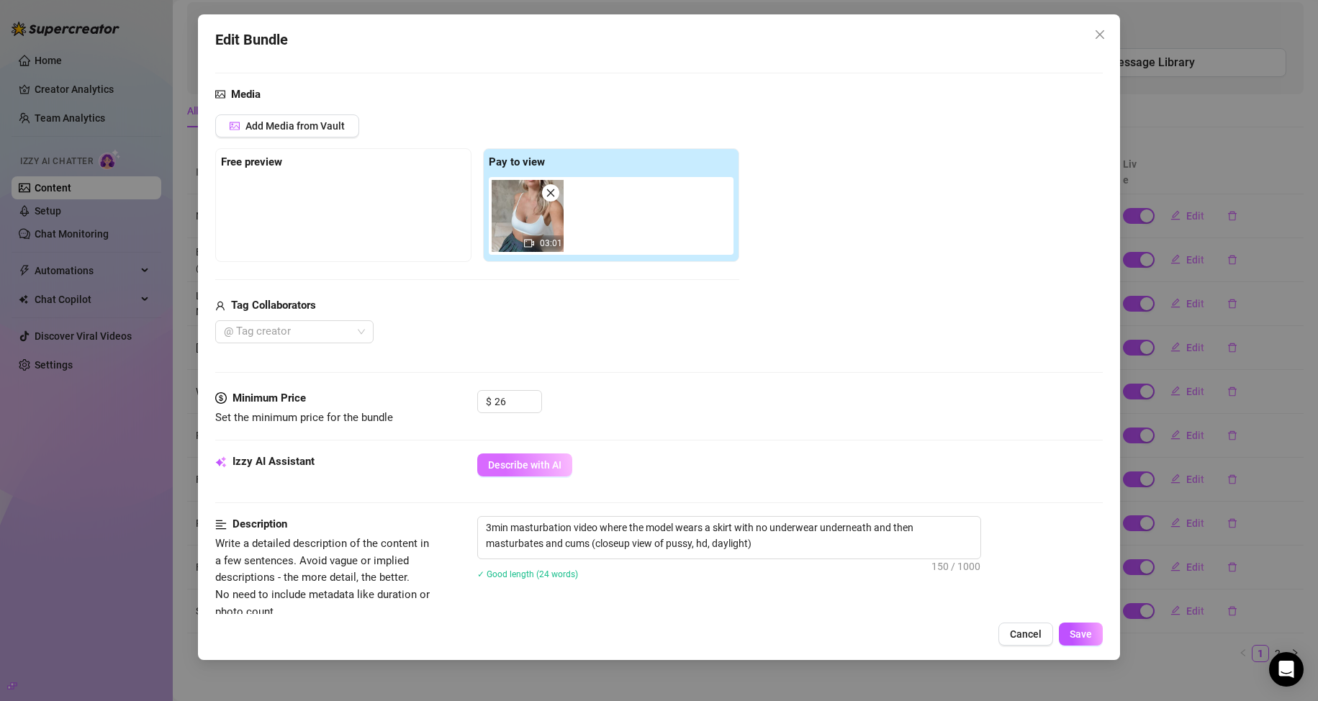
scroll to position [144, 0]
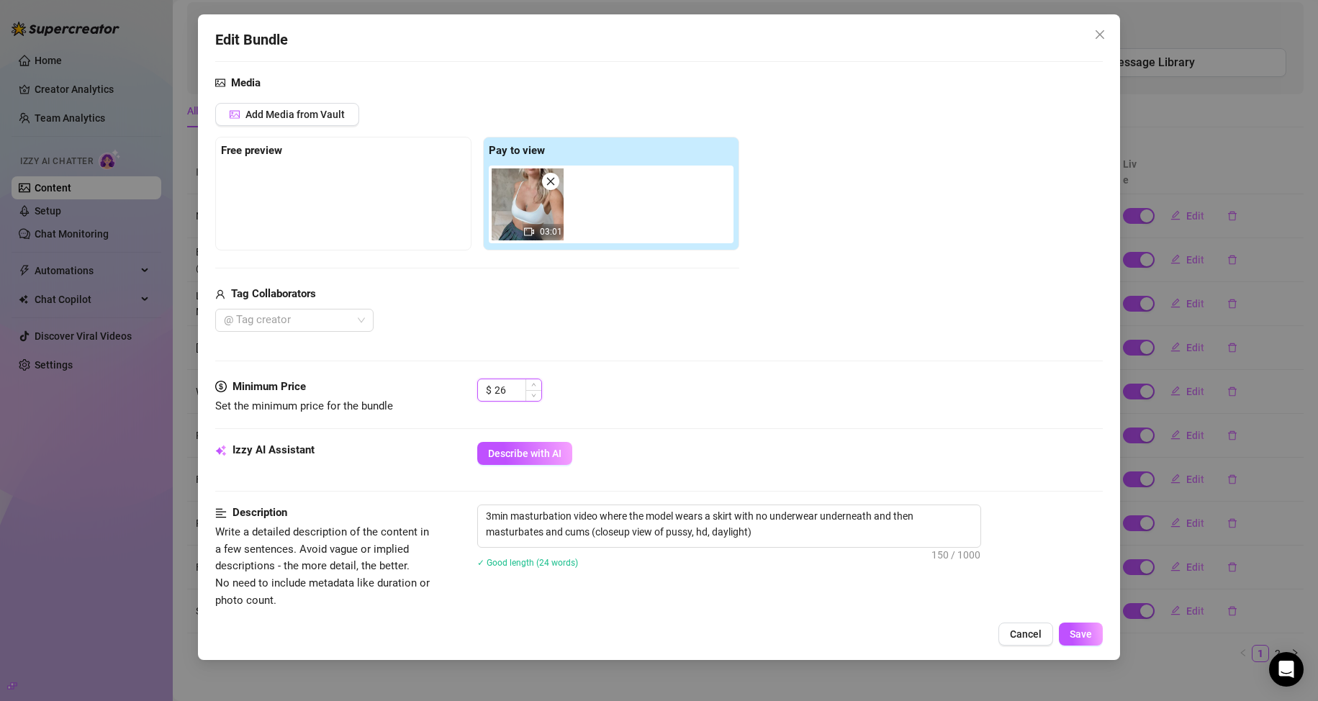
drag, startPoint x: 512, startPoint y: 386, endPoint x: 490, endPoint y: 389, distance: 22.6
click at [490, 389] on div "$ 26" at bounding box center [509, 390] width 65 height 23
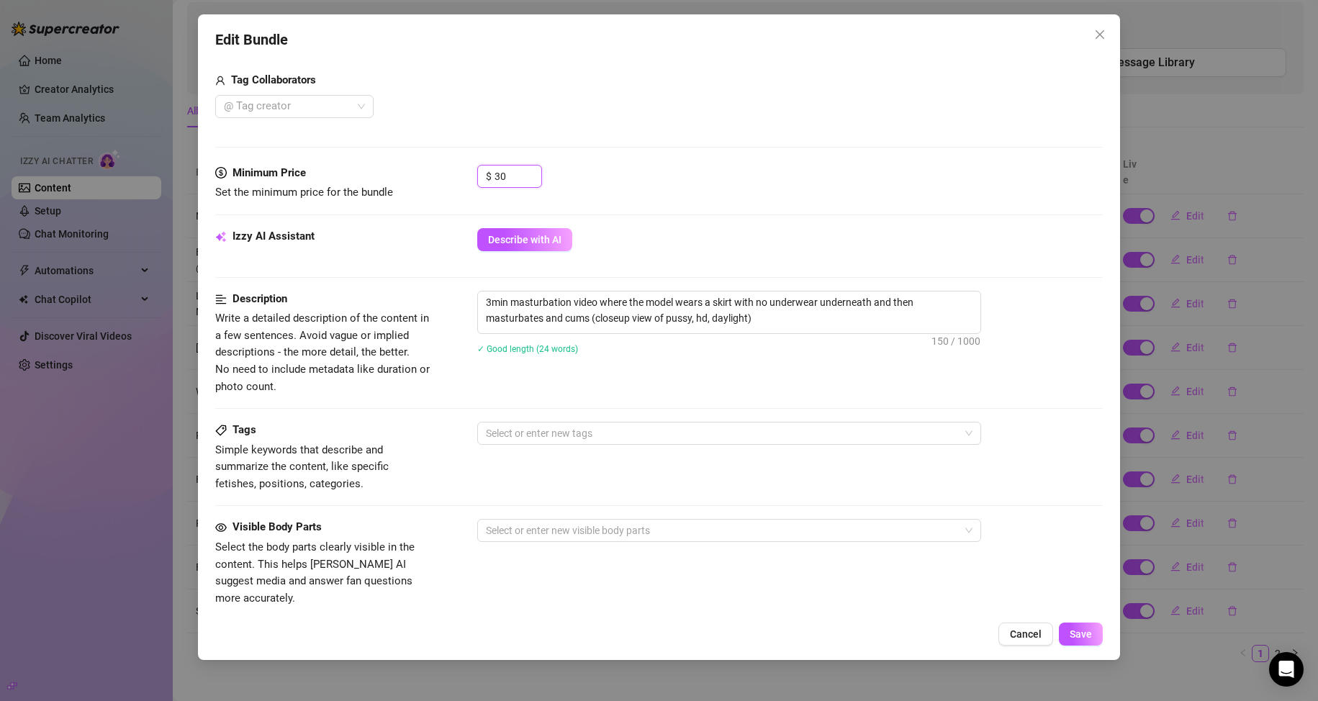
scroll to position [360, 0]
type input "30"
click at [1085, 640] on span "Save" at bounding box center [1080, 634] width 22 height 12
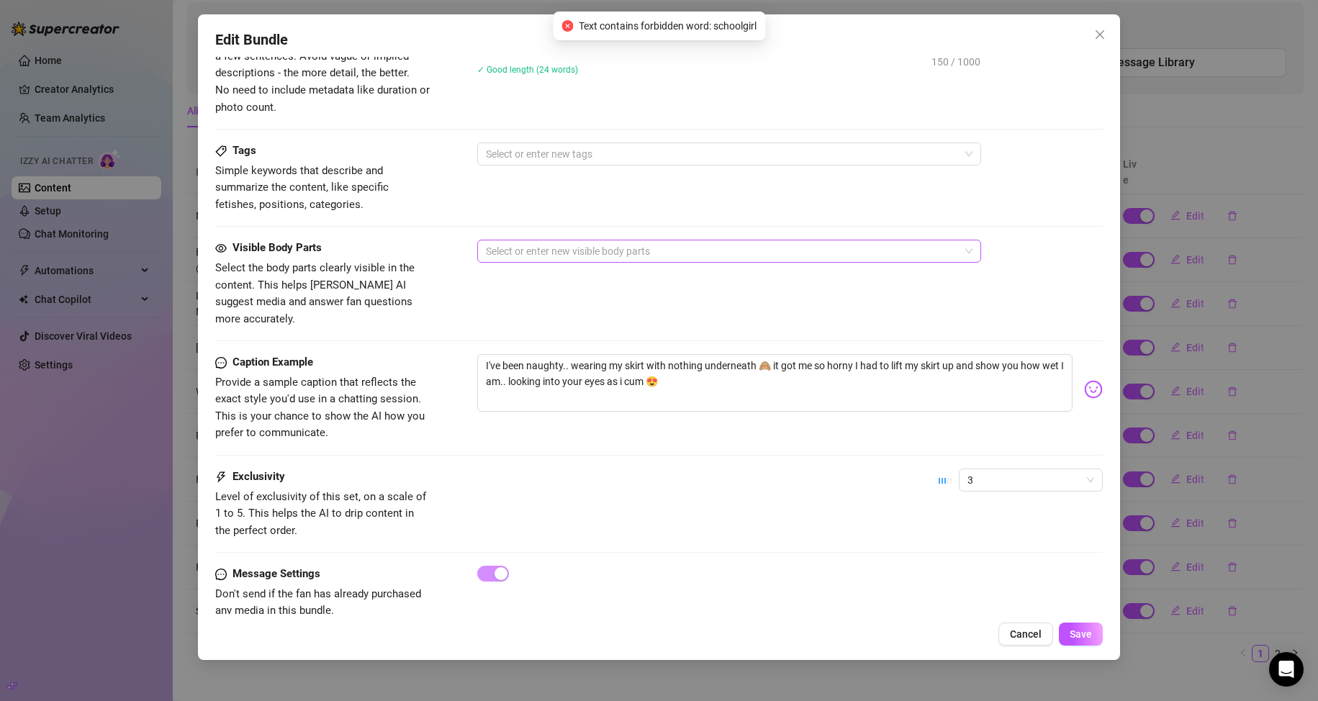
scroll to position [648, 0]
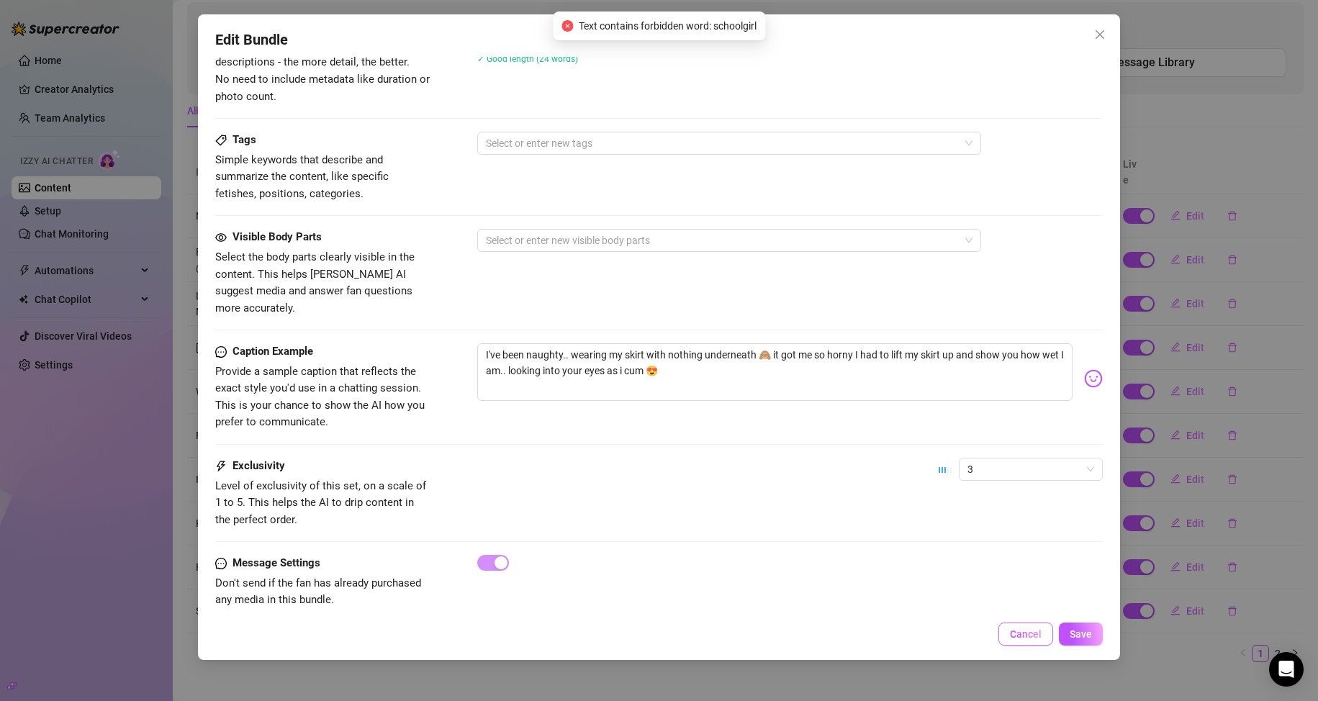
click at [1020, 643] on button "Cancel" at bounding box center [1025, 634] width 55 height 23
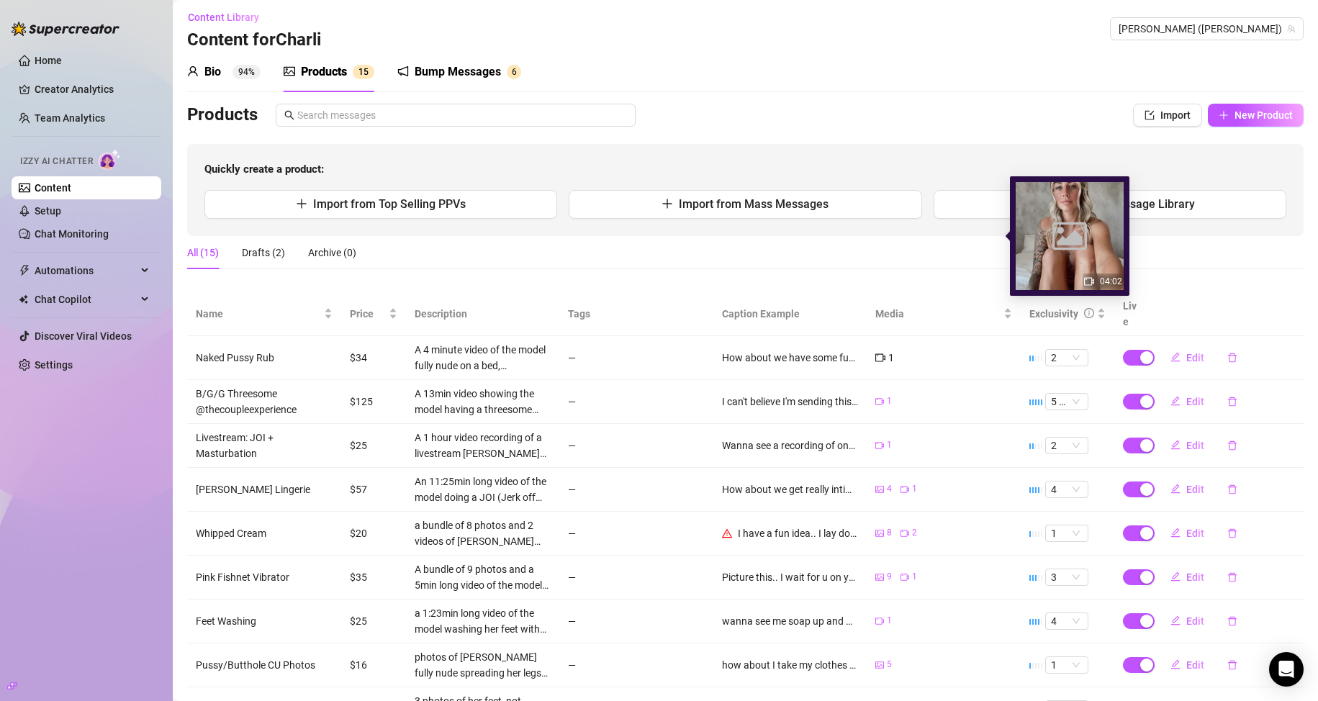
scroll to position [2, 0]
